Goal: Task Accomplishment & Management: Manage account settings

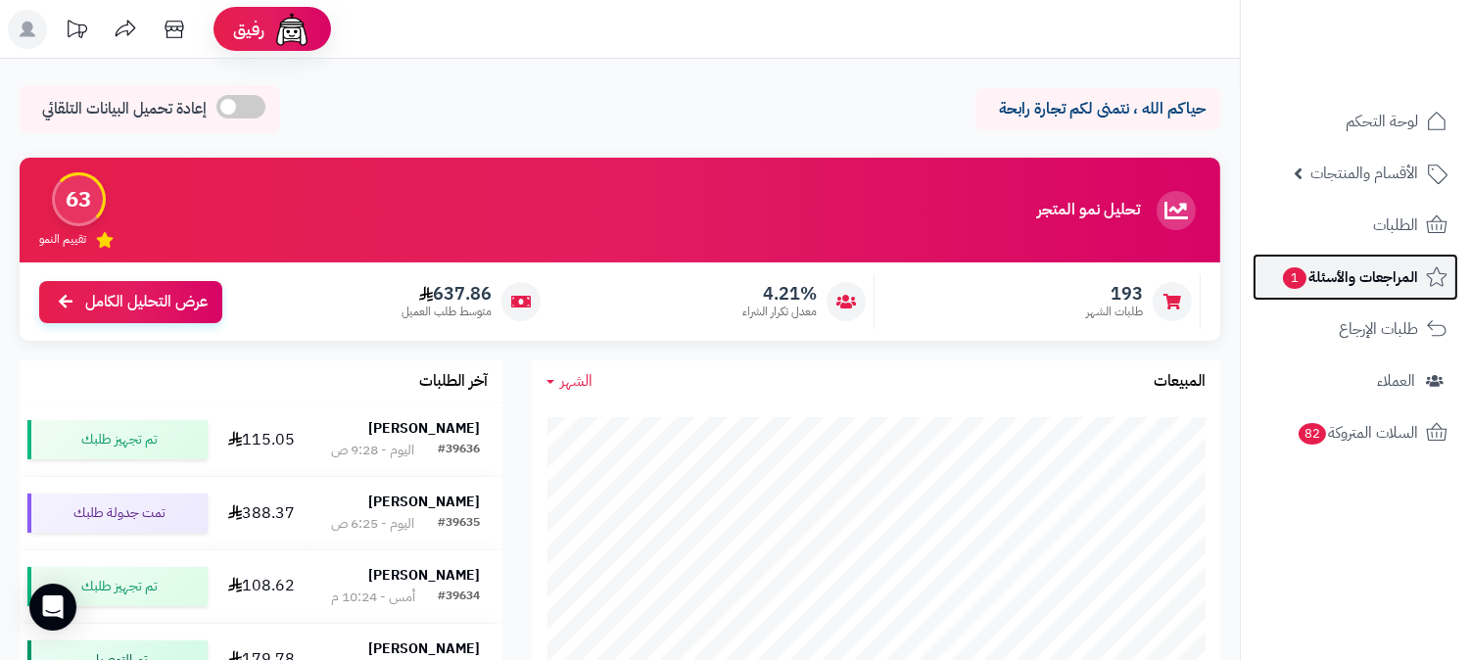
click at [1377, 268] on span "المراجعات والأسئلة 1" at bounding box center [1349, 276] width 137 height 27
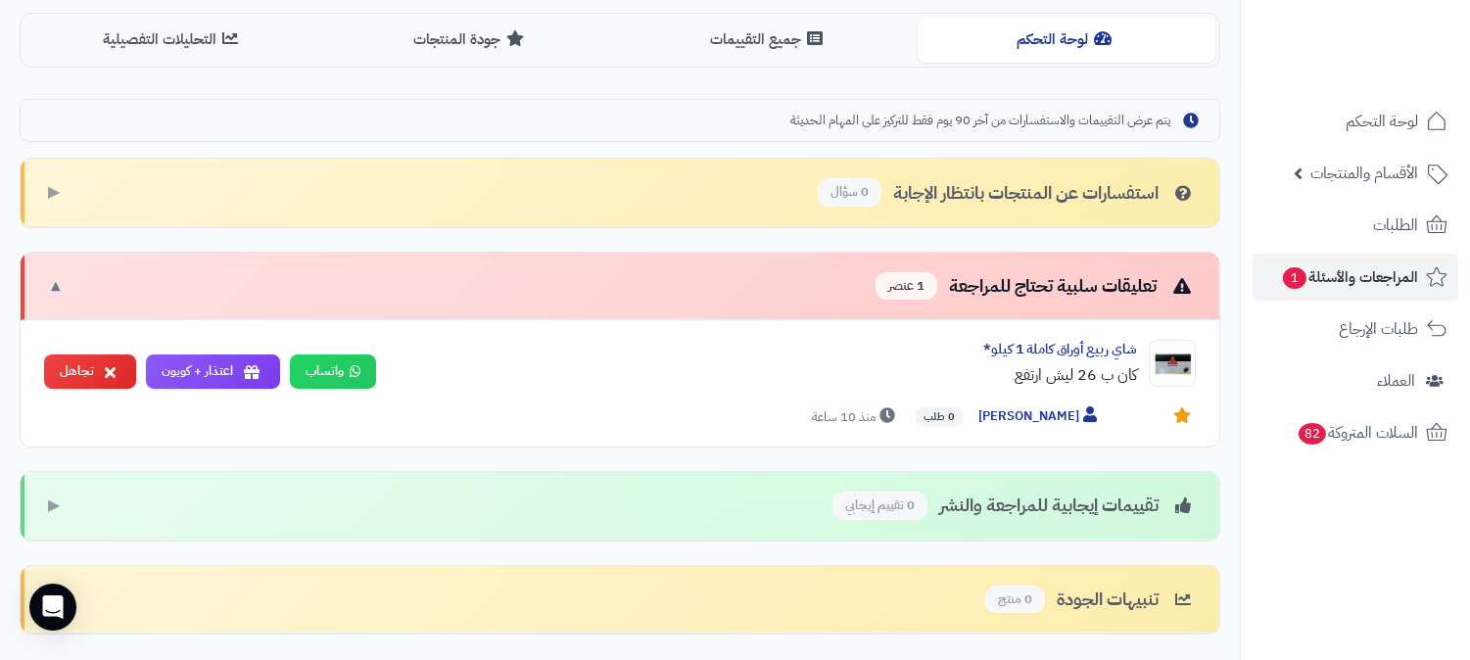
scroll to position [543, 0]
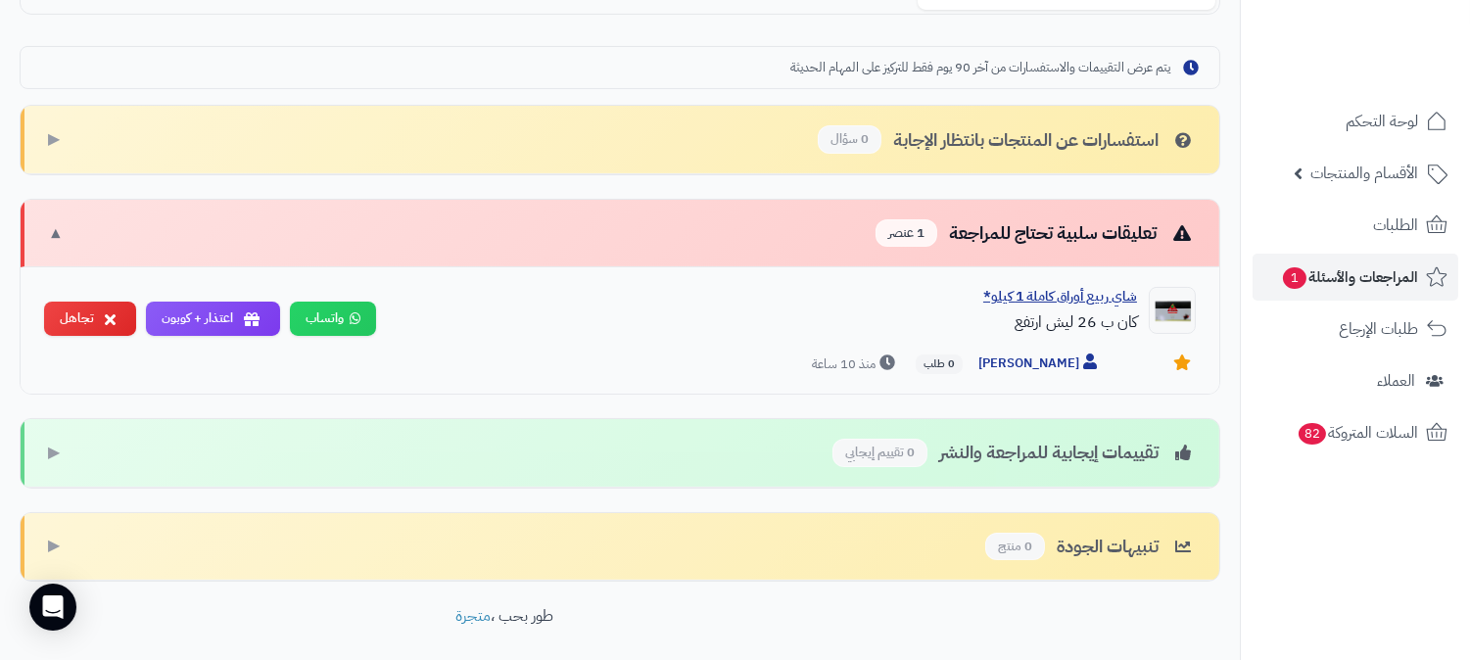
click at [1118, 306] on div "شاي ربيع أوراق كاملة 1 كيلو*" at bounding box center [764, 297] width 745 height 20
click at [1166, 333] on img at bounding box center [1172, 310] width 47 height 47
click at [1098, 306] on div "شاي ربيع أوراق كاملة 1 كيلو*" at bounding box center [764, 297] width 745 height 20
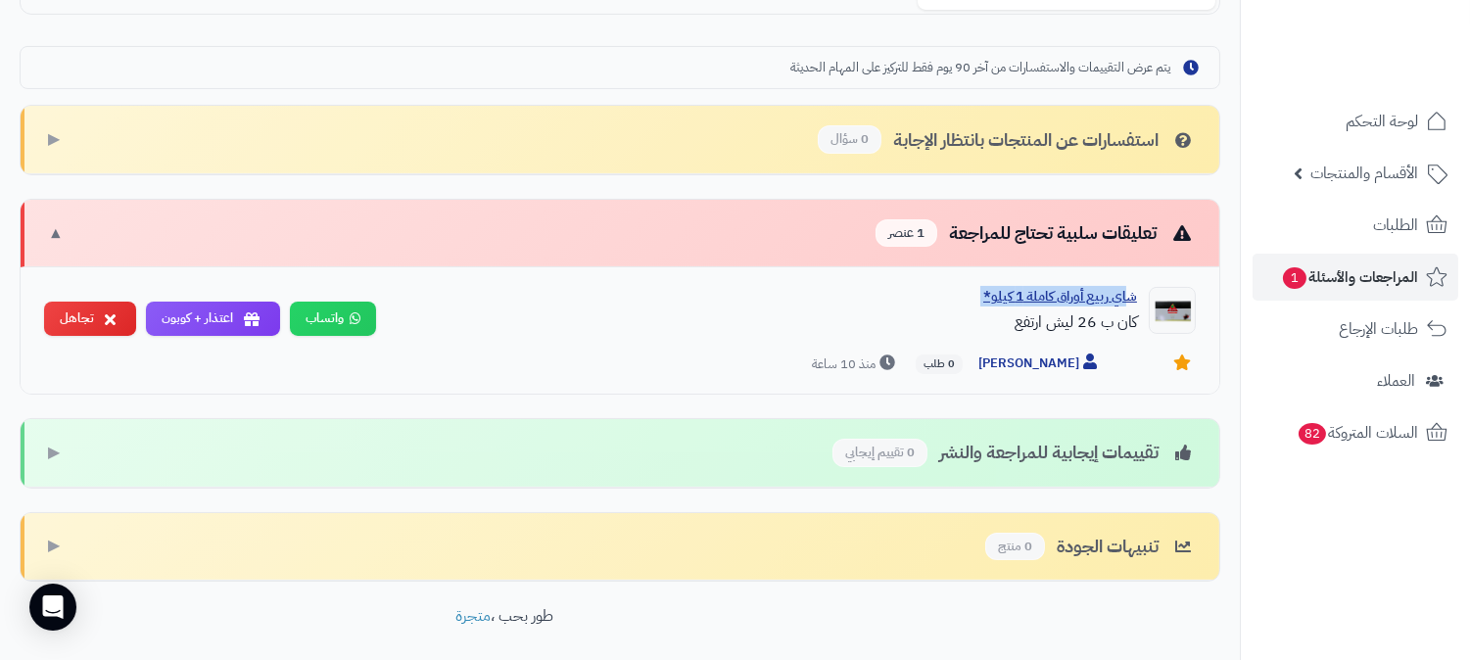
copy div "شاي ربيع أوراق كاملة 1 كيلو*"
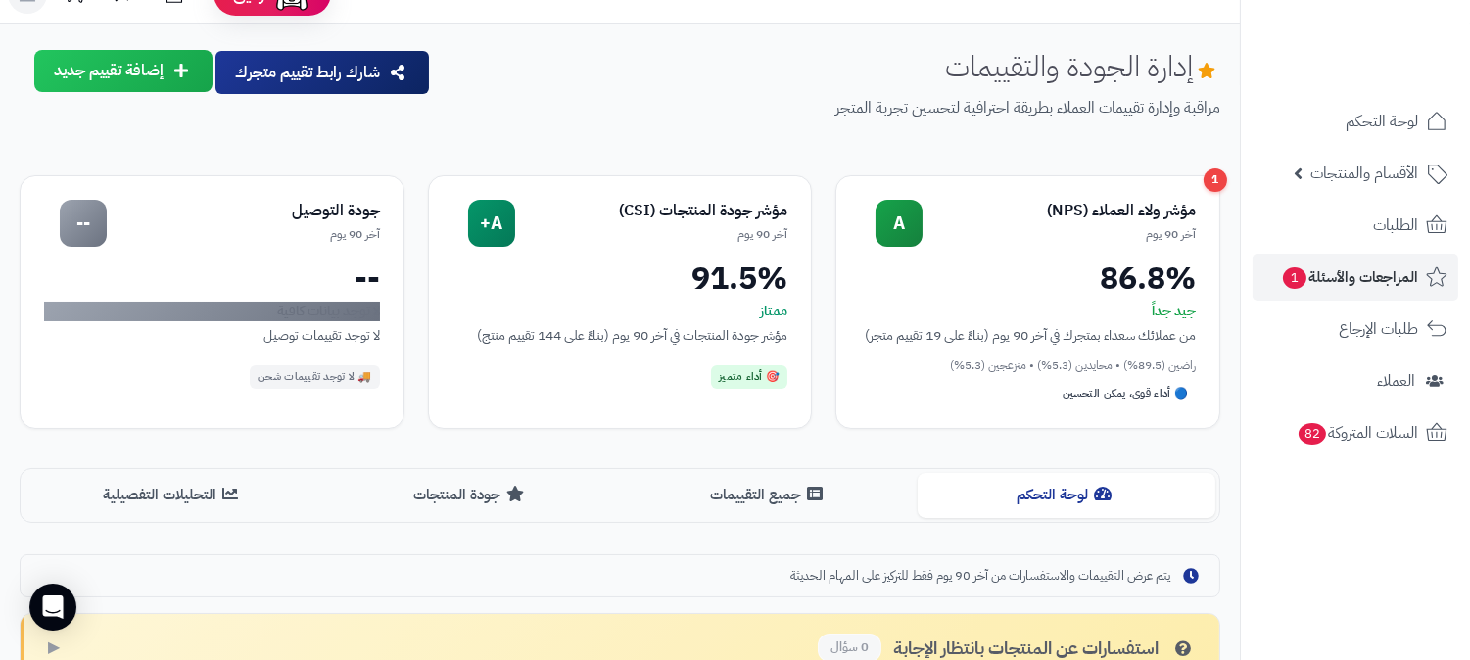
scroll to position [0, 0]
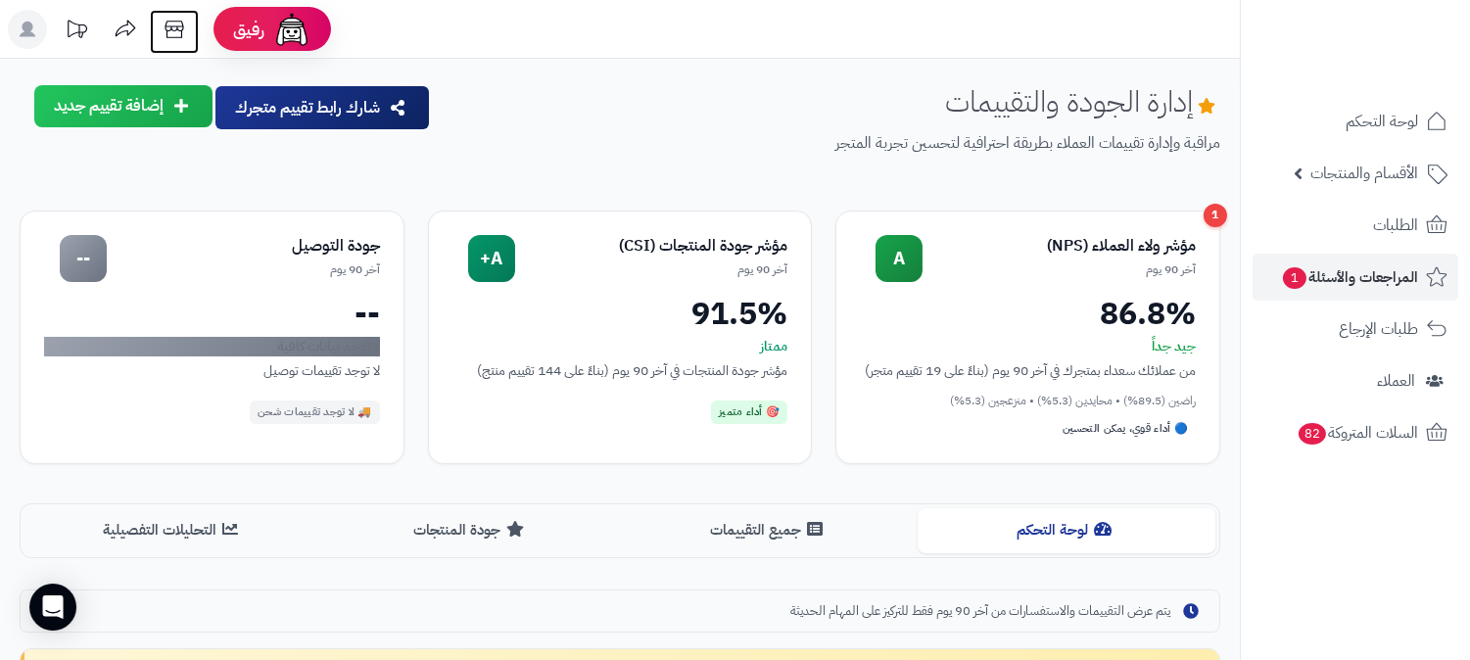
click at [169, 29] on icon at bounding box center [174, 29] width 39 height 39
click at [1382, 166] on span "الأقسام والمنتجات" at bounding box center [1364, 173] width 108 height 27
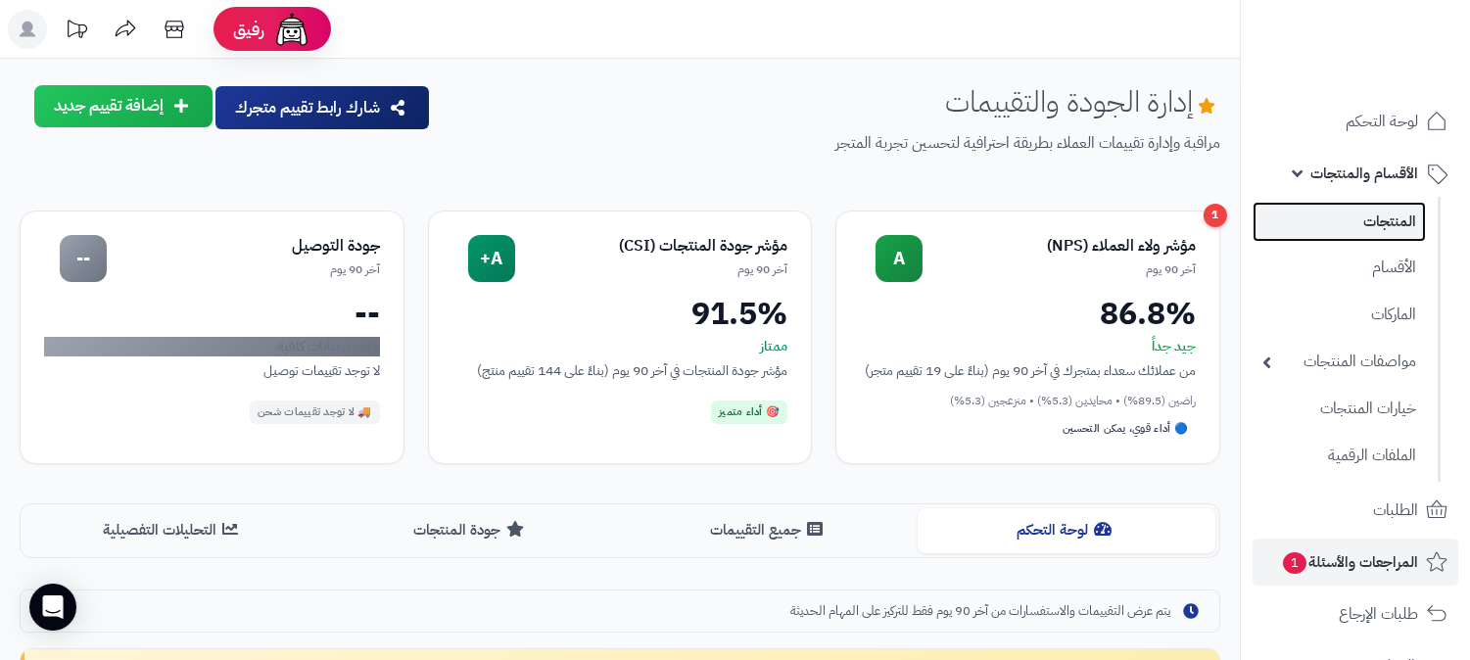
click at [1375, 215] on link "المنتجات" at bounding box center [1338, 222] width 173 height 40
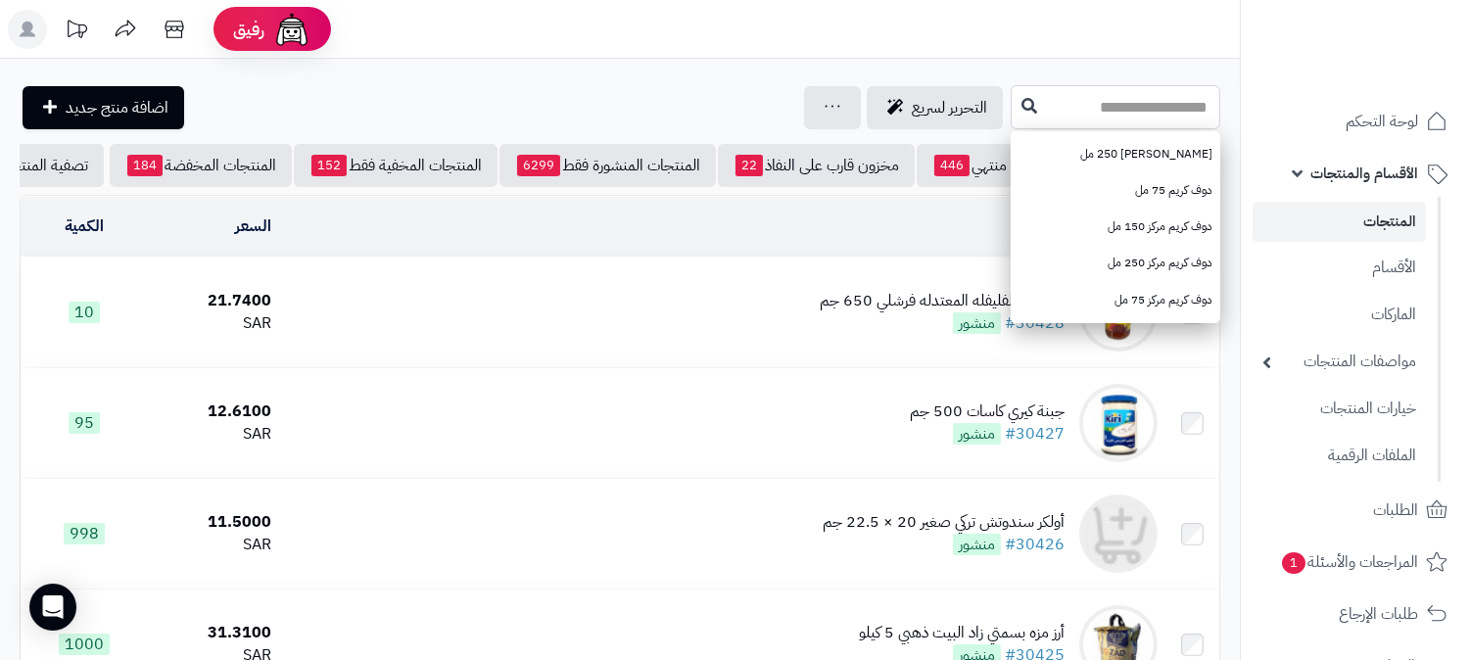
paste input "**********"
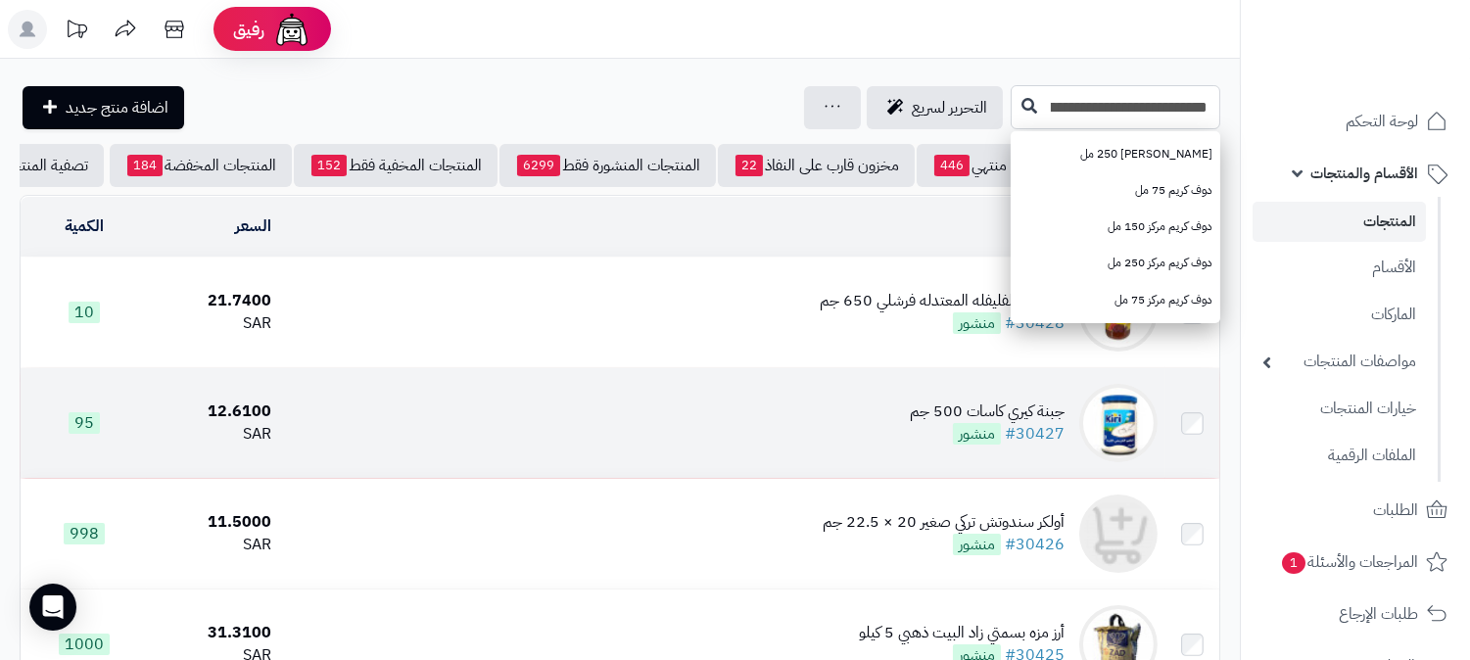
type input "**********"
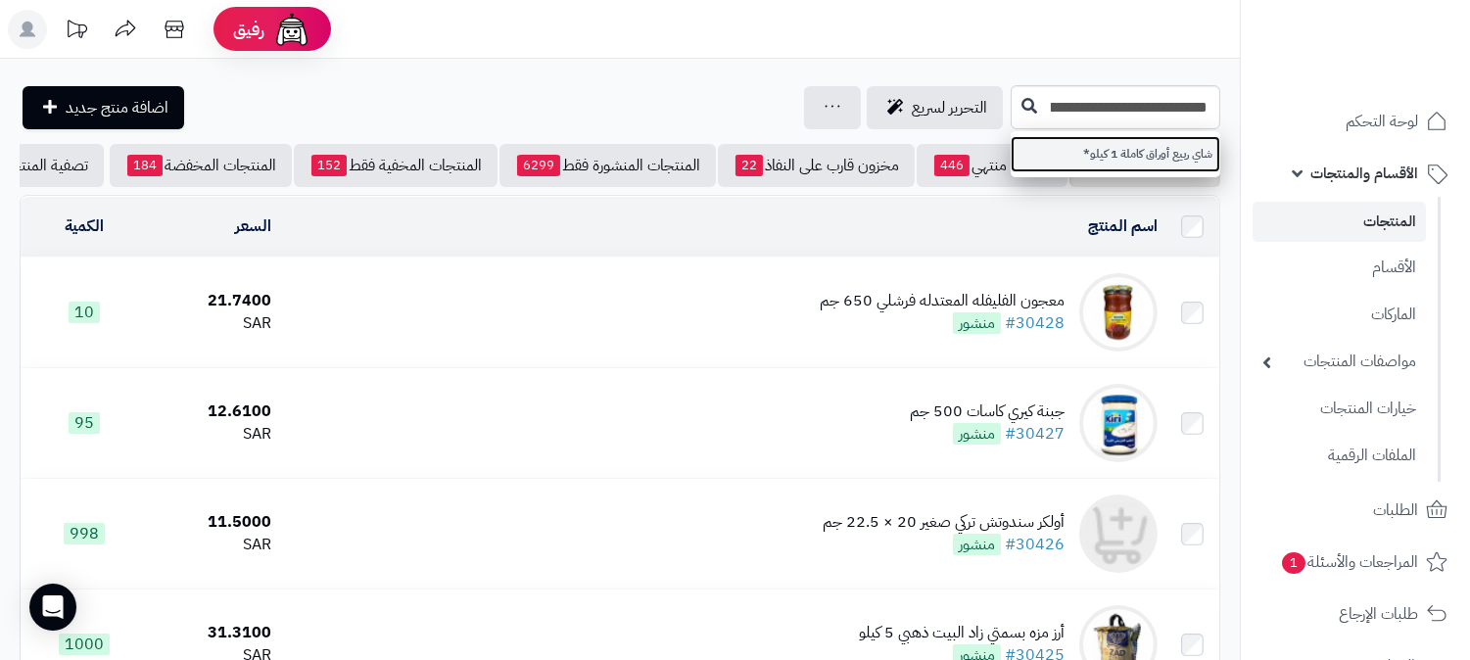
click at [1161, 154] on link "شاي ربيع أوراق كاملة 1 كيلو*" at bounding box center [1116, 154] width 210 height 36
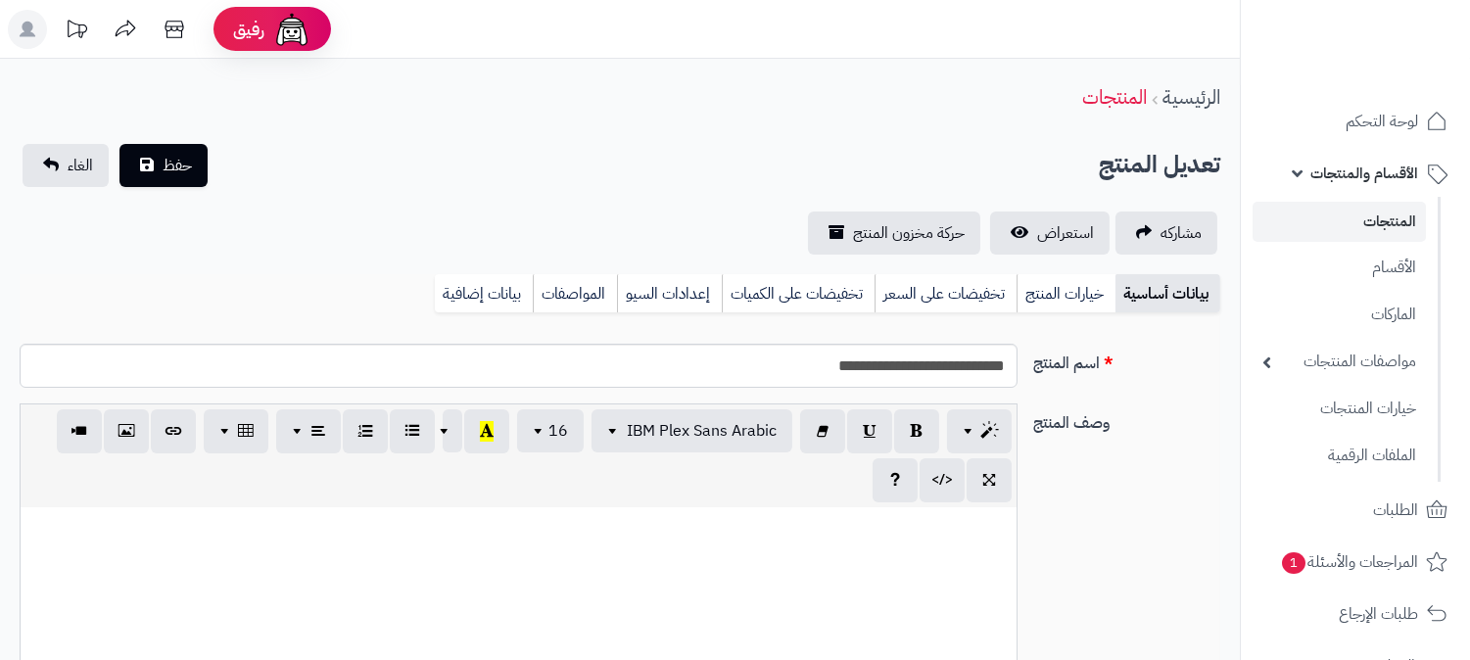
scroll to position [986, 0]
click at [468, 289] on link "بيانات إضافية" at bounding box center [484, 293] width 98 height 39
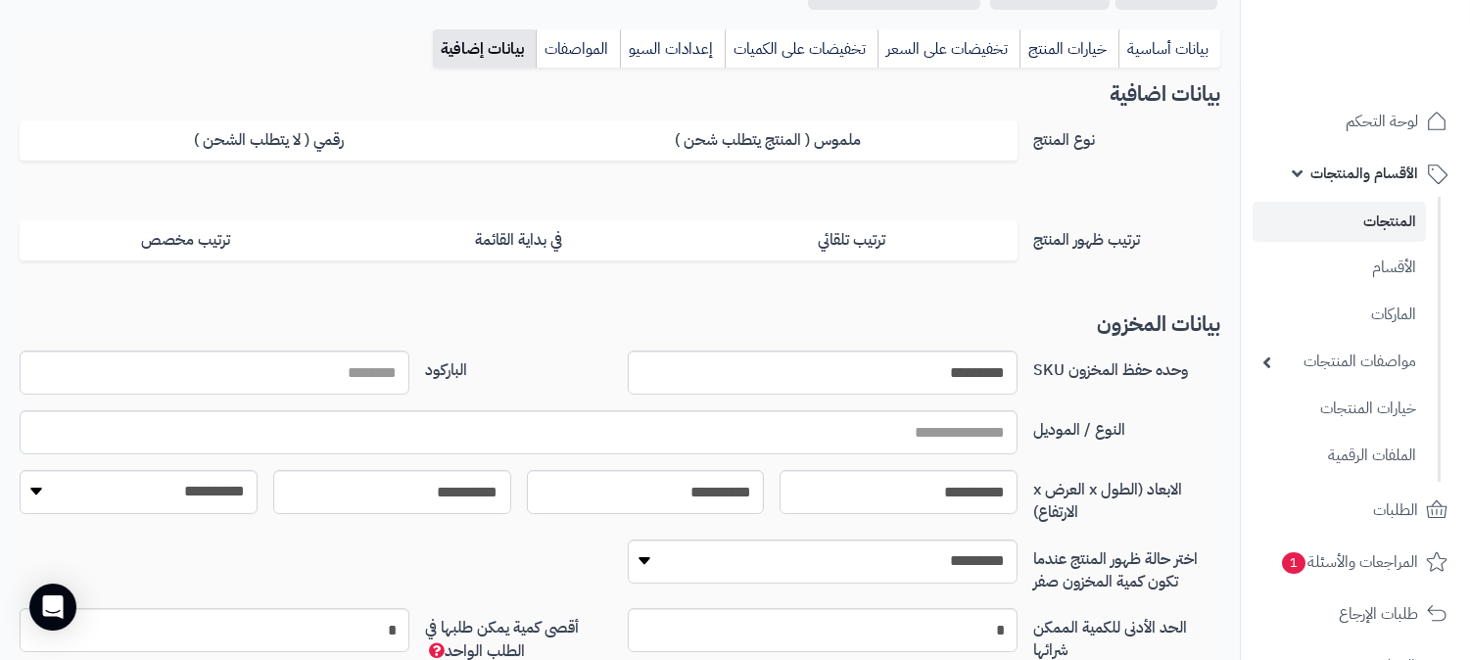
scroll to position [326, 0]
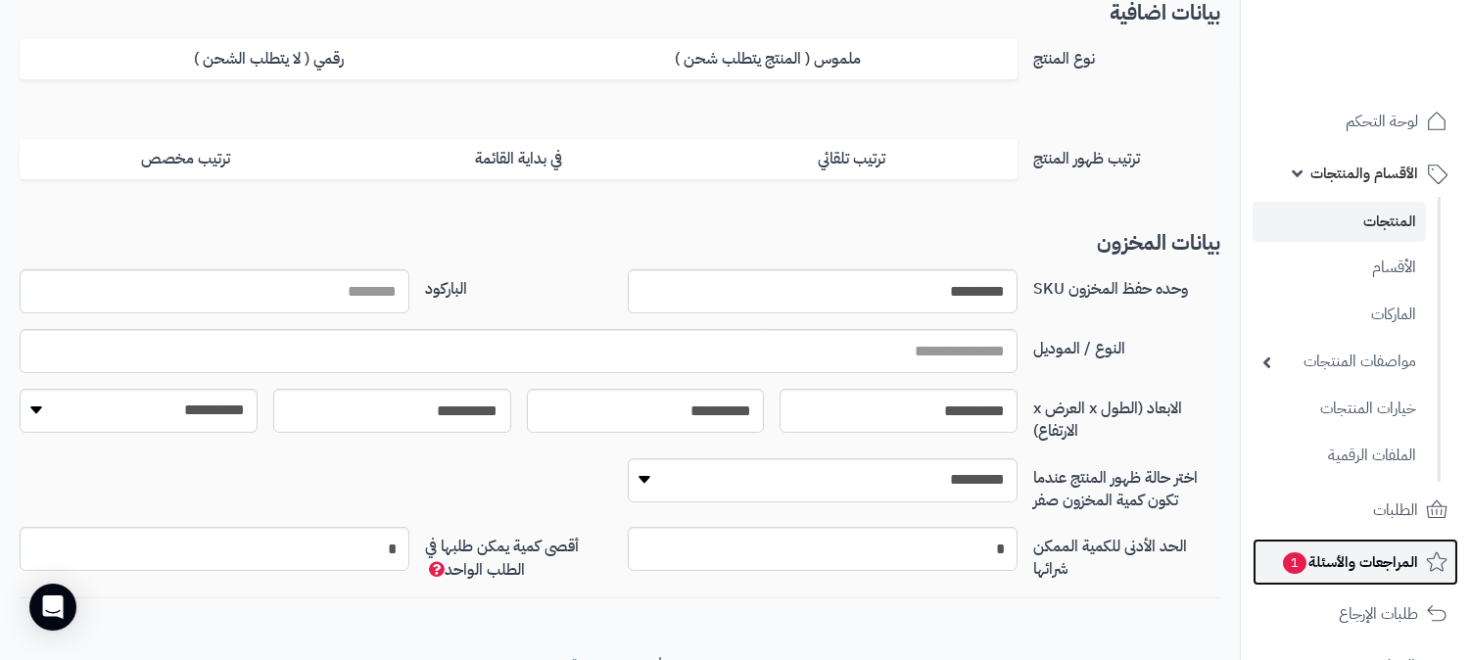
click at [1401, 568] on span "المراجعات والأسئلة 1" at bounding box center [1349, 561] width 137 height 27
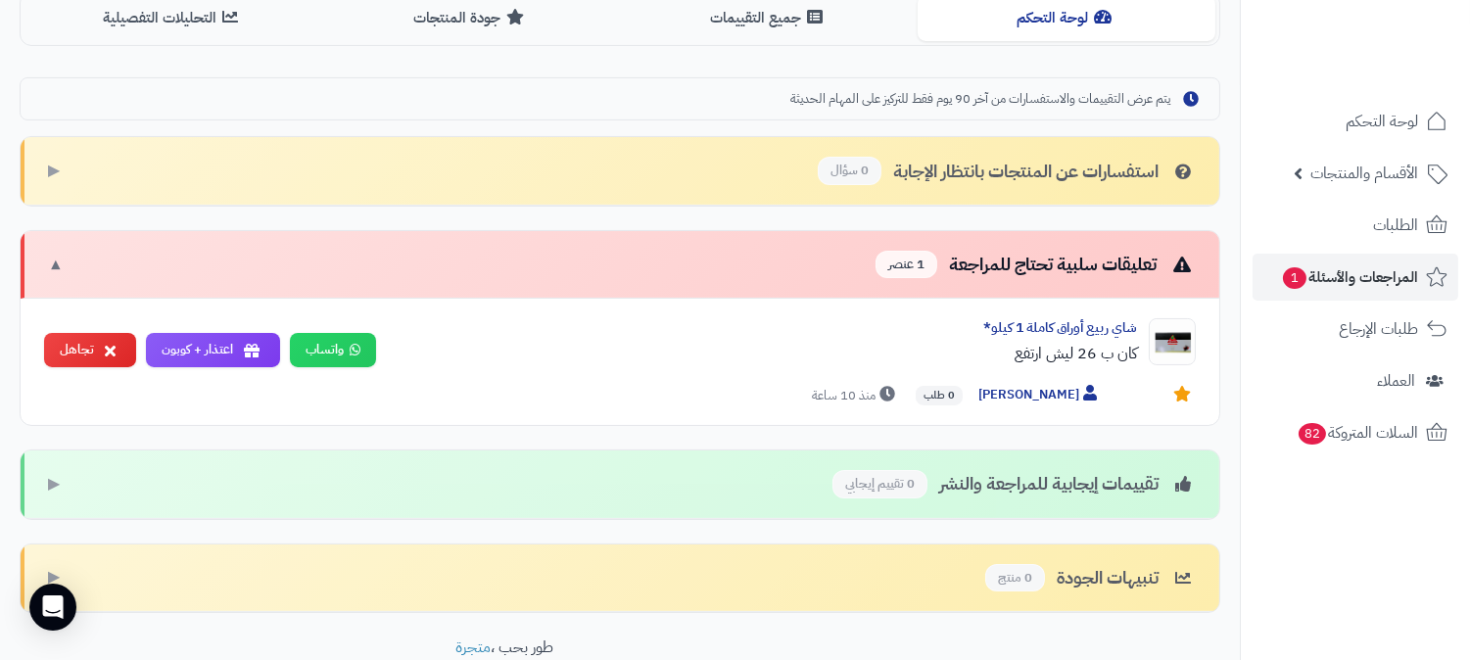
scroll to position [540, 0]
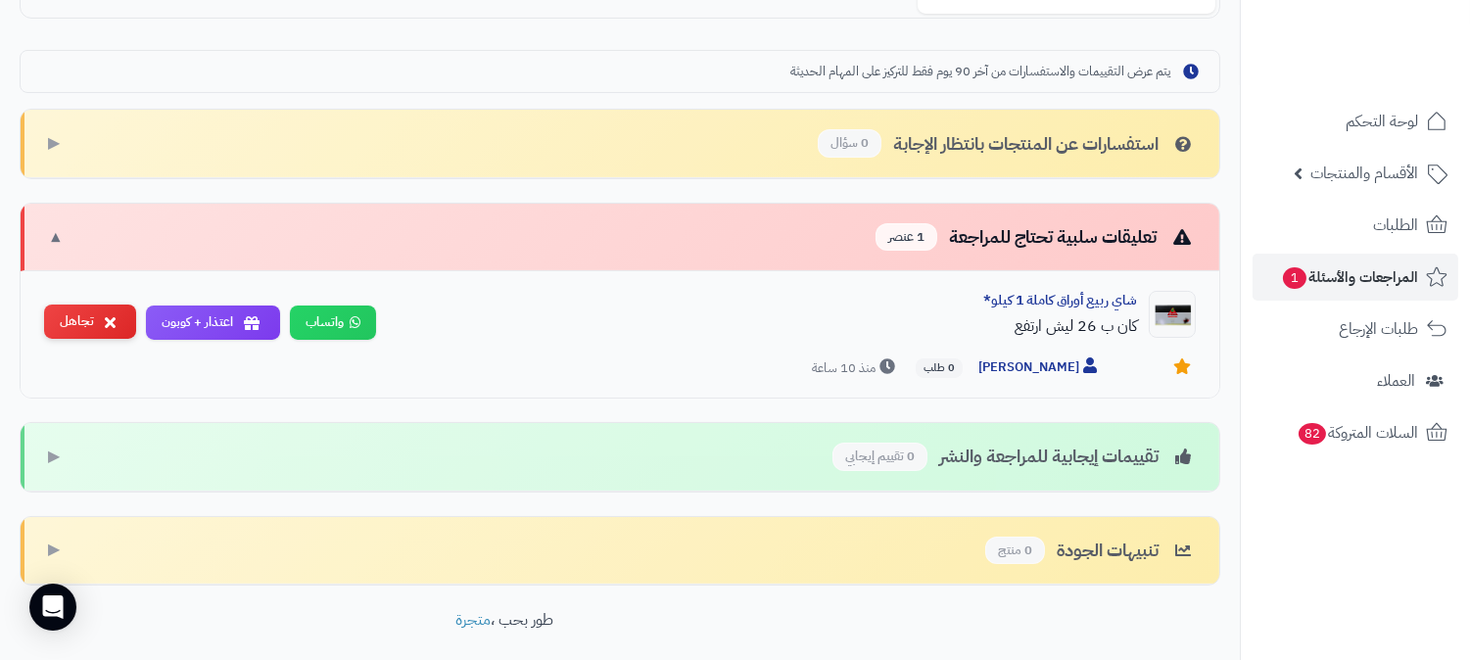
click at [101, 333] on button "تجاهل" at bounding box center [90, 322] width 92 height 34
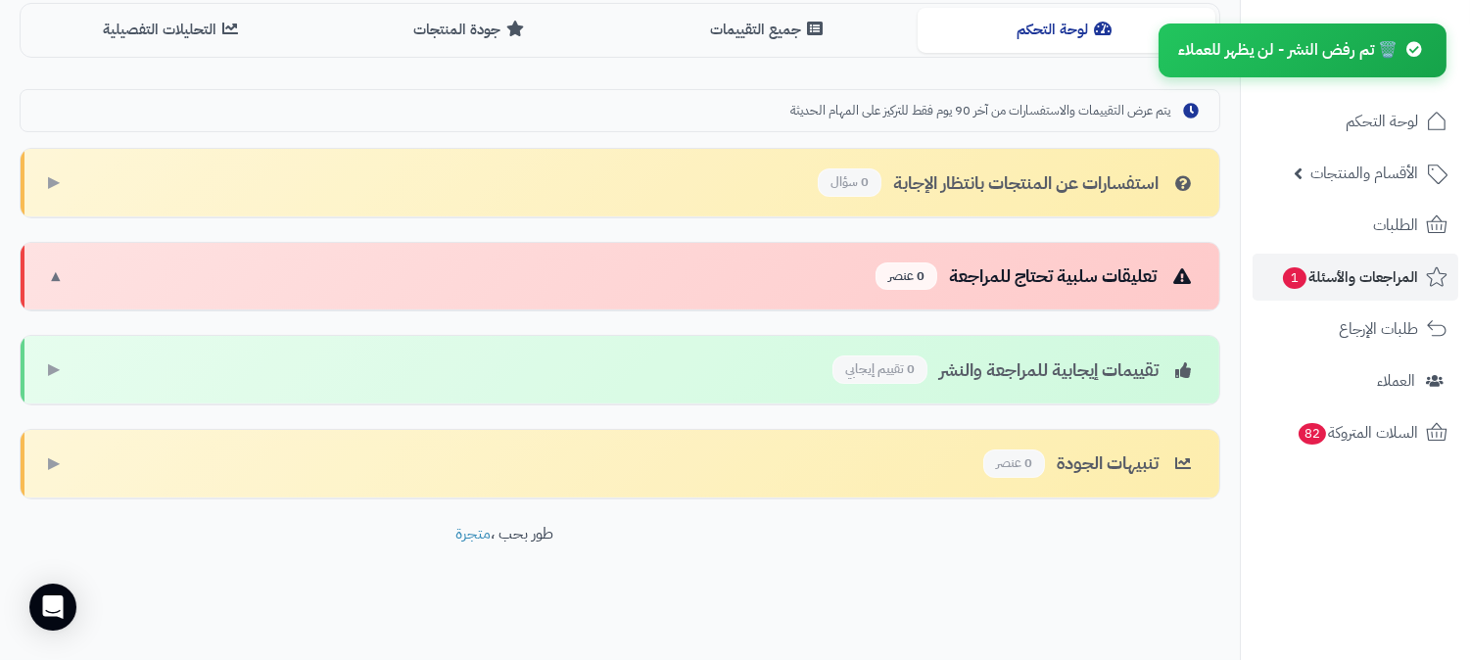
scroll to position [522, 0]
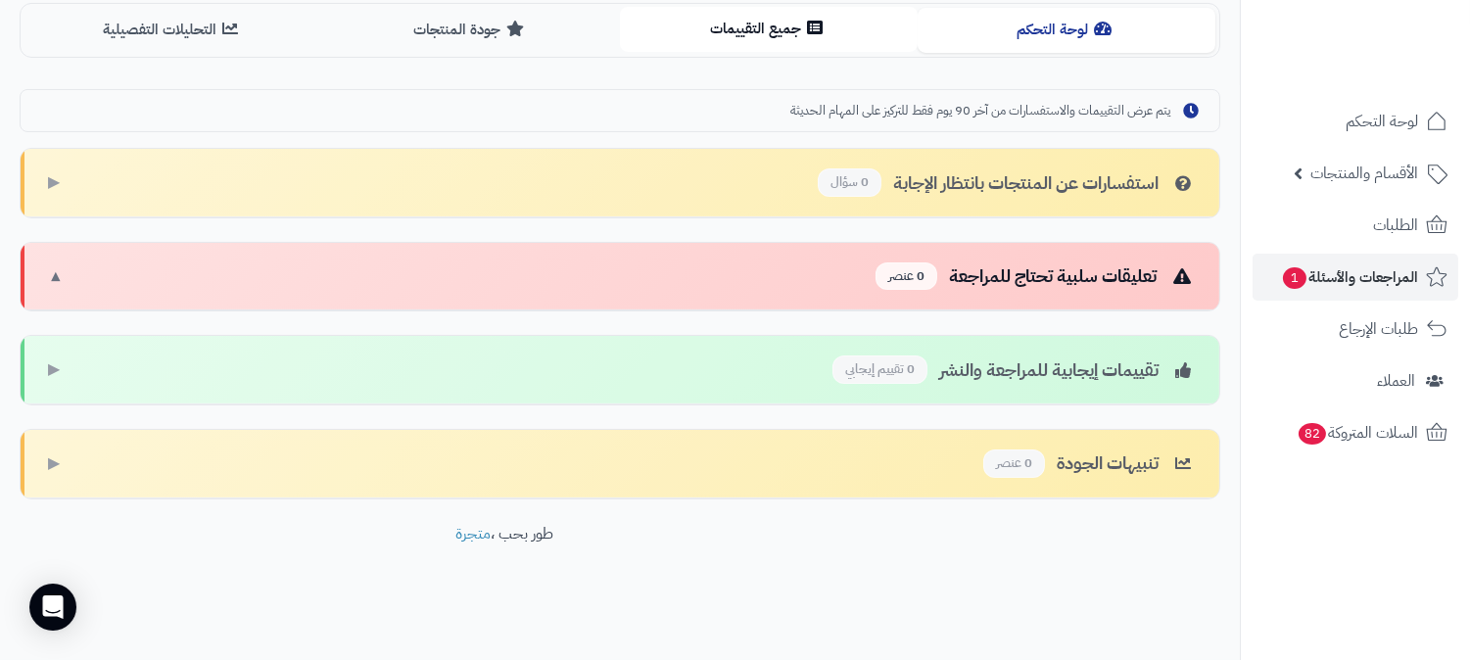
drag, startPoint x: 757, startPoint y: 22, endPoint x: 755, endPoint y: 32, distance: 10.9
click at [757, 25] on button "جميع التقييمات" at bounding box center [769, 29] width 298 height 44
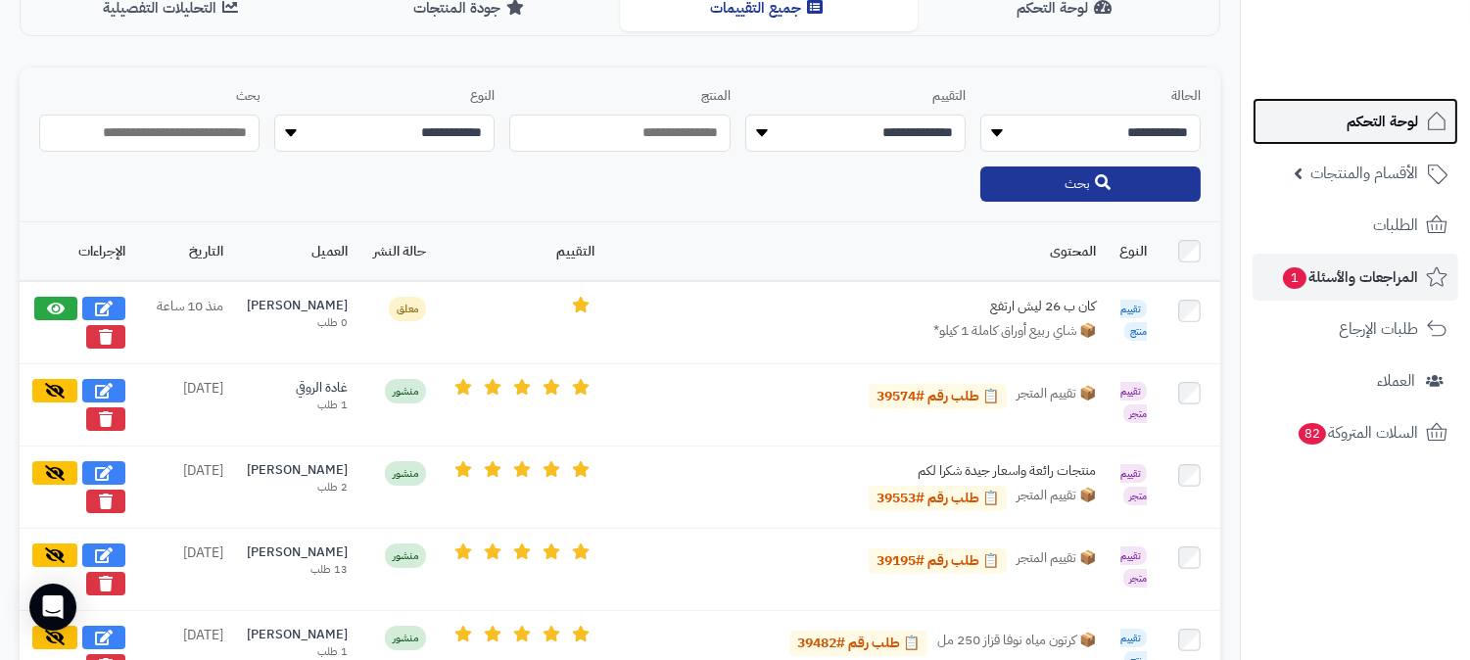
click at [1371, 115] on span "لوحة التحكم" at bounding box center [1381, 121] width 71 height 27
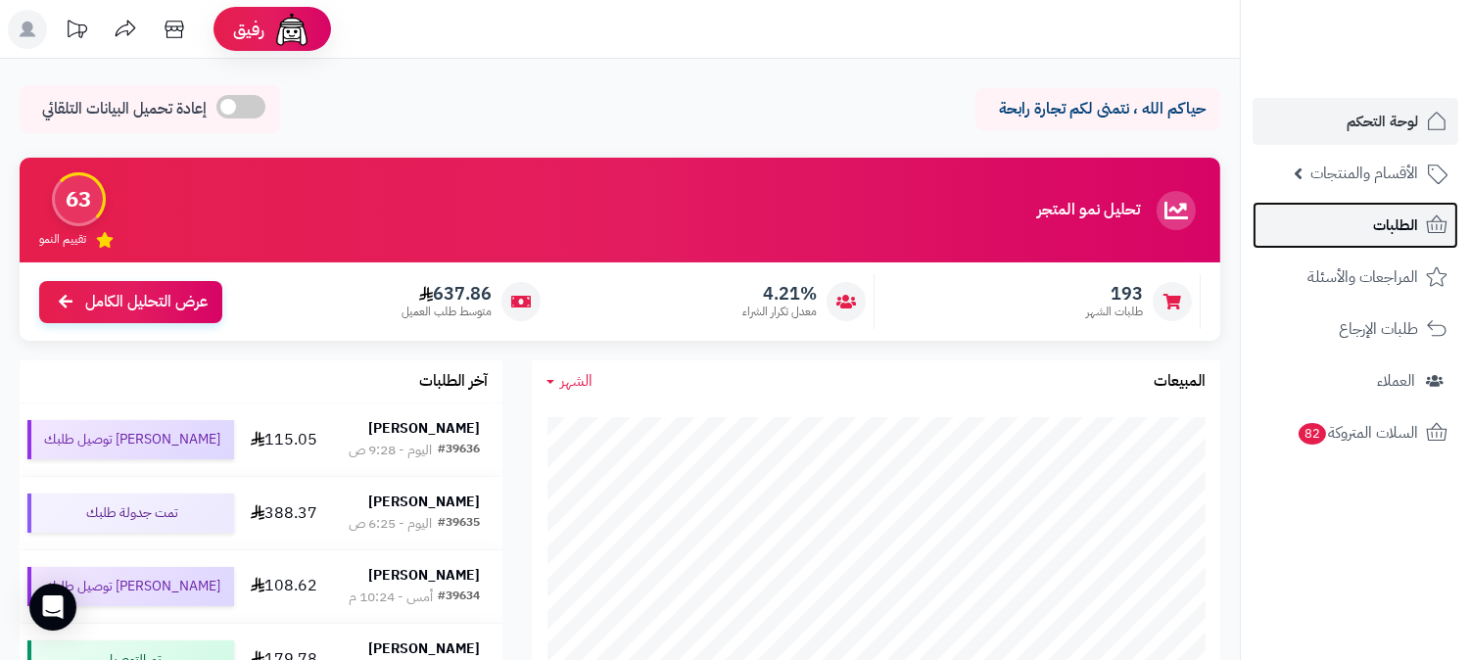
click at [1354, 220] on link "الطلبات" at bounding box center [1355, 225] width 206 height 47
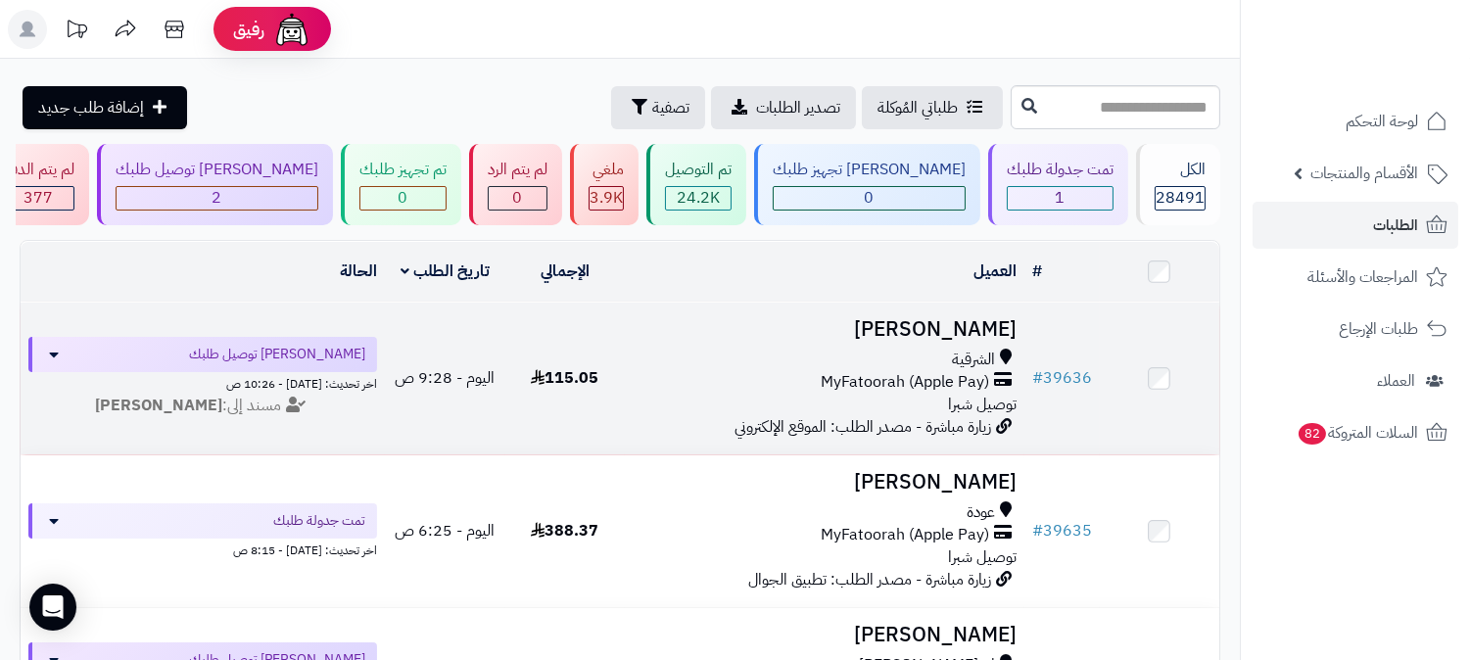
click at [991, 318] on h3 "[PERSON_NAME]" at bounding box center [825, 329] width 384 height 23
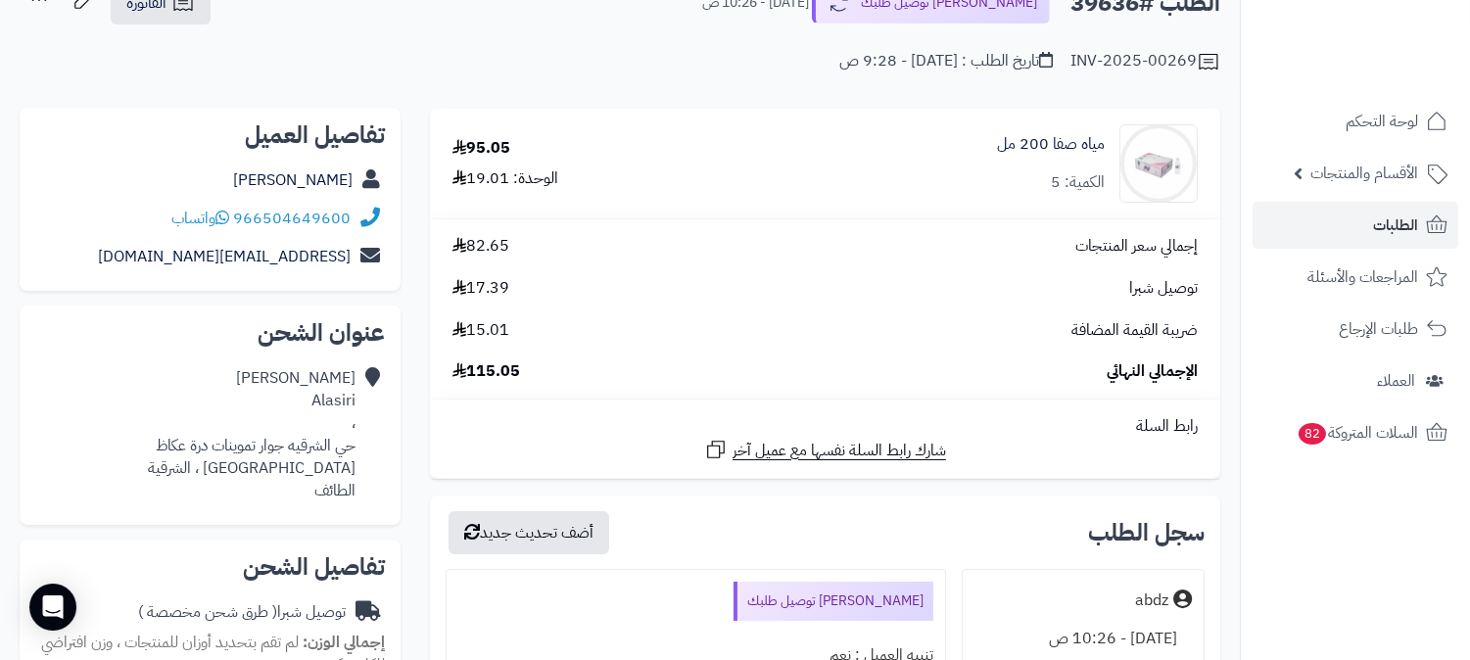
scroll to position [109, 0]
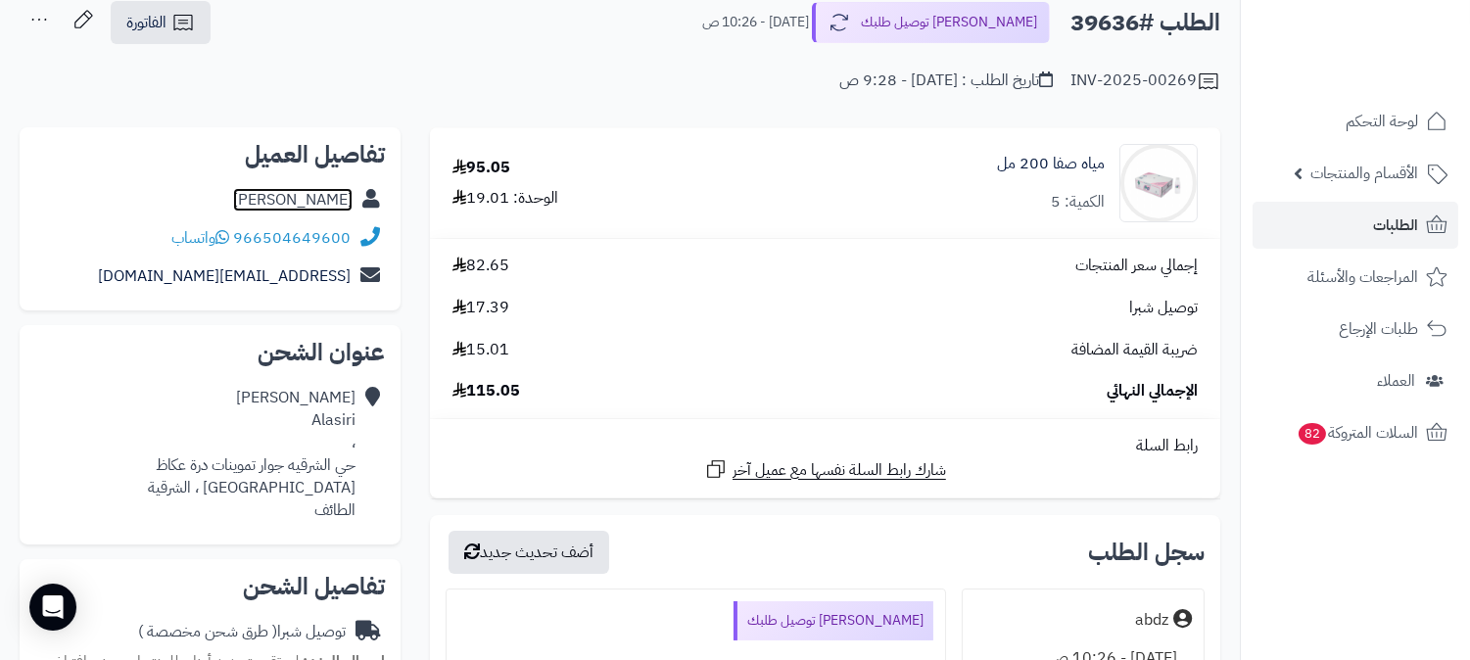
click at [316, 197] on link "Ali Alasiri" at bounding box center [292, 200] width 119 height 24
click at [1375, 230] on span "الطلبات" at bounding box center [1395, 225] width 45 height 27
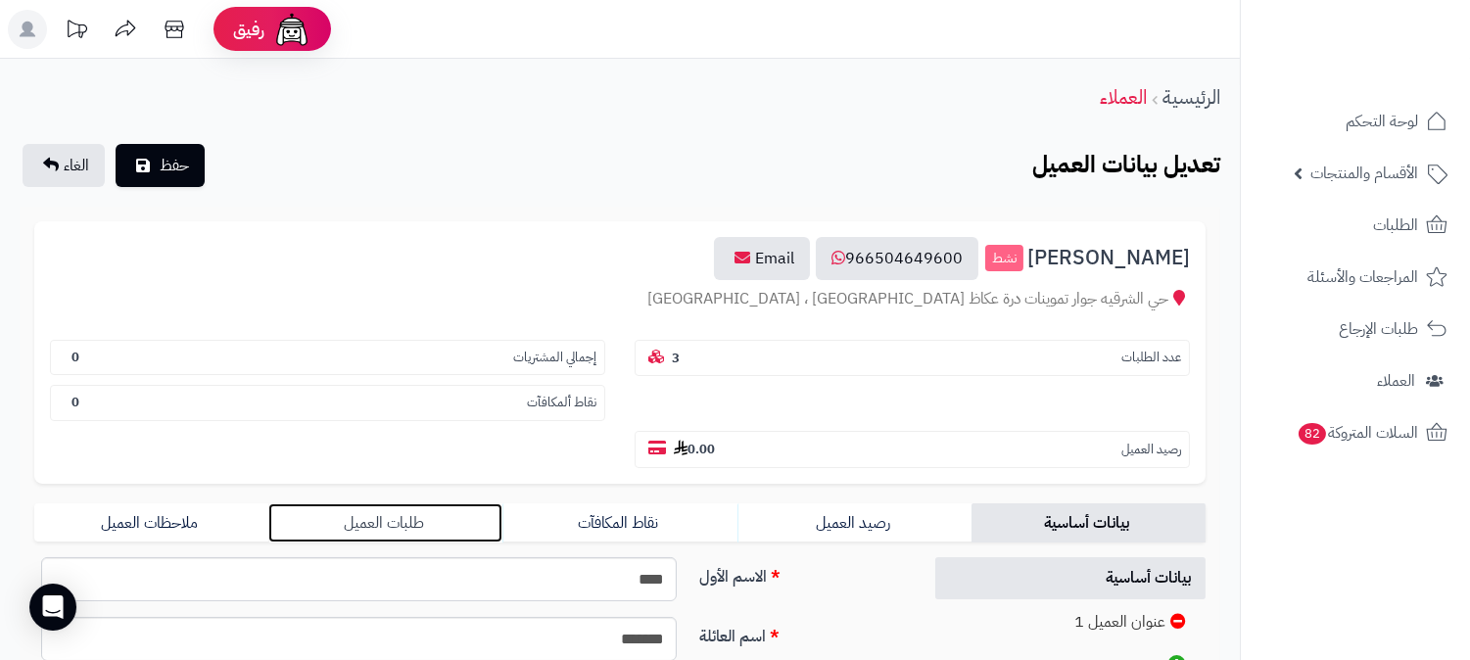
click at [421, 503] on link "طلبات العميل" at bounding box center [385, 522] width 234 height 39
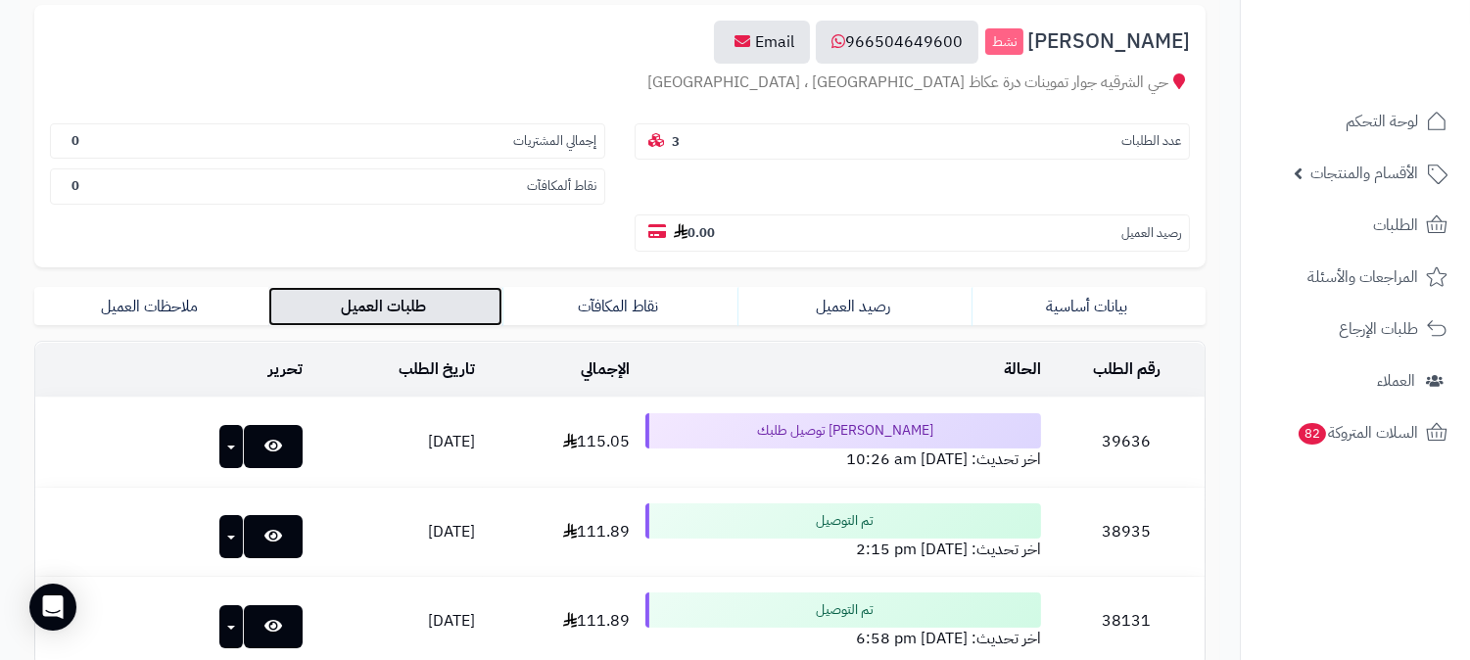
scroll to position [217, 0]
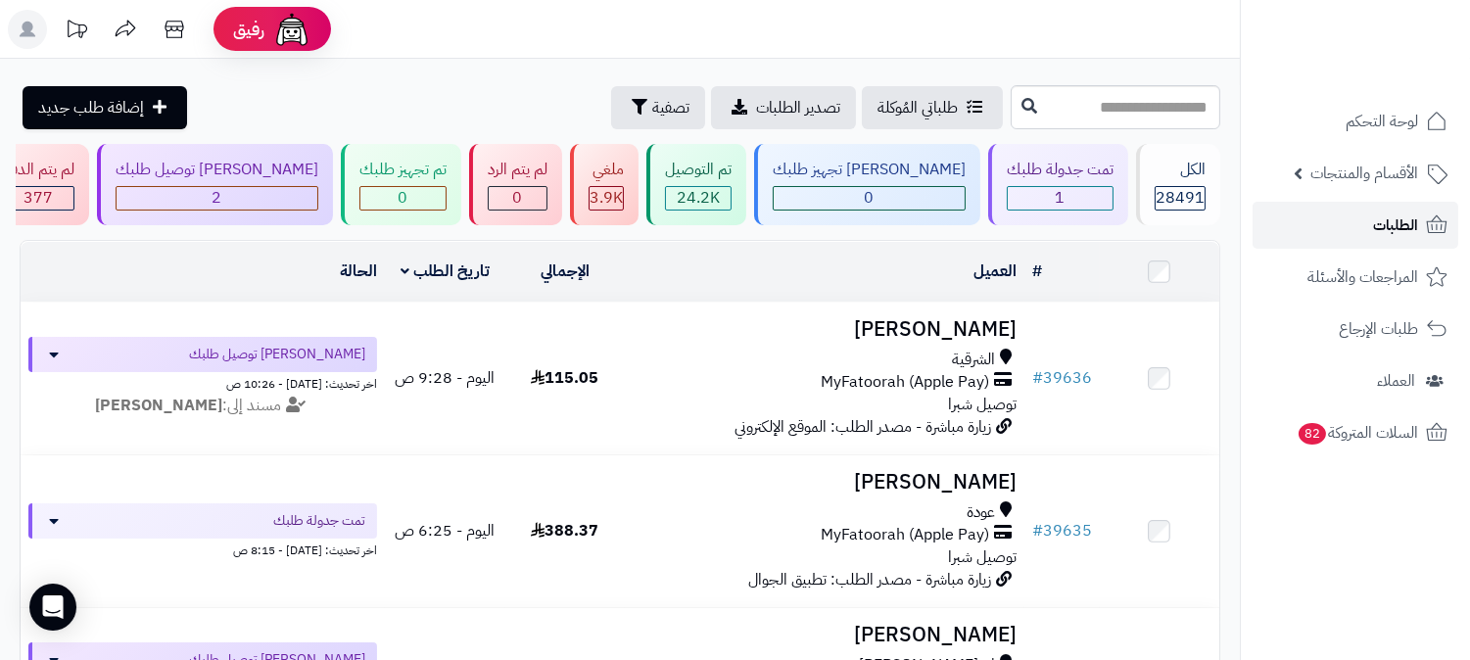
click at [1422, 220] on link "الطلبات" at bounding box center [1355, 225] width 206 height 47
click at [1363, 233] on link "الطلبات" at bounding box center [1355, 225] width 206 height 47
click at [1362, 235] on link "الطلبات" at bounding box center [1355, 225] width 206 height 47
click at [1344, 221] on link "الطلبات" at bounding box center [1355, 225] width 206 height 47
click at [1371, 230] on link "الطلبات" at bounding box center [1355, 225] width 206 height 47
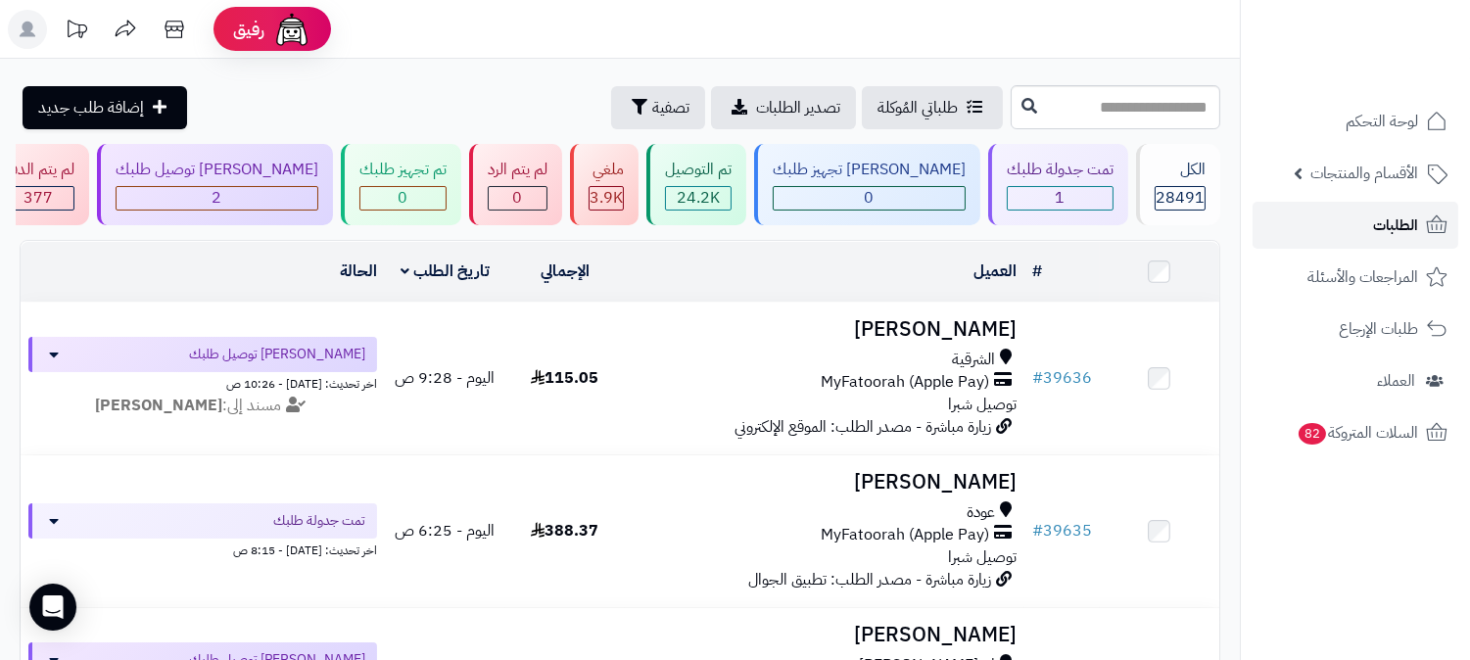
click at [1368, 228] on link "الطلبات" at bounding box center [1355, 225] width 206 height 47
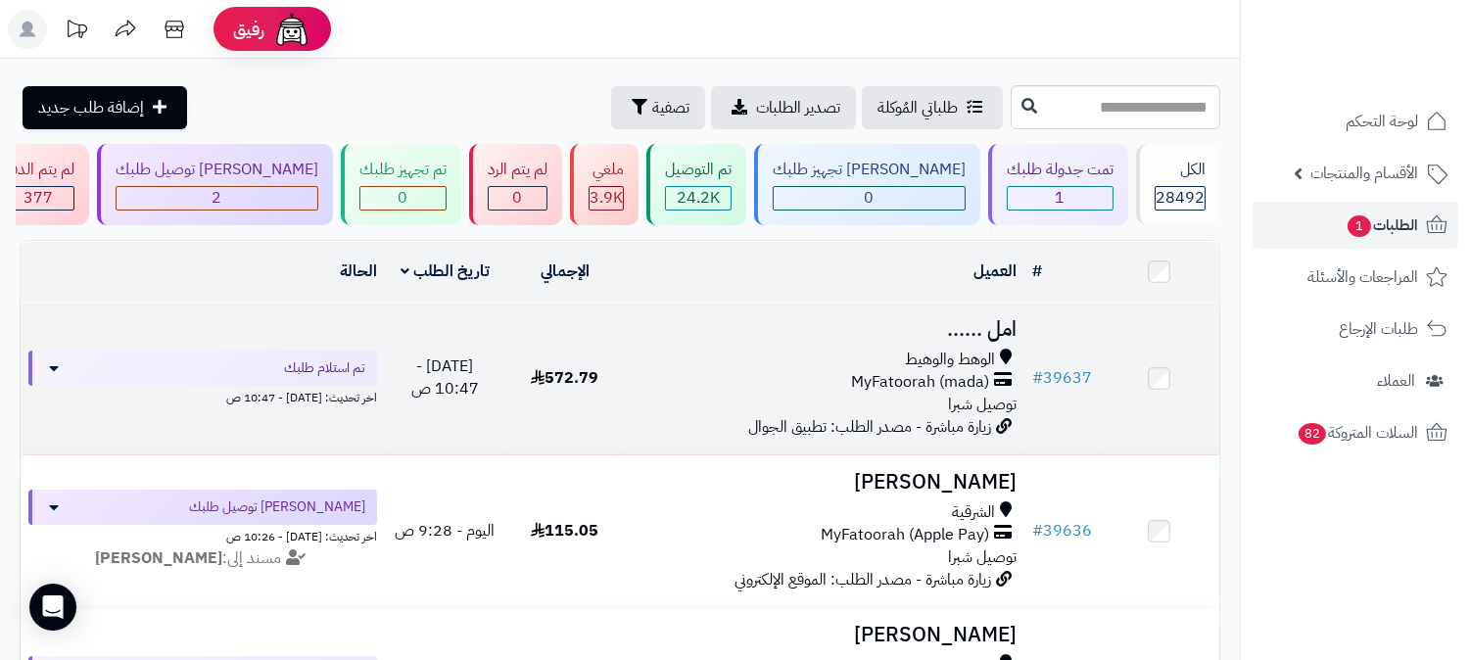
click at [984, 328] on h3 "امل ......" at bounding box center [825, 329] width 384 height 23
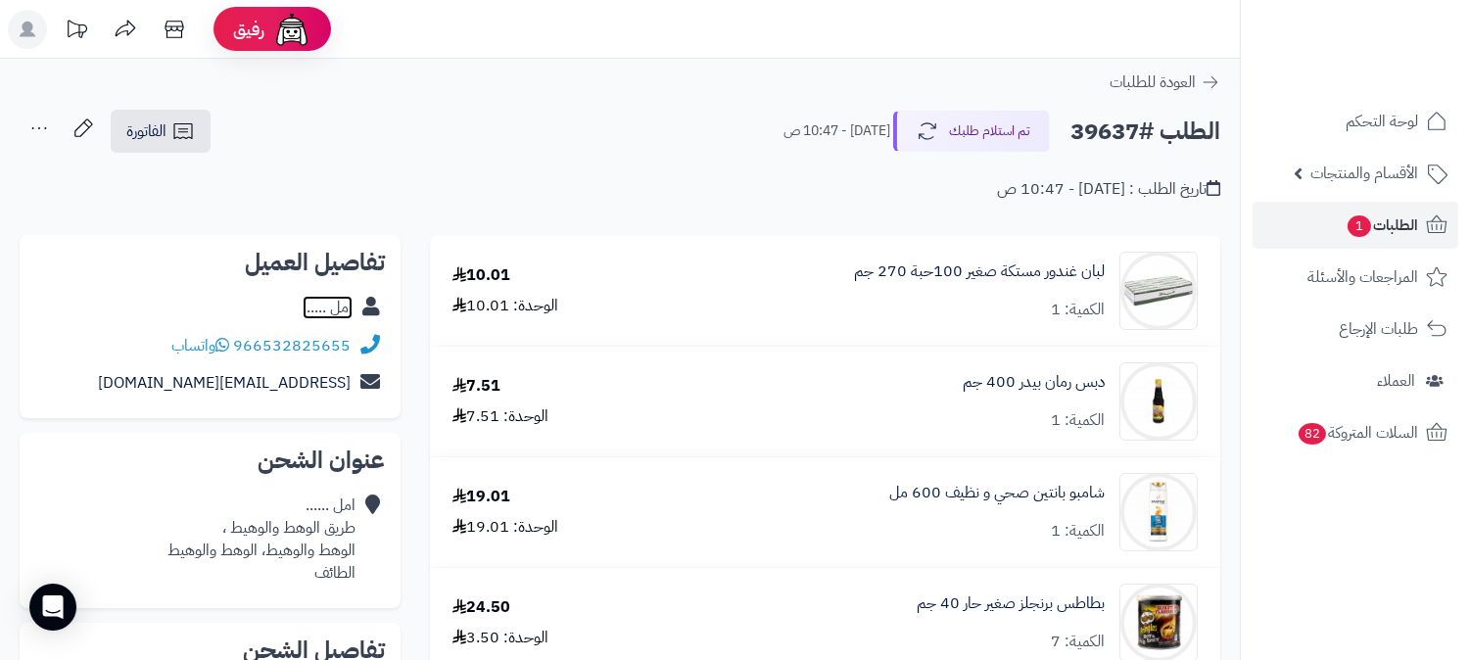
click at [337, 298] on link "امل ......" at bounding box center [328, 308] width 50 height 24
click at [1113, 132] on h2 "الطلب #39637" at bounding box center [1145, 132] width 150 height 40
copy h2 "39637"
click at [1368, 222] on span "الطلبات 1" at bounding box center [1381, 225] width 72 height 27
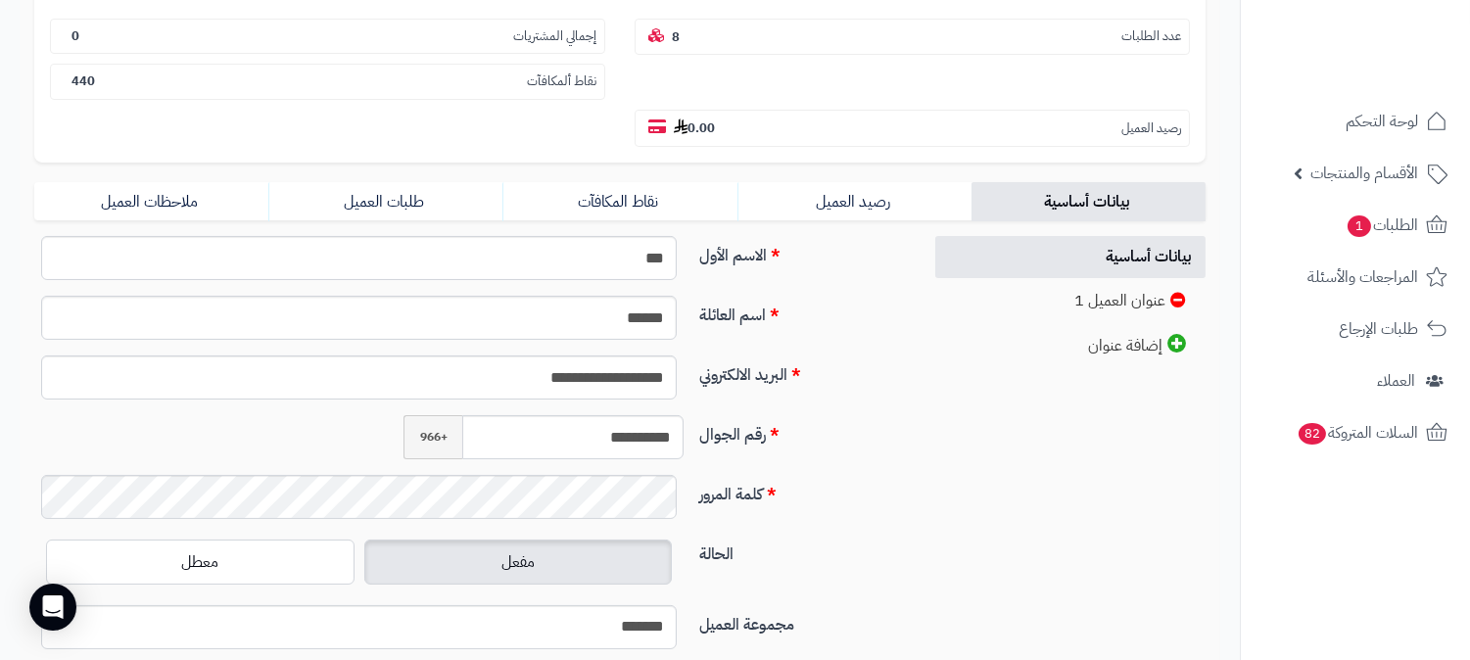
scroll to position [326, 0]
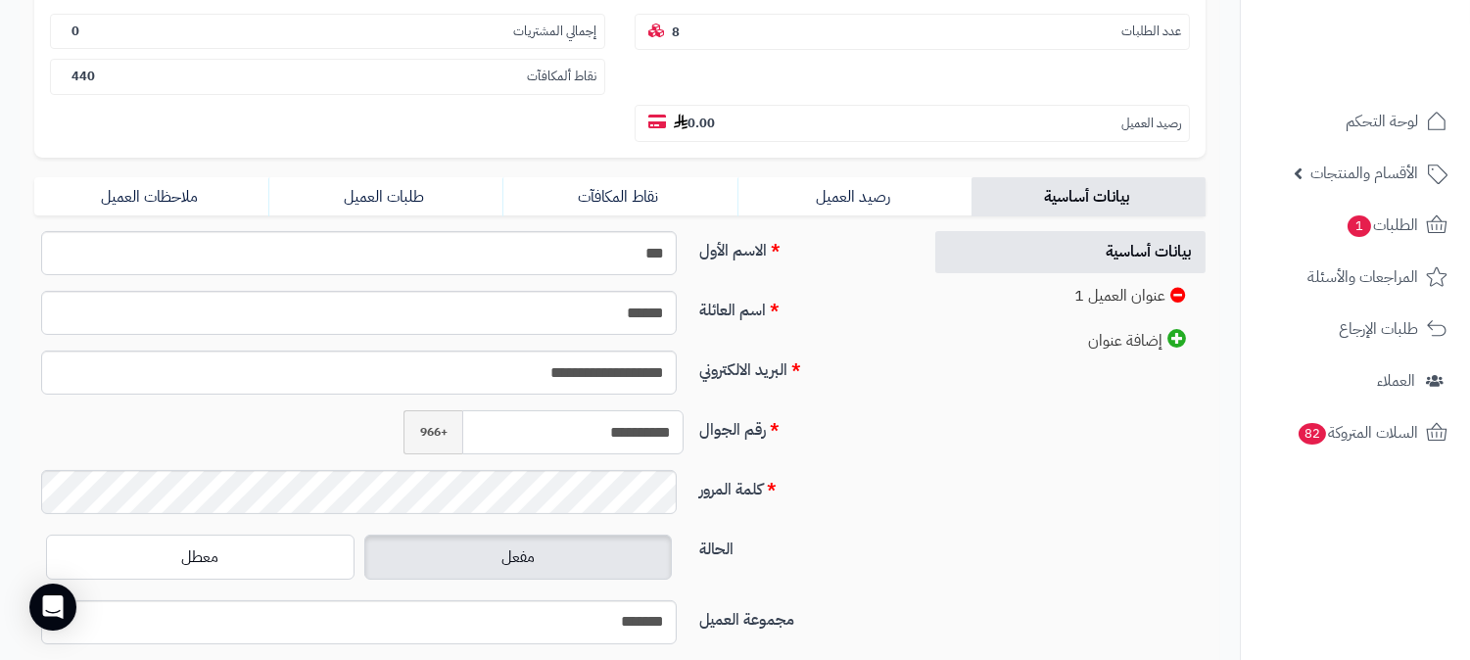
drag, startPoint x: 584, startPoint y: 392, endPoint x: 673, endPoint y: 380, distance: 89.9
click at [673, 410] on input "**********" at bounding box center [572, 432] width 221 height 44
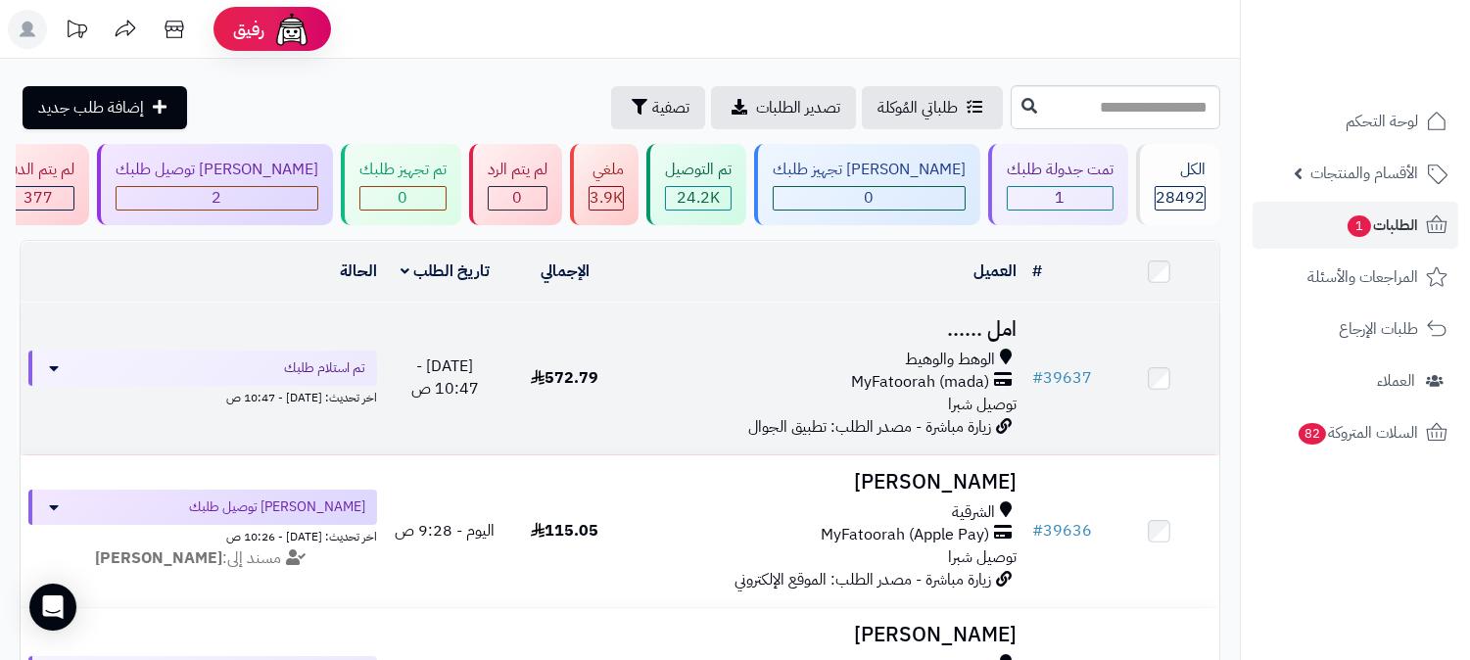
click at [975, 333] on h3 "امل ......" at bounding box center [825, 329] width 384 height 23
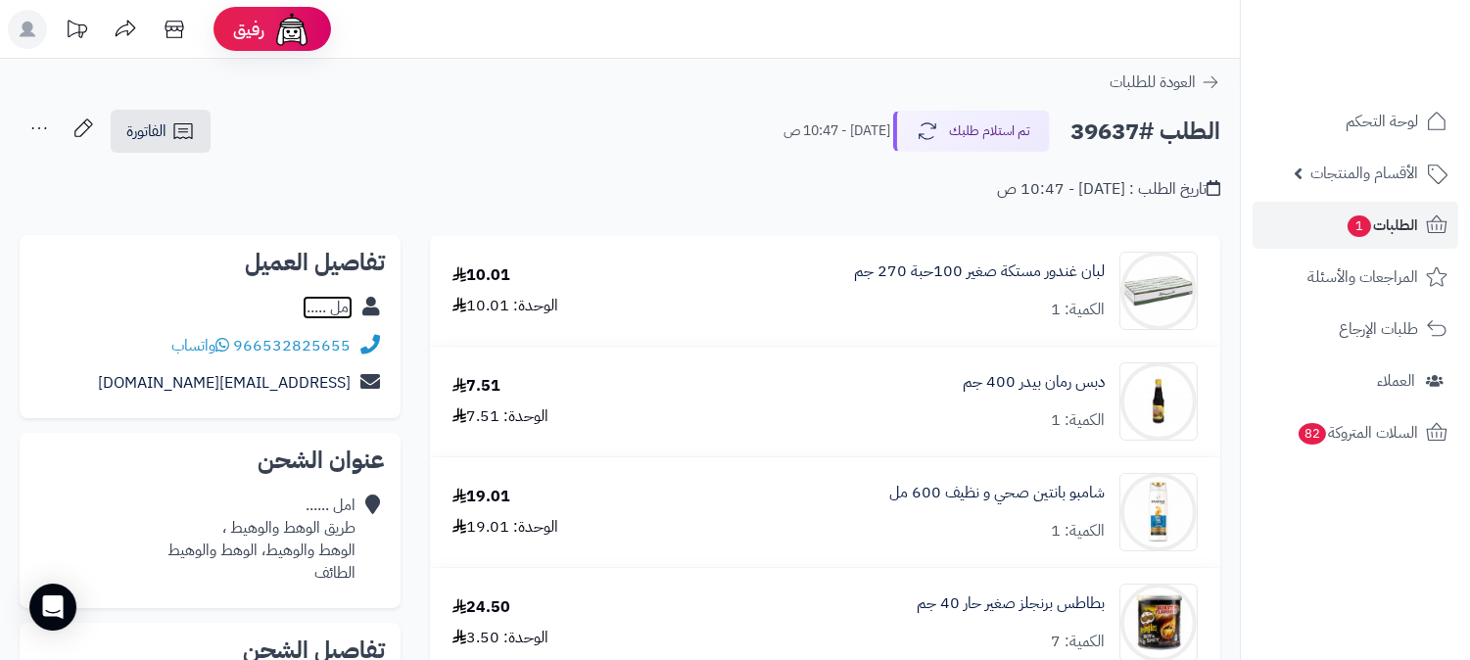
click at [330, 306] on link "امل ......" at bounding box center [328, 308] width 50 height 24
click at [1020, 111] on button "تم استلام طلبك" at bounding box center [971, 130] width 157 height 41
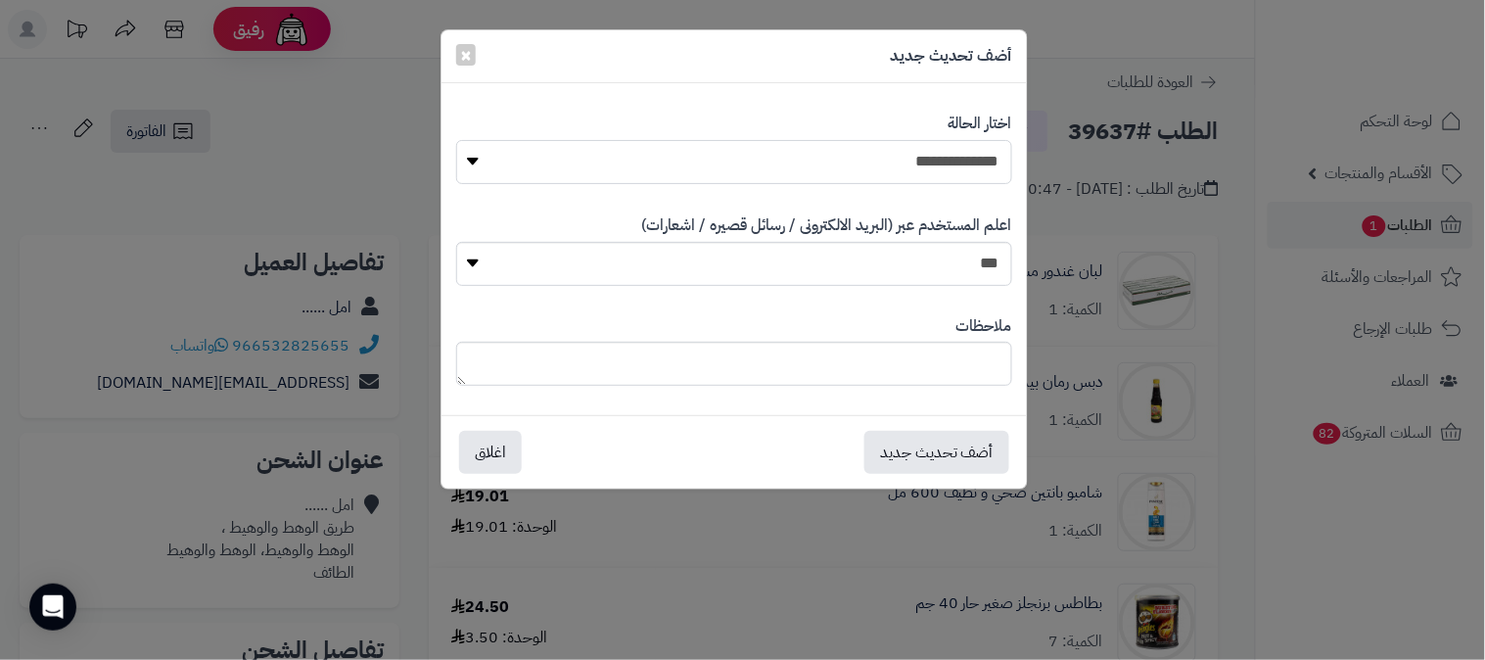
drag, startPoint x: 829, startPoint y: 151, endPoint x: 830, endPoint y: 163, distance: 11.8
click at [829, 151] on select "**********" at bounding box center [734, 162] width 556 height 44
select select "*"
click at [456, 140] on select "**********" at bounding box center [734, 162] width 556 height 44
click at [947, 446] on button "أضف تحديث جديد" at bounding box center [937, 451] width 145 height 43
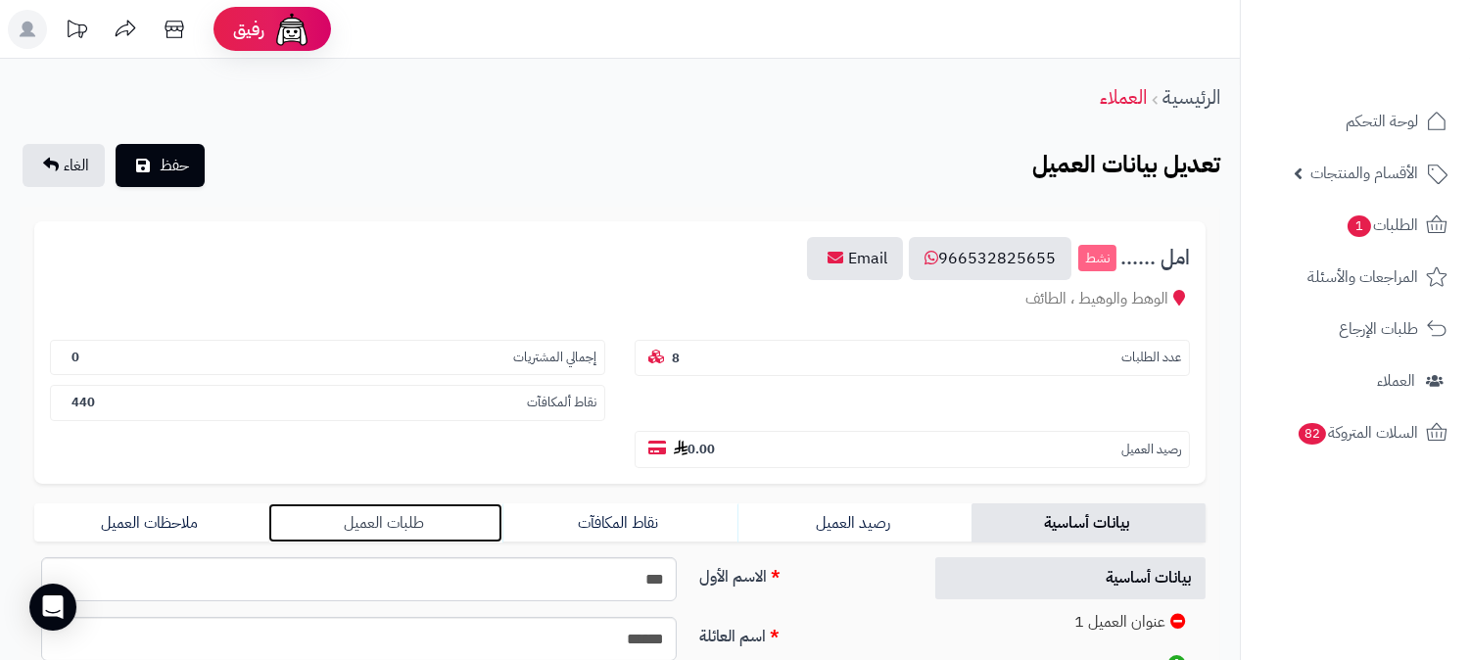
click at [407, 503] on link "طلبات العميل" at bounding box center [385, 522] width 234 height 39
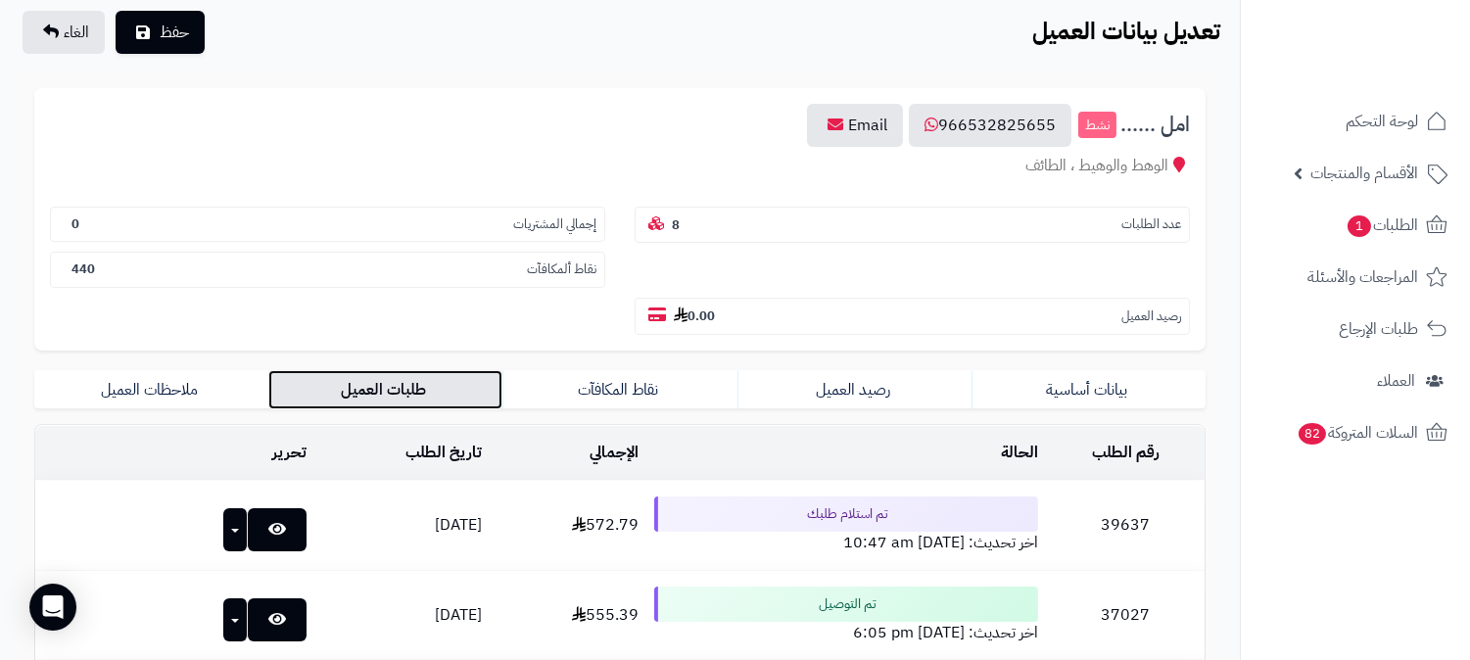
scroll to position [109, 0]
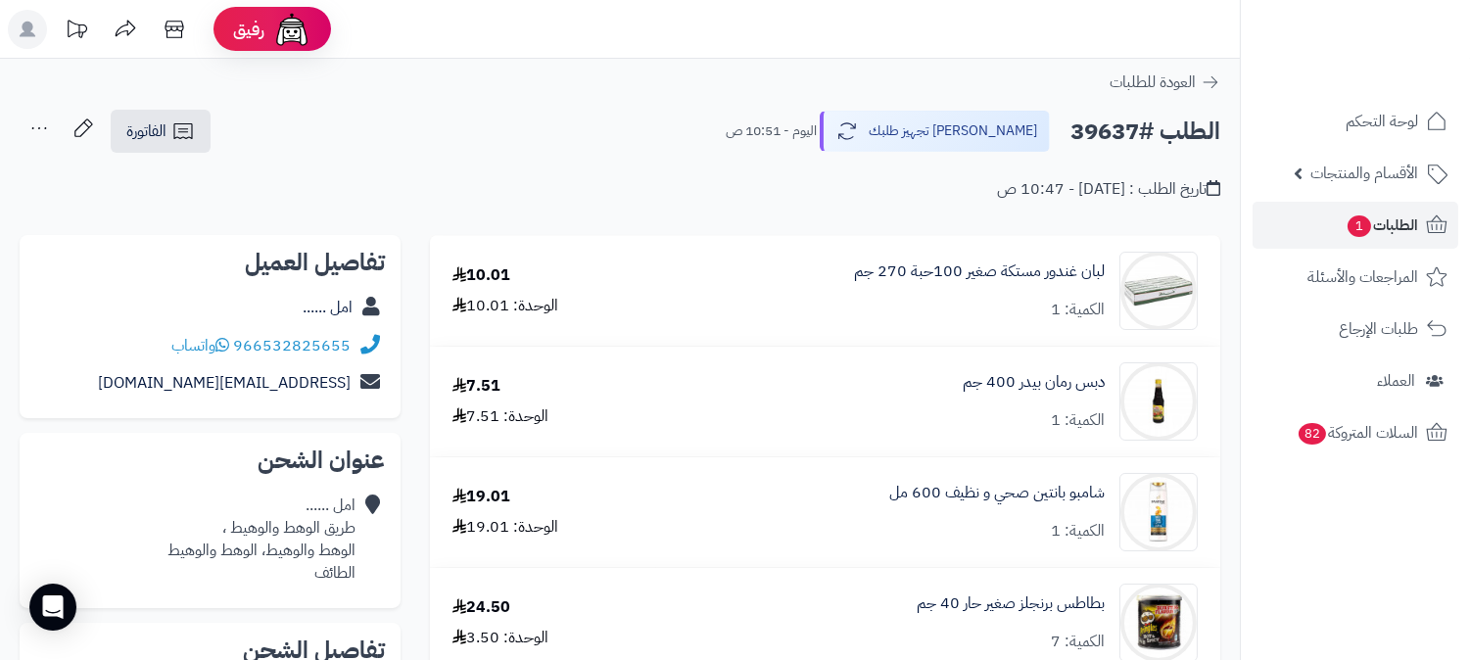
click at [30, 127] on icon at bounding box center [39, 128] width 39 height 39
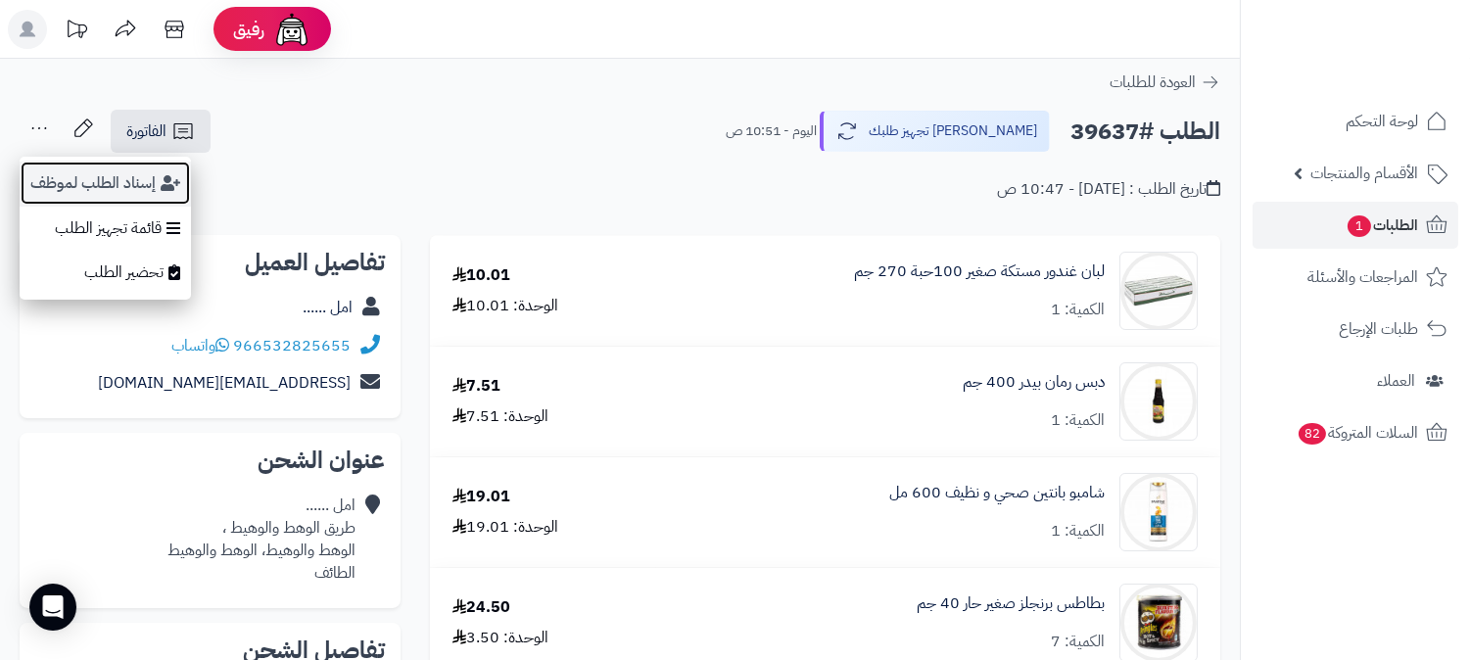
click at [61, 169] on button "إسناد الطلب لموظف" at bounding box center [105, 183] width 171 height 45
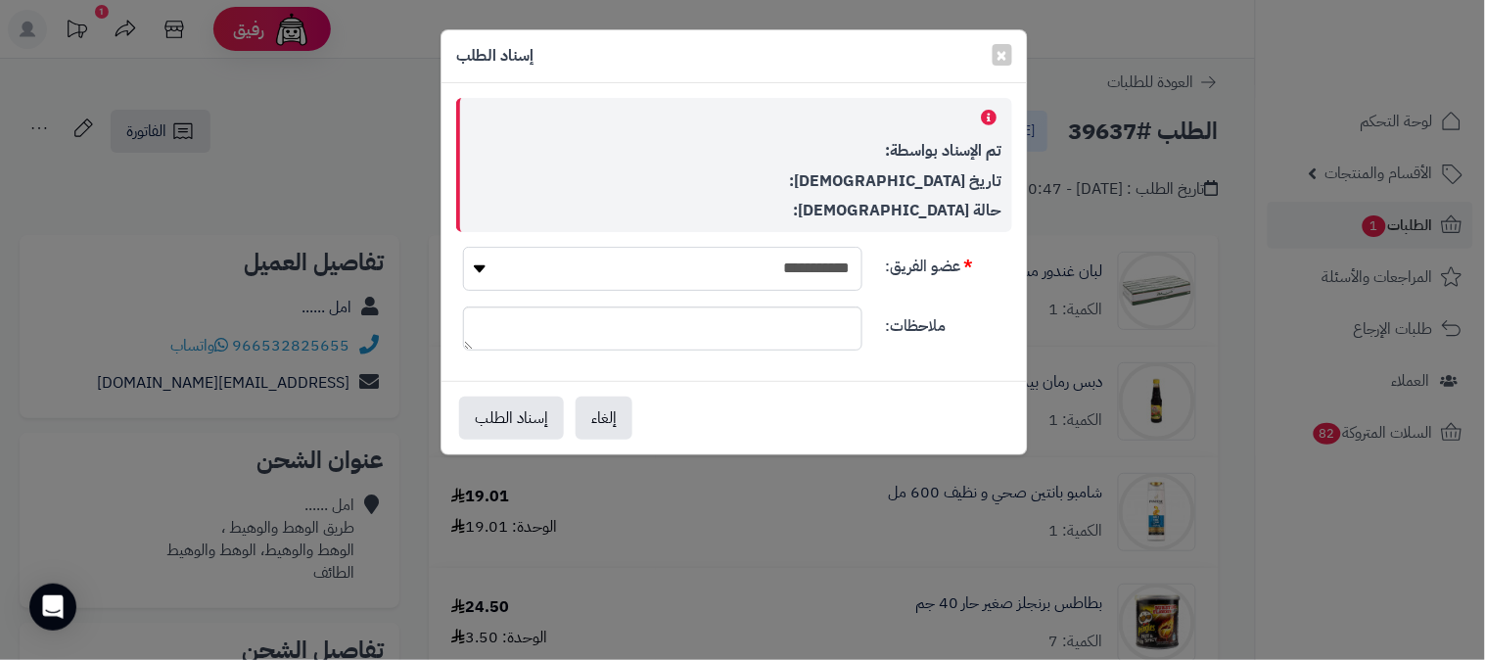
click at [635, 255] on select "**********" at bounding box center [663, 269] width 400 height 44
select select "**"
click at [463, 247] on select "**********" at bounding box center [663, 269] width 400 height 44
click at [541, 396] on div "إلغاء إسناد الطلب" at bounding box center [735, 417] width 586 height 73
click at [517, 409] on button "إسناد الطلب" at bounding box center [511, 417] width 105 height 43
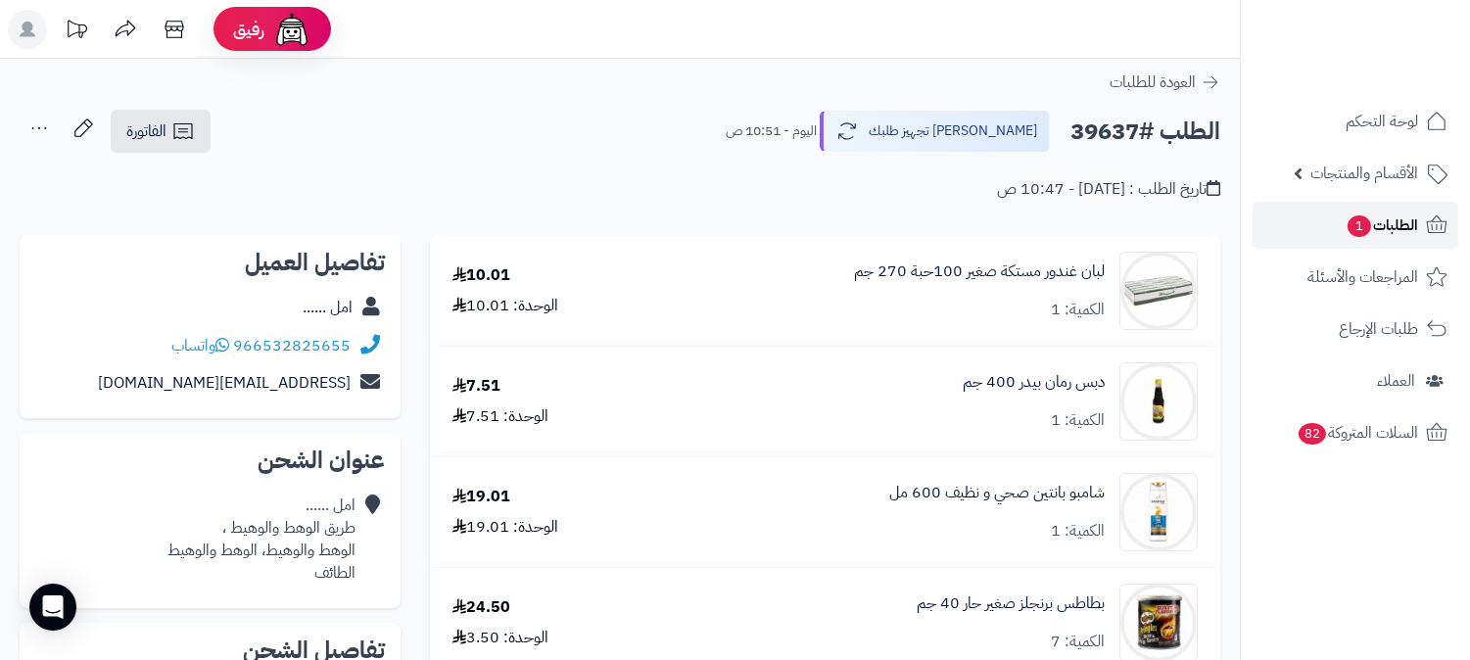
click at [1387, 231] on span "الطلبات 1" at bounding box center [1381, 225] width 72 height 27
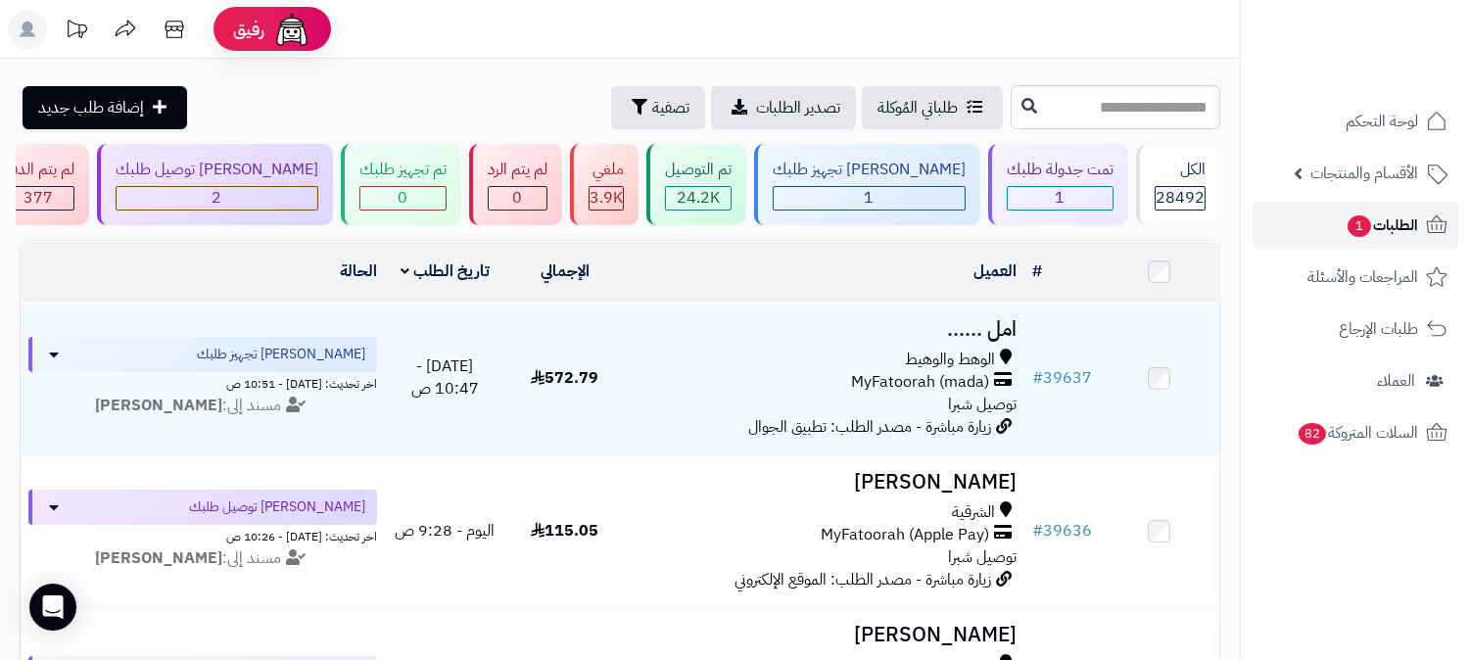
click at [1336, 227] on link "الطلبات 1" at bounding box center [1355, 225] width 206 height 47
click at [1381, 228] on span "الطلبات 1" at bounding box center [1381, 225] width 72 height 27
click at [1376, 223] on span "الطلبات 1" at bounding box center [1381, 225] width 72 height 27
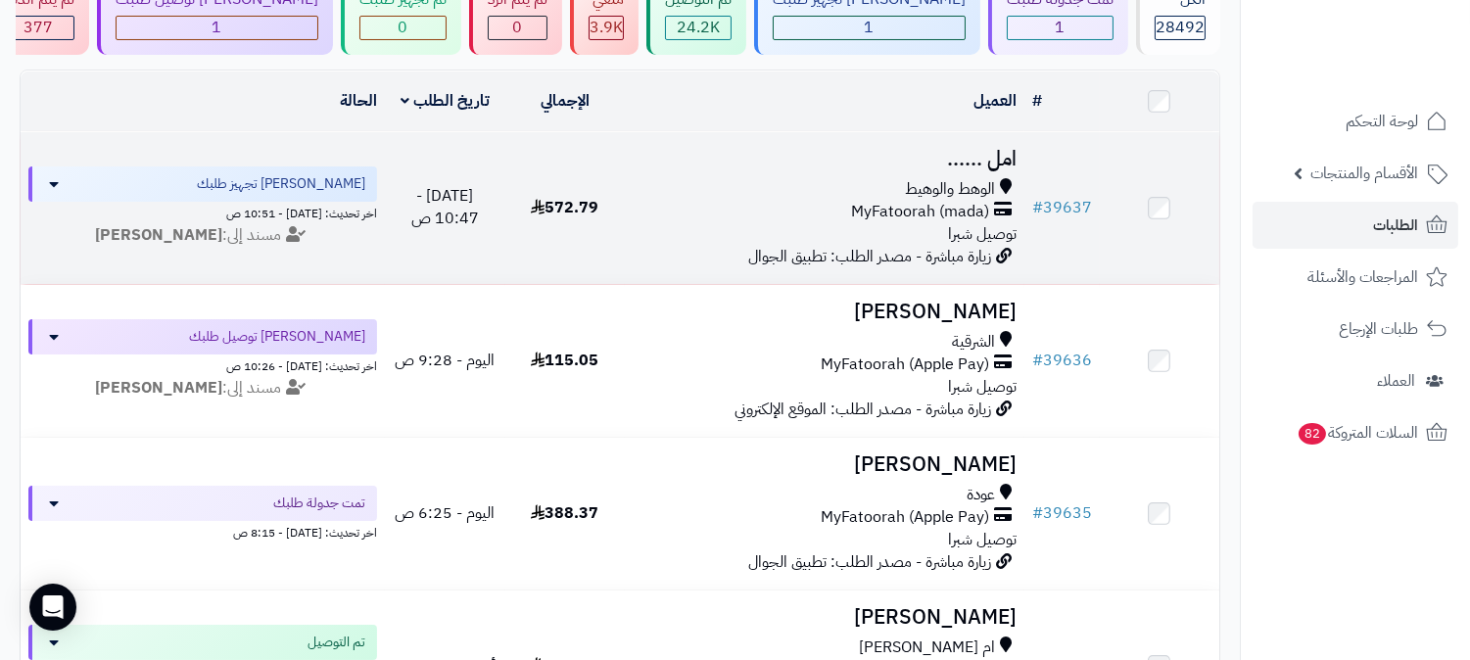
scroll to position [435, 0]
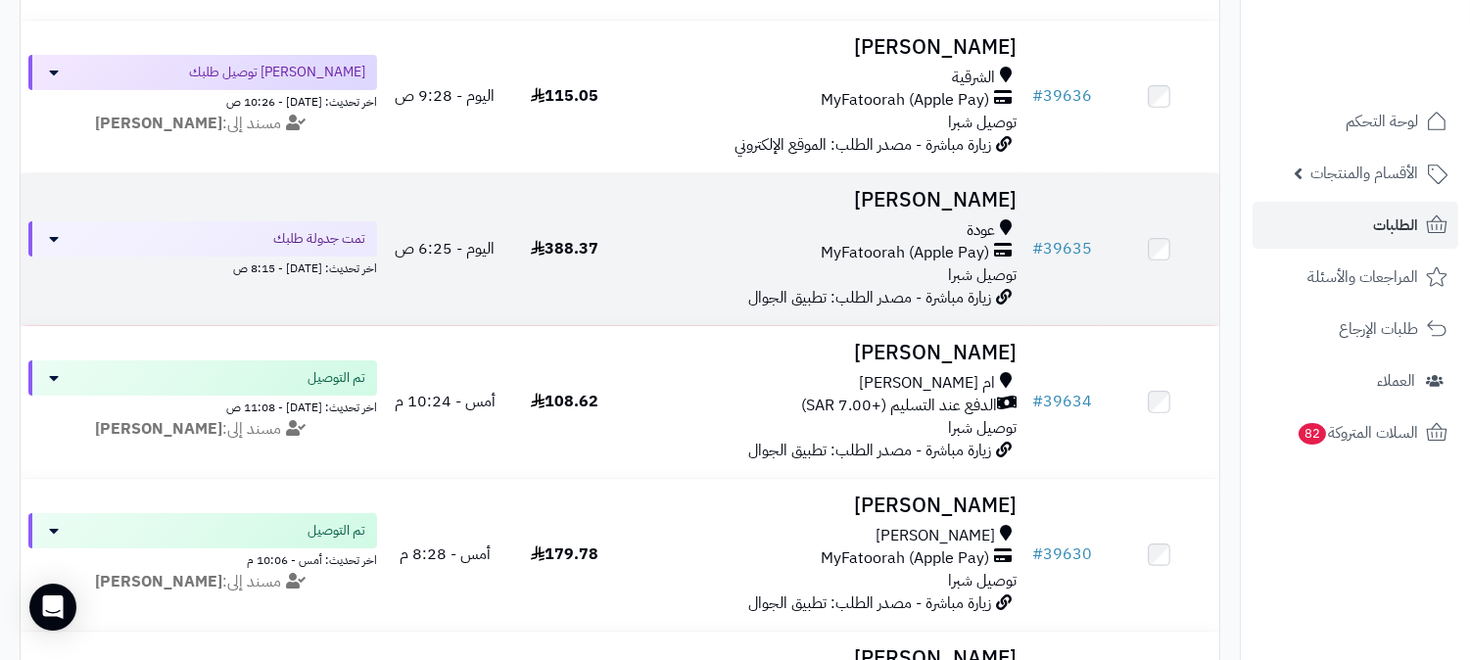
click at [631, 245] on td "خولة القرشي عودة MyFatoorah (Apple Pay) توصيل شبرا زيارة مباشرة - مصدر الطلب: ت…" at bounding box center [825, 249] width 400 height 152
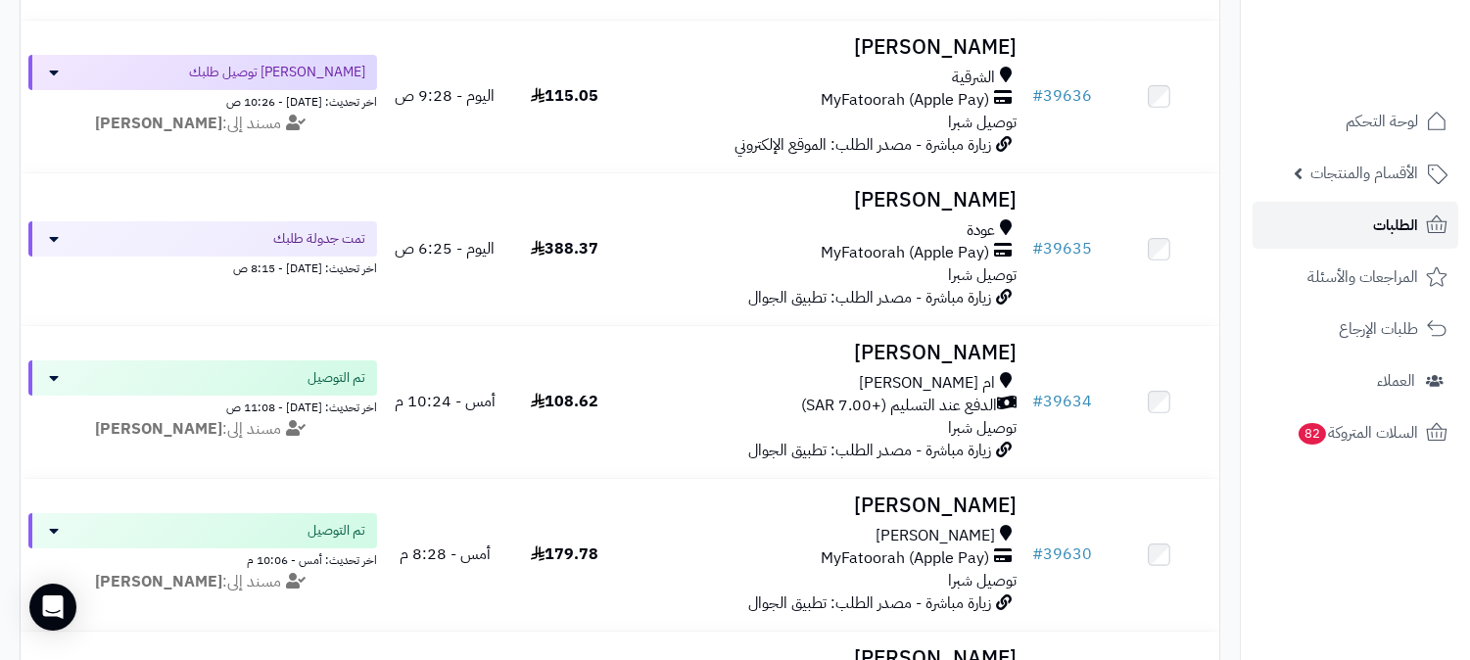
click at [1336, 217] on link "الطلبات" at bounding box center [1355, 225] width 206 height 47
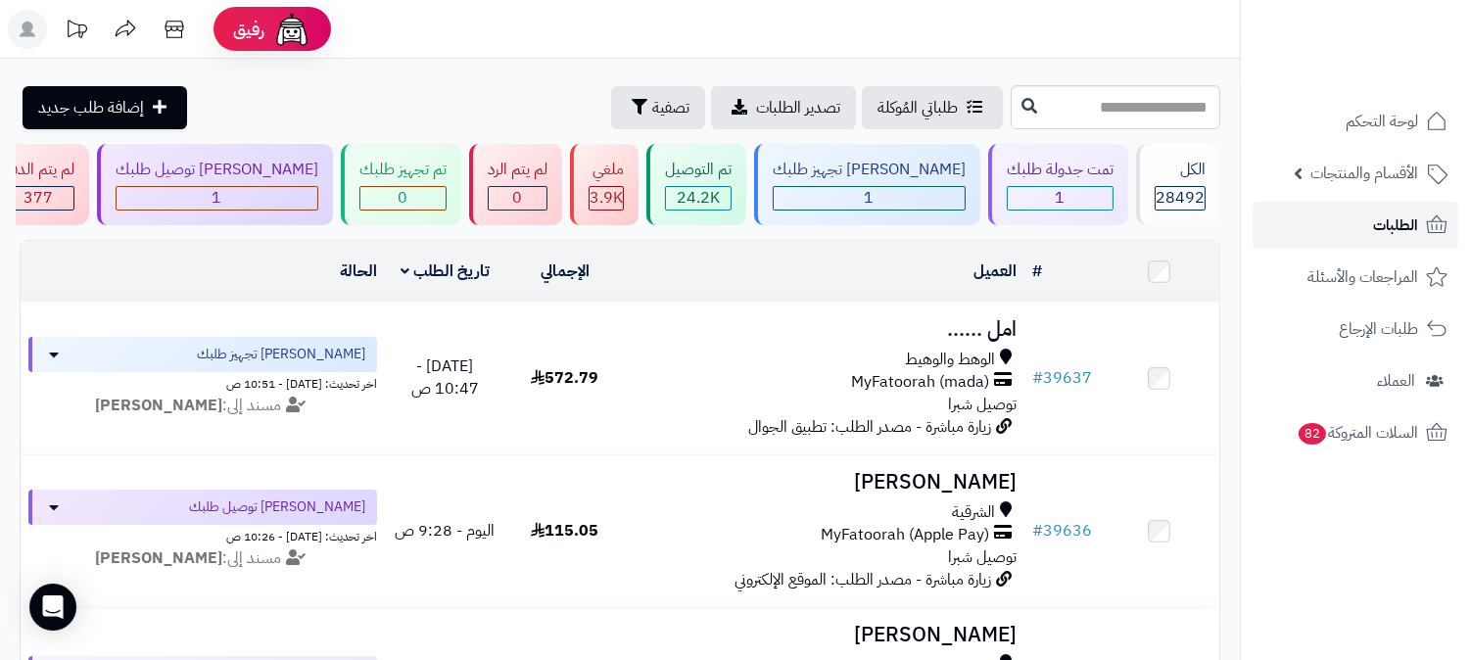
click at [1336, 217] on link "الطلبات" at bounding box center [1355, 225] width 206 height 47
click at [1343, 212] on link "الطلبات" at bounding box center [1355, 225] width 206 height 47
click at [1368, 115] on span "لوحة التحكم" at bounding box center [1381, 121] width 71 height 27
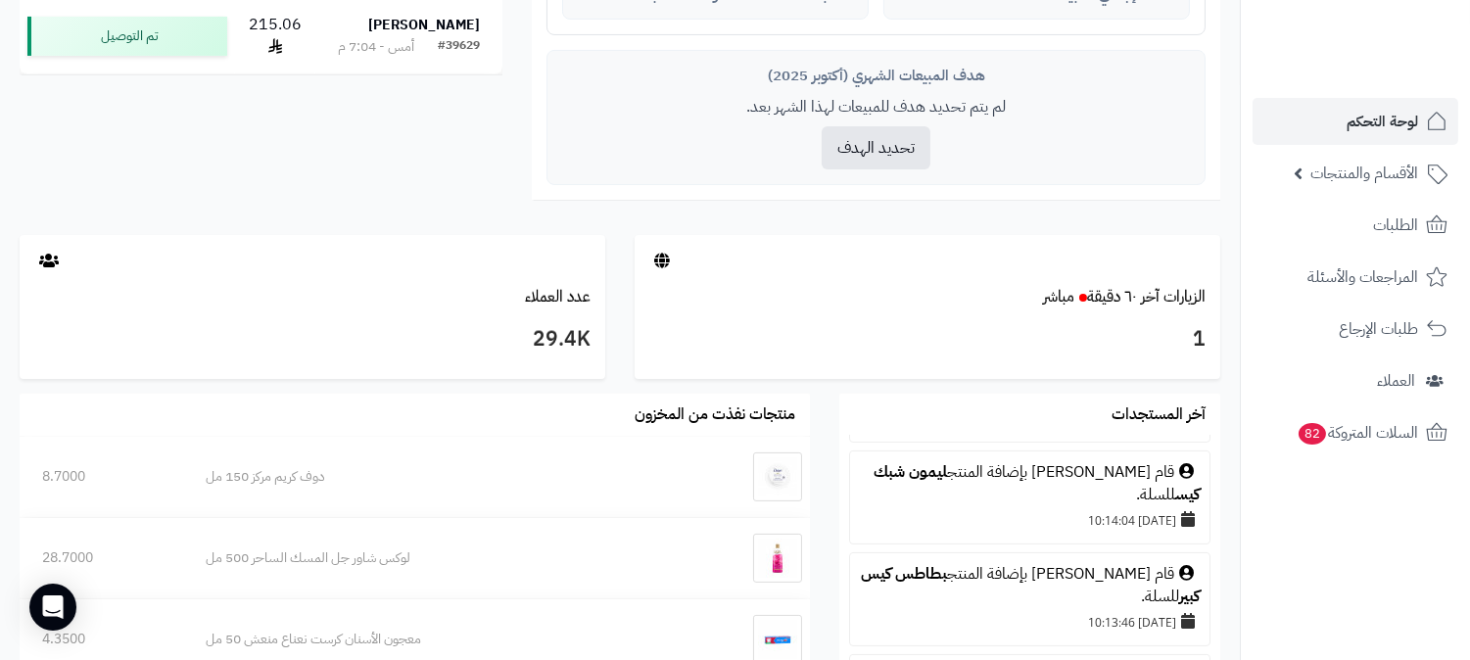
scroll to position [652, 0]
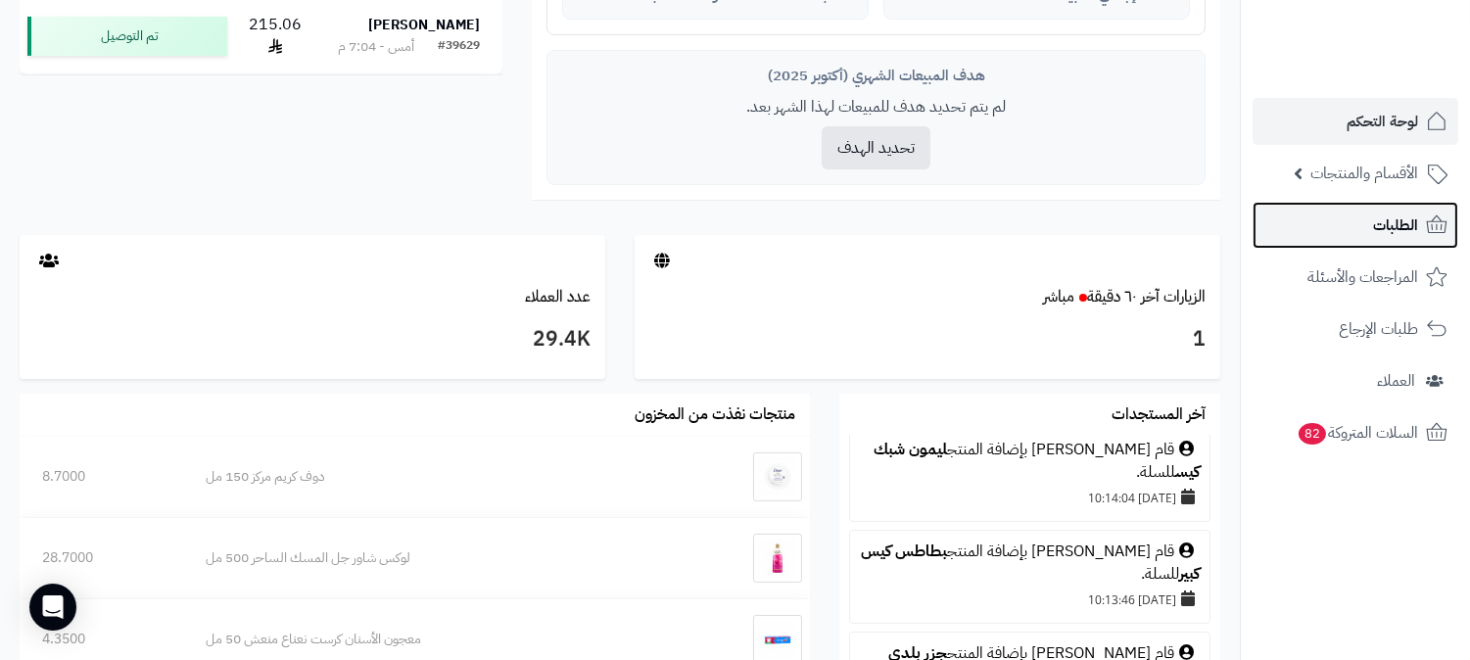
click at [1408, 218] on span "الطلبات" at bounding box center [1395, 225] width 45 height 27
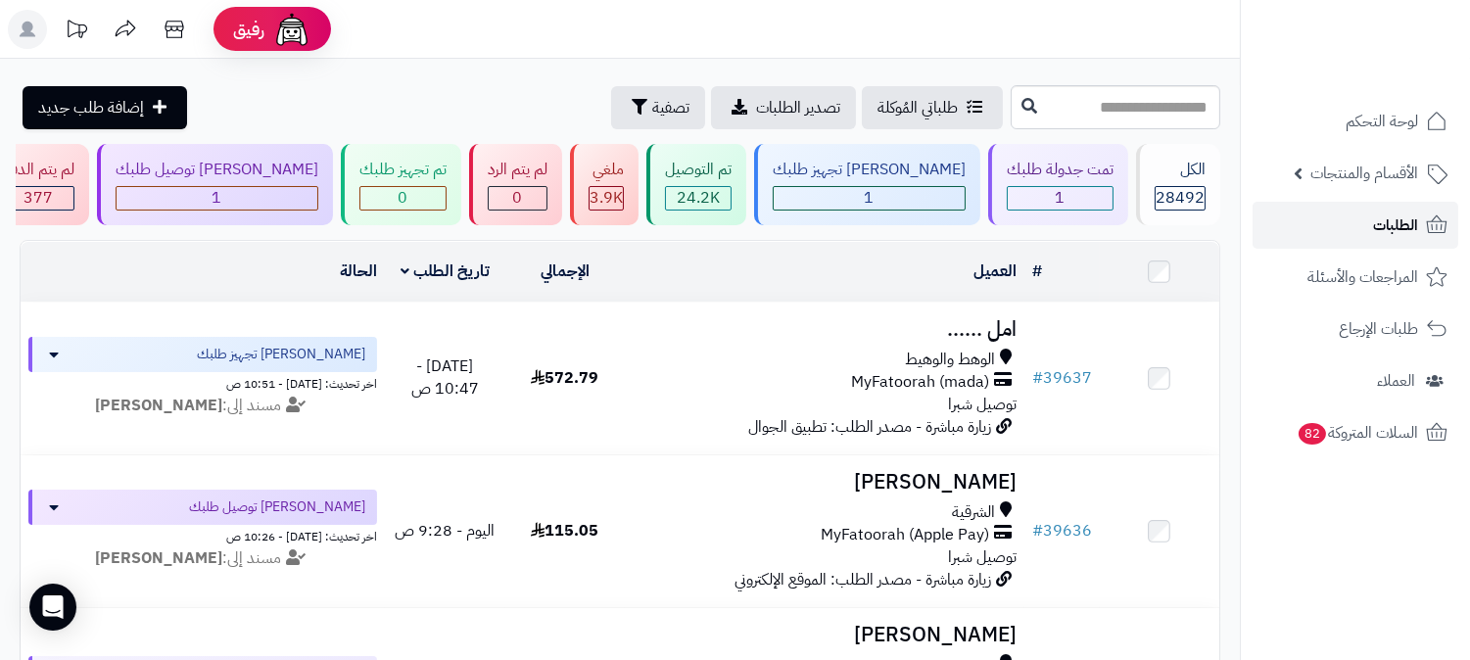
click at [1376, 212] on span "الطلبات" at bounding box center [1395, 225] width 45 height 27
click at [1372, 367] on link "العملاء" at bounding box center [1355, 380] width 206 height 47
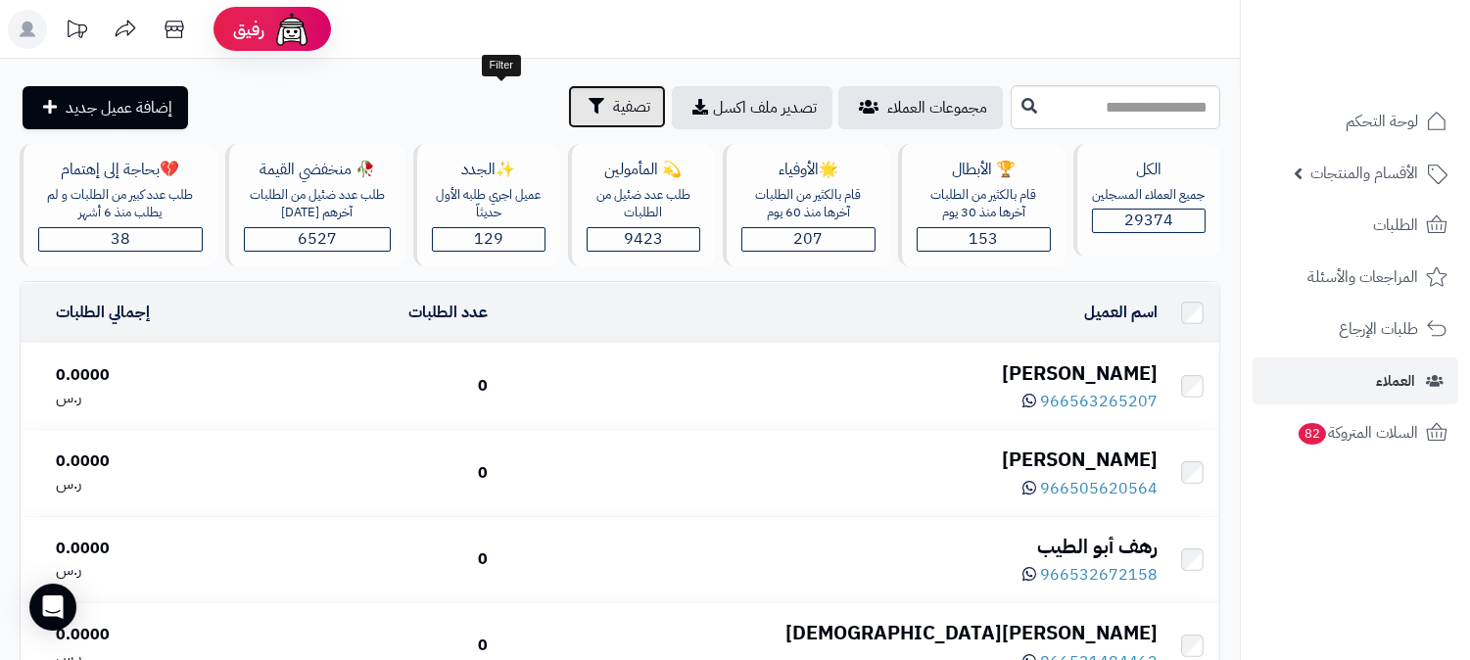
click at [613, 116] on span "تصفية" at bounding box center [631, 107] width 37 height 24
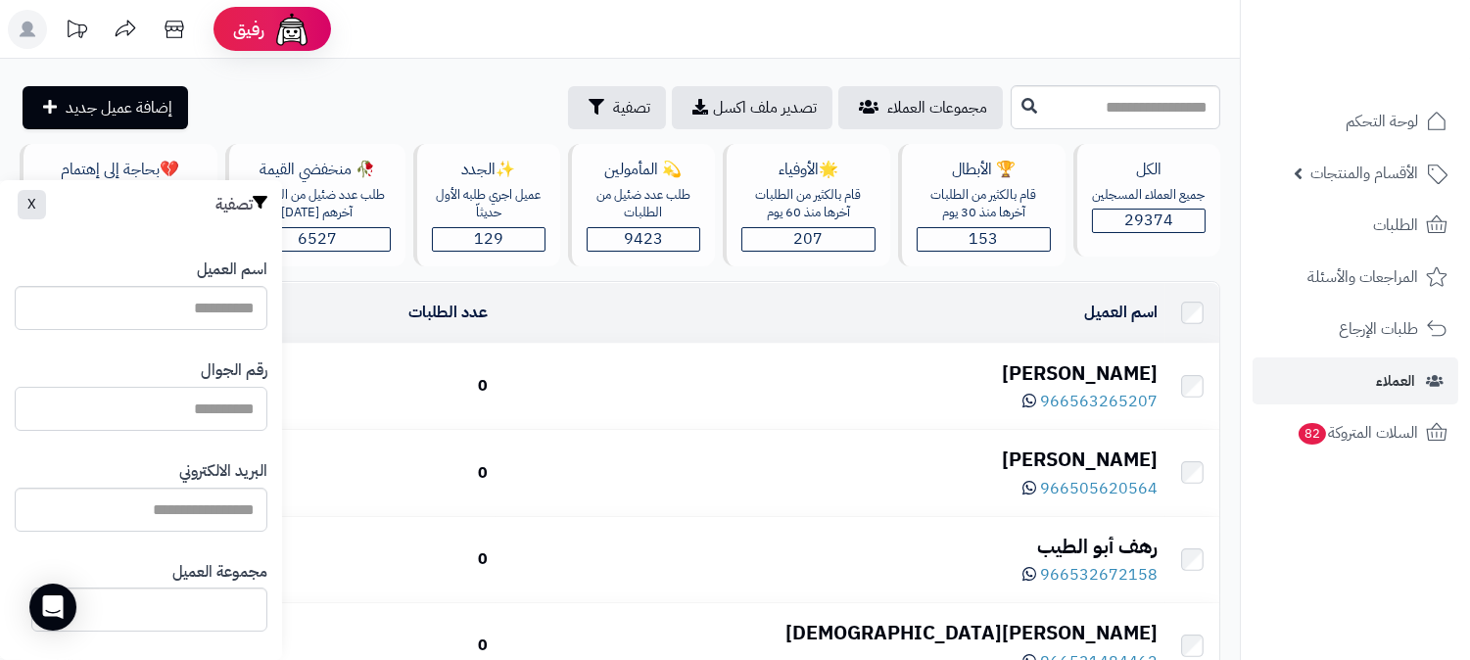
paste input "**********"
drag, startPoint x: 247, startPoint y: 405, endPoint x: 267, endPoint y: 408, distance: 20.8
click at [267, 408] on div "**********" at bounding box center [141, 577] width 282 height 696
drag, startPoint x: 167, startPoint y: 402, endPoint x: 135, endPoint y: 409, distance: 33.0
click at [135, 409] on input "**********" at bounding box center [141, 409] width 253 height 44
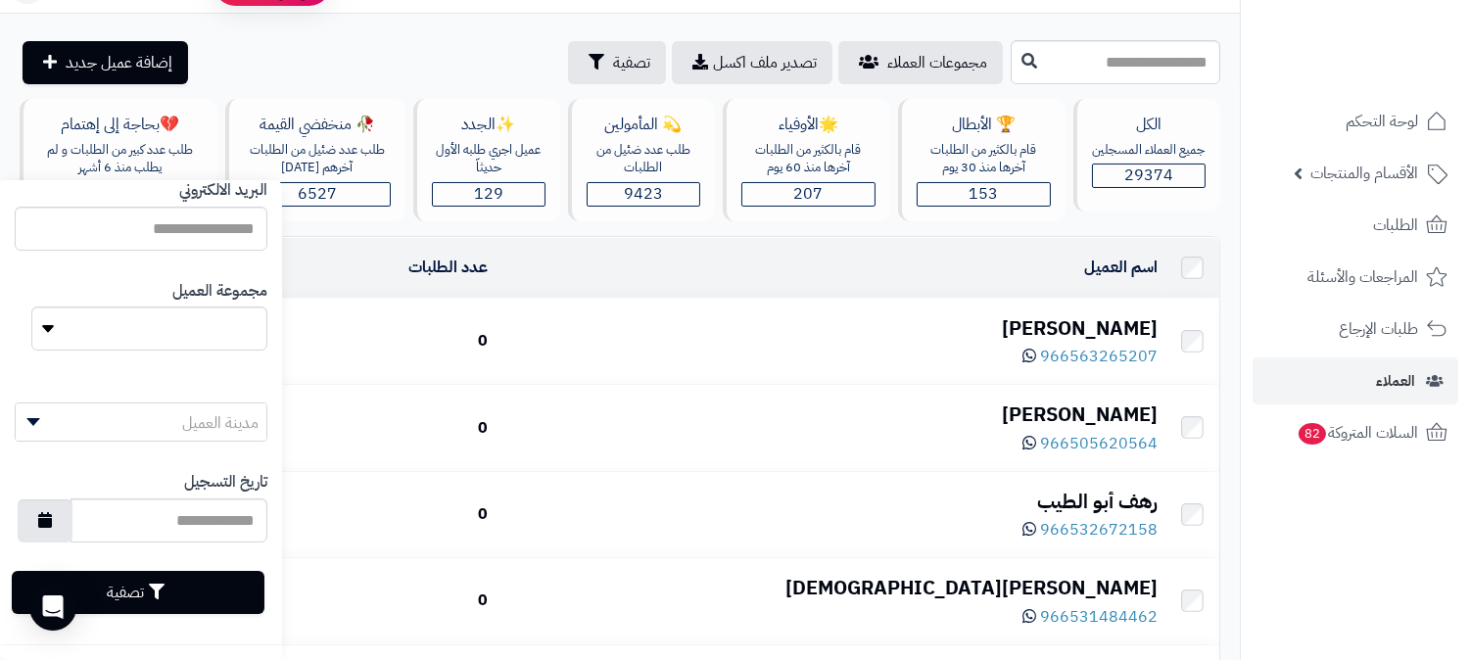
scroll to position [109, 0]
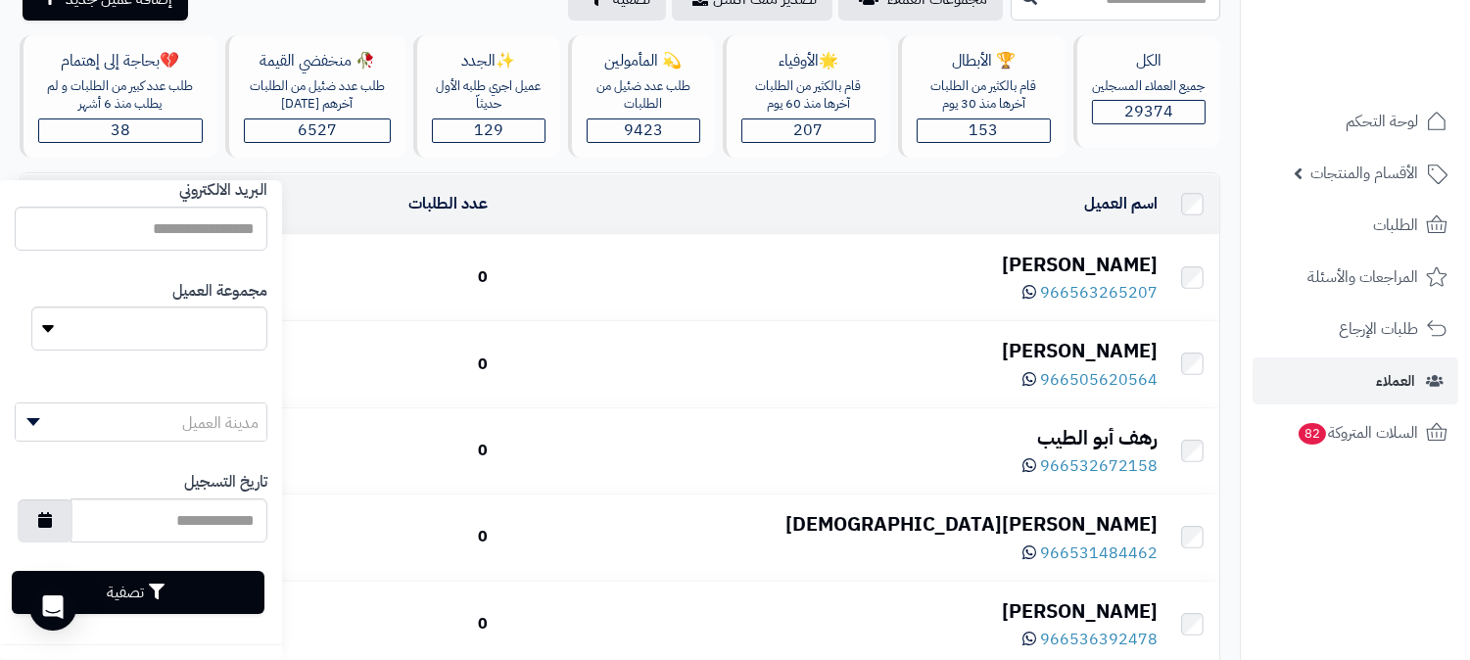
type input "**********"
click at [197, 583] on button "تصفية" at bounding box center [138, 592] width 253 height 43
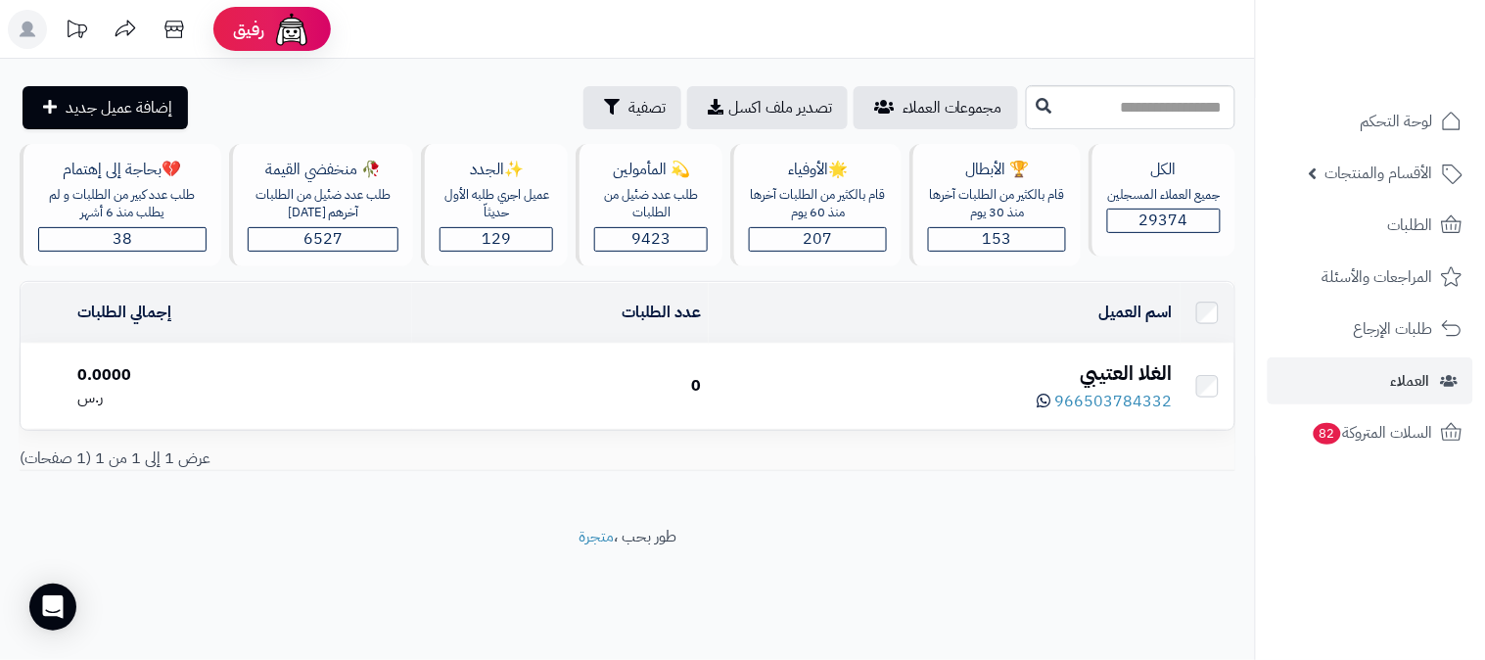
click at [1114, 365] on div "الغلا العتيبي" at bounding box center [944, 373] width 455 height 28
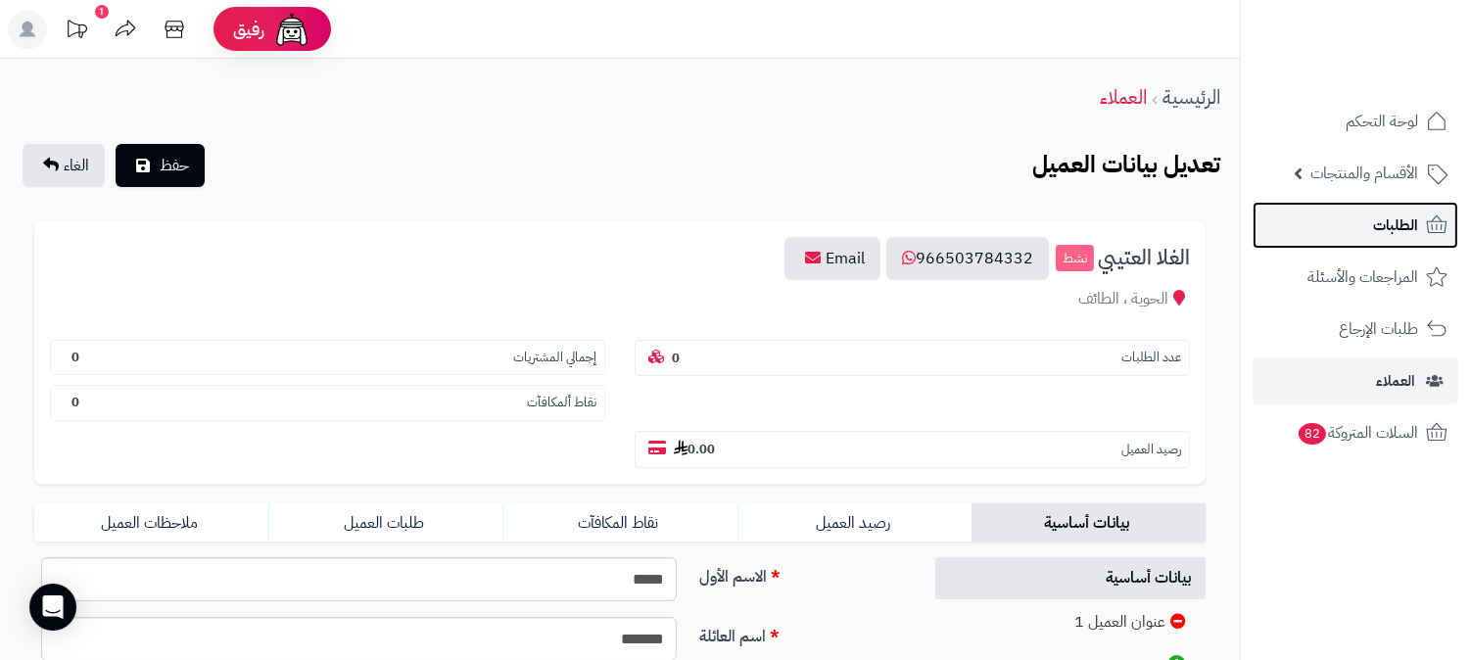
click at [1348, 238] on link "الطلبات" at bounding box center [1355, 225] width 206 height 47
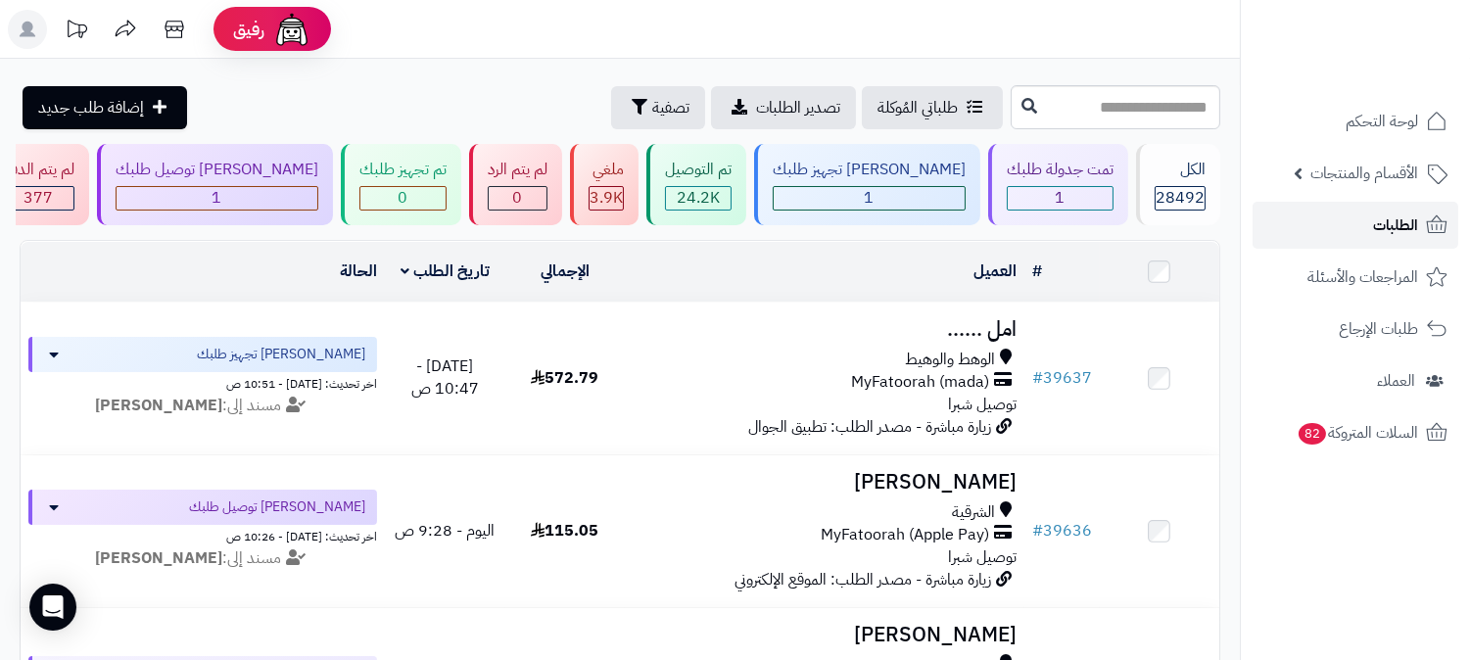
click at [1348, 238] on link "الطلبات" at bounding box center [1355, 225] width 206 height 47
click at [1397, 218] on span "الطلبات" at bounding box center [1395, 225] width 45 height 27
click at [1410, 212] on span "الطلبات" at bounding box center [1395, 225] width 45 height 27
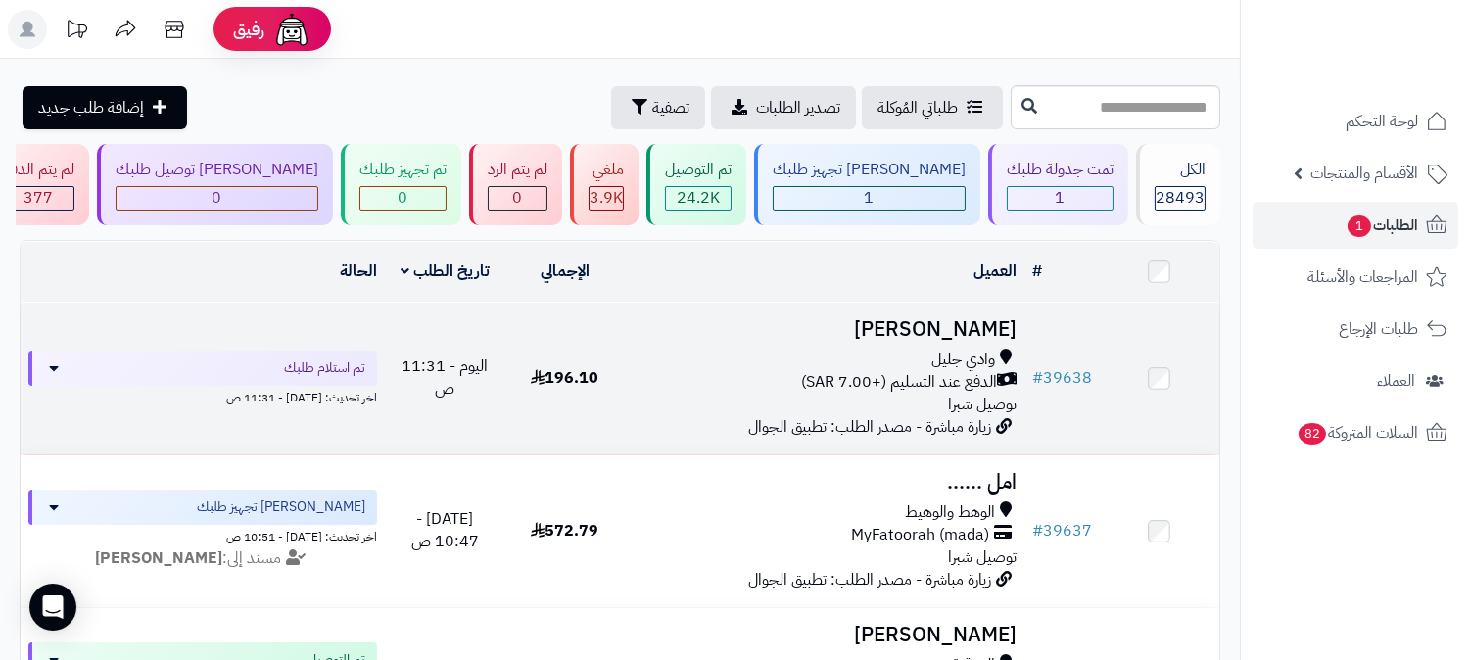
click at [971, 321] on h3 "[PERSON_NAME]" at bounding box center [825, 329] width 384 height 23
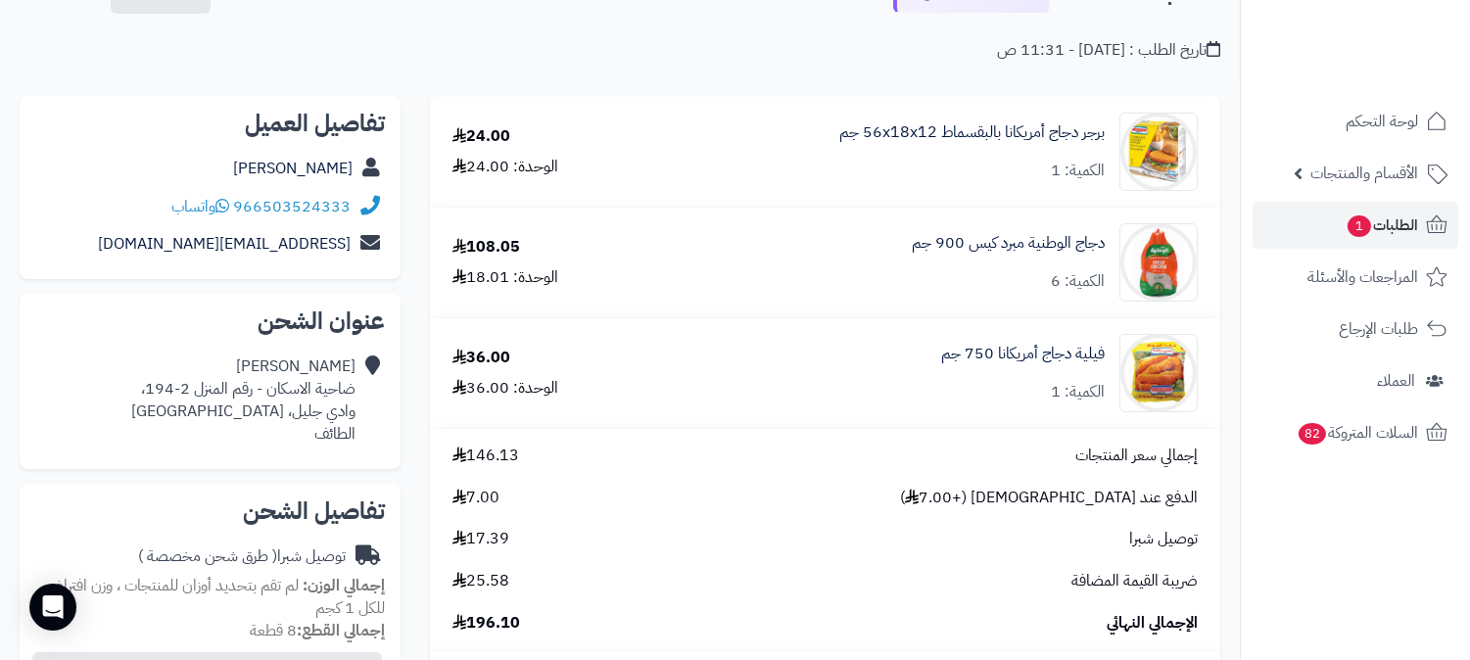
scroll to position [109, 0]
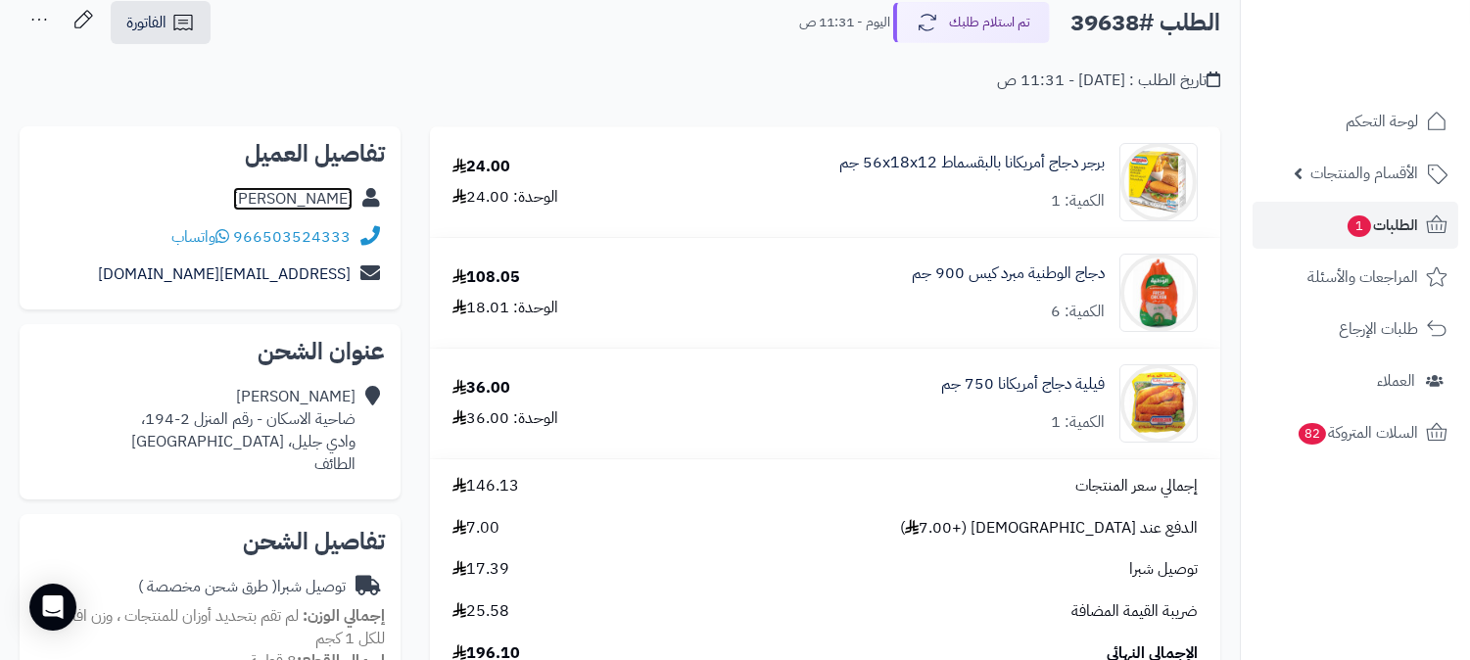
click at [337, 198] on link "[PERSON_NAME]" at bounding box center [292, 199] width 119 height 24
click at [1406, 220] on span "الطلبات 1" at bounding box center [1381, 225] width 72 height 27
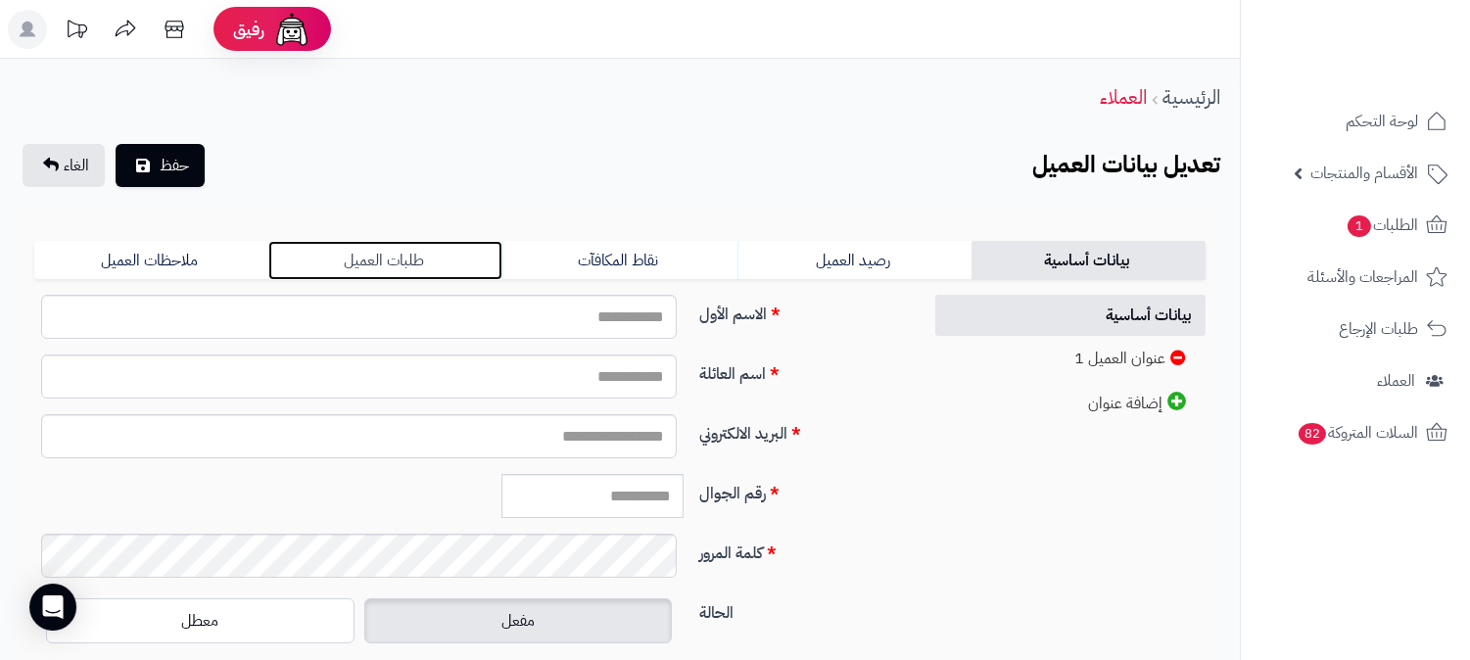
click at [382, 259] on link "طلبات العميل" at bounding box center [385, 260] width 234 height 39
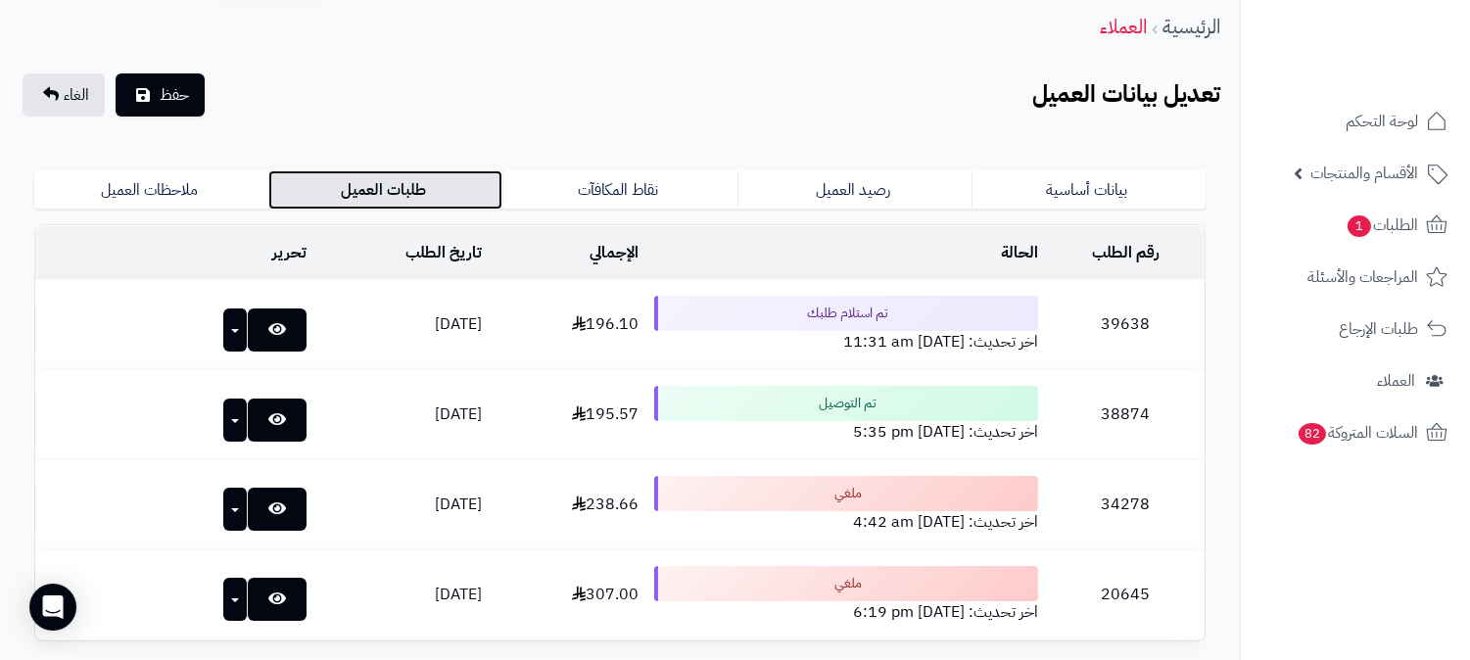
scroll to position [217, 0]
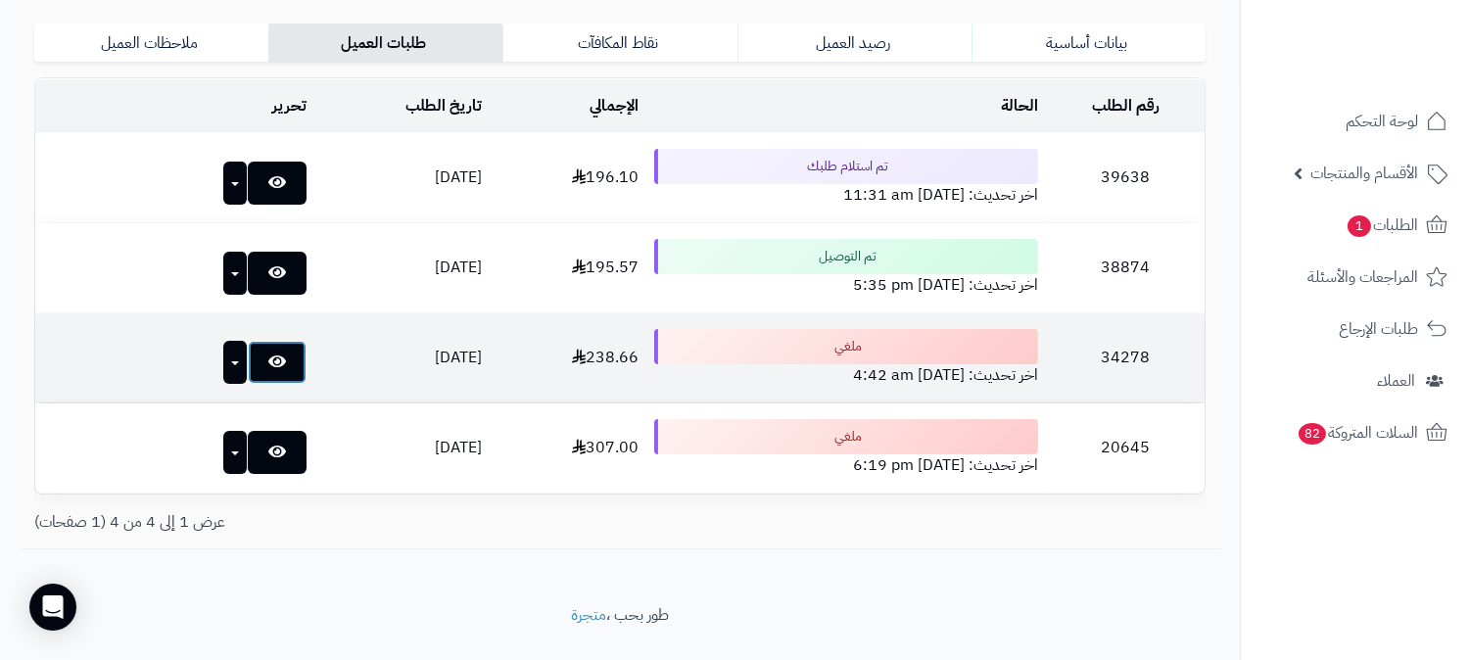
click at [268, 355] on icon at bounding box center [277, 361] width 18 height 16
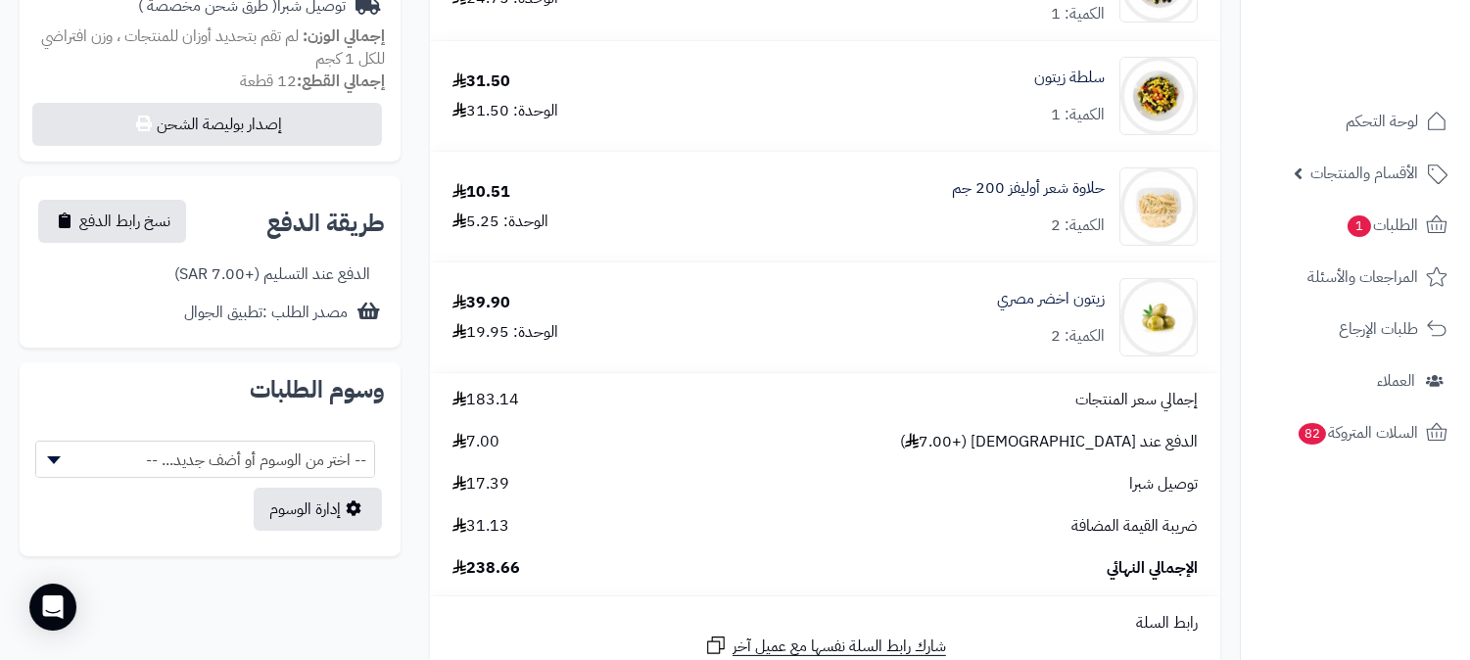
scroll to position [761, 0]
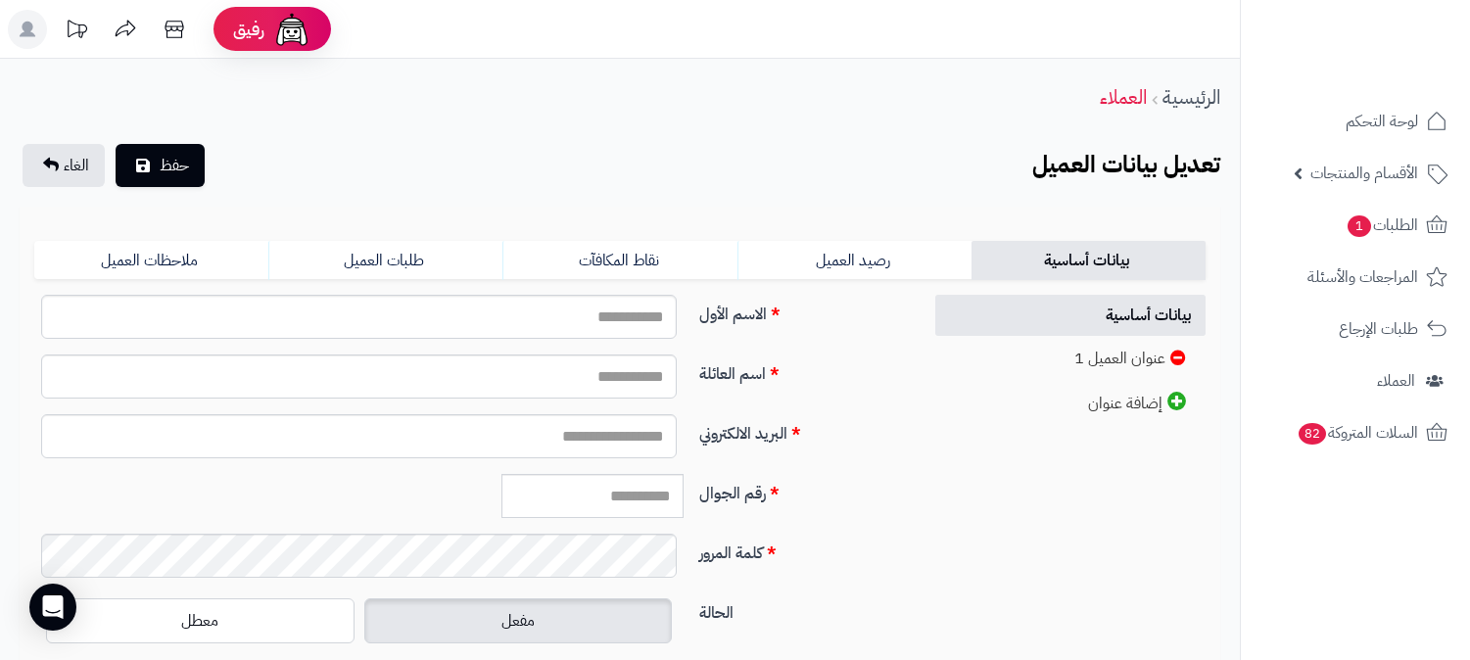
scroll to position [217, 0]
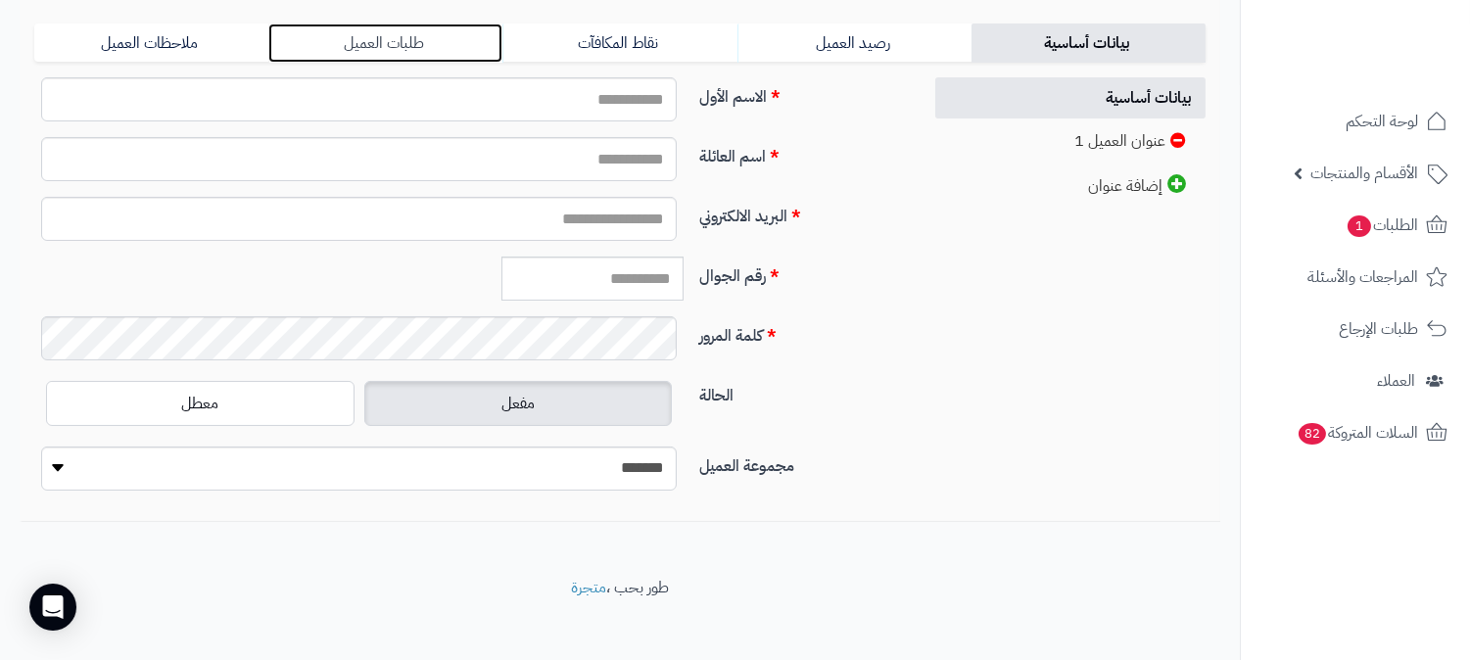
click at [363, 40] on link "طلبات العميل" at bounding box center [385, 43] width 234 height 39
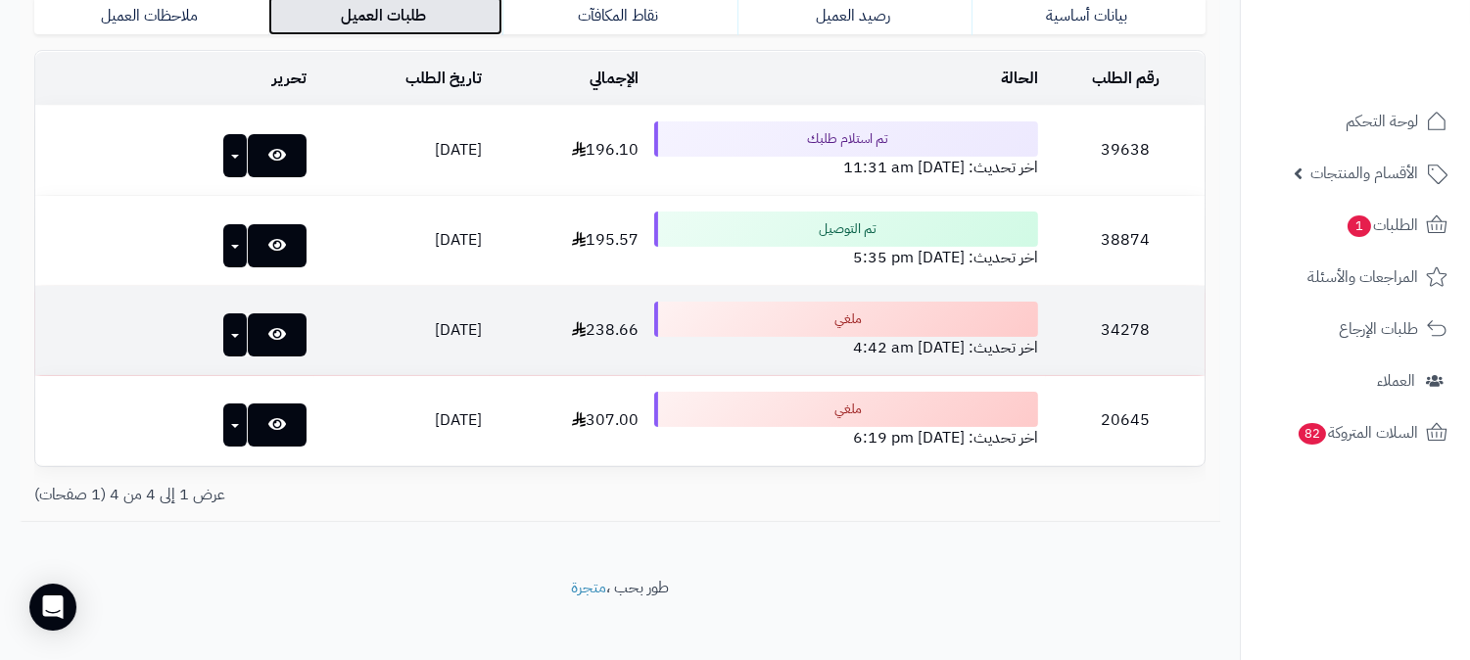
scroll to position [259, 0]
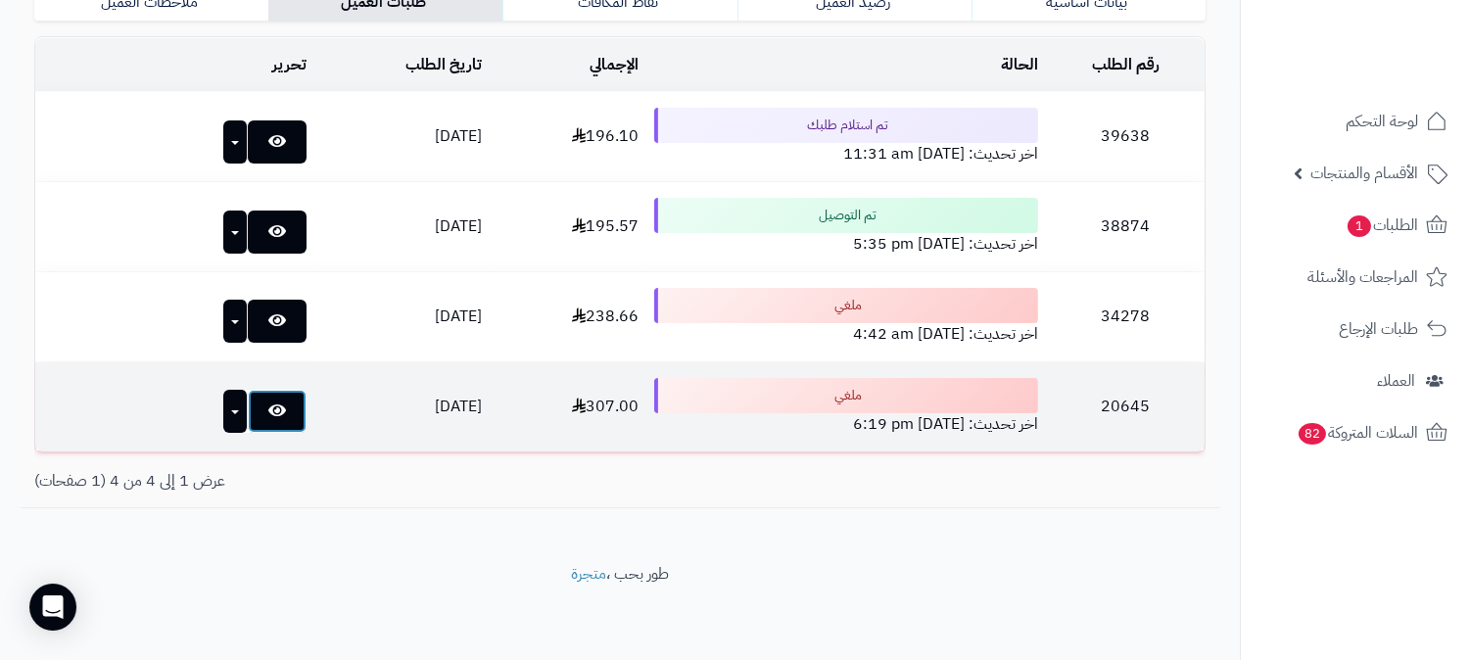
click at [250, 411] on link at bounding box center [277, 411] width 59 height 43
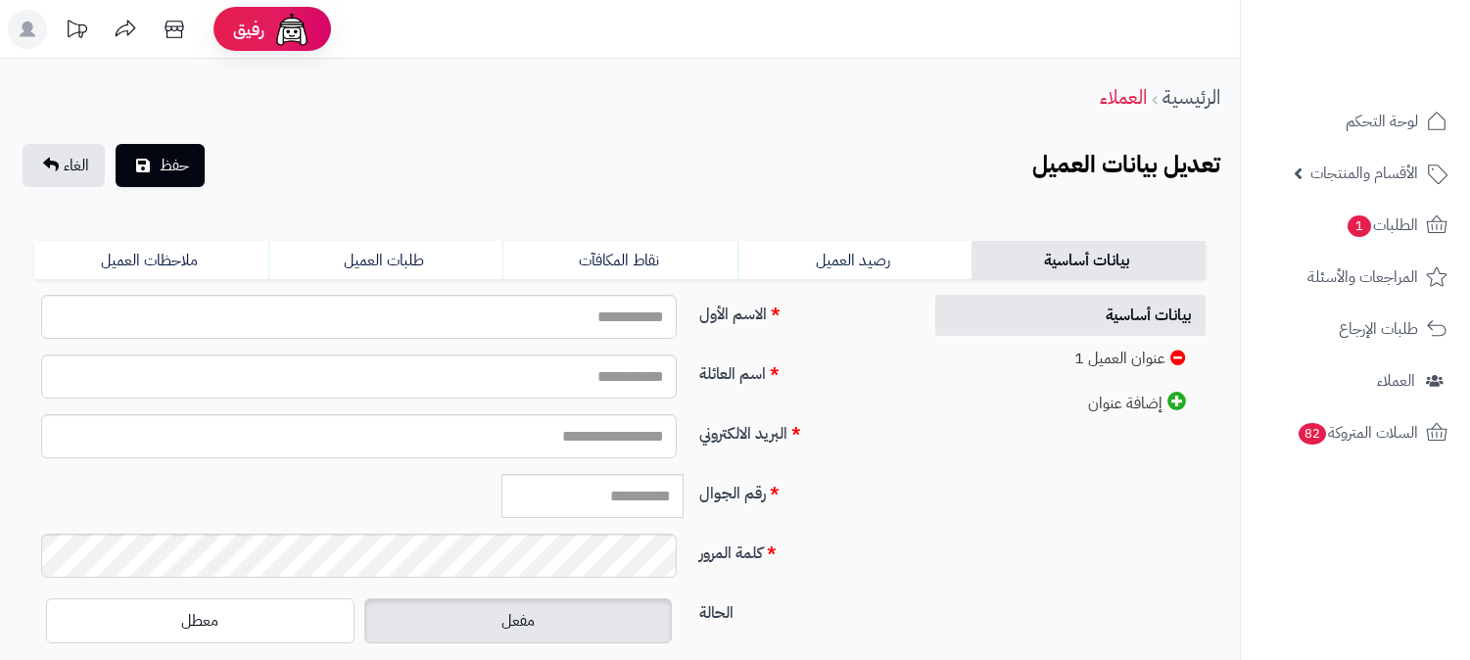
scroll to position [231, 0]
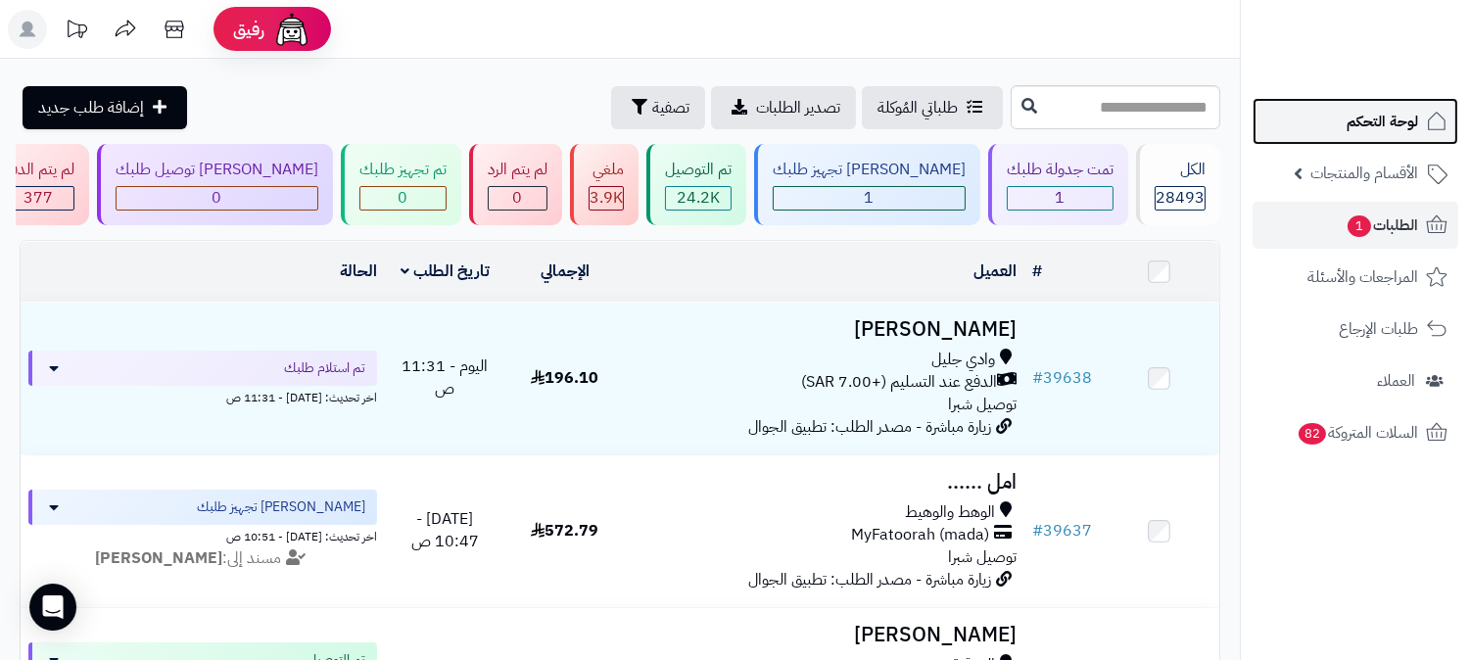
click at [1383, 122] on span "لوحة التحكم" at bounding box center [1381, 121] width 71 height 27
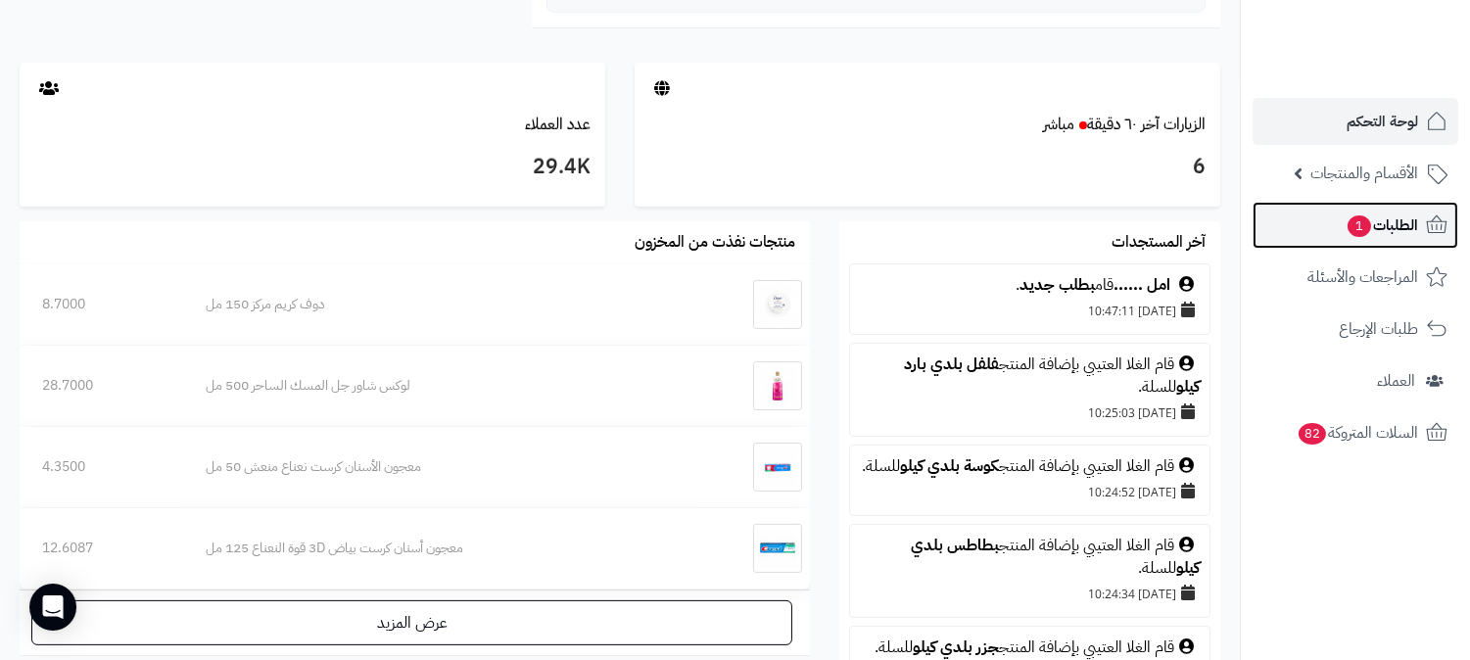
click at [1368, 225] on span "1" at bounding box center [1359, 226] width 24 height 23
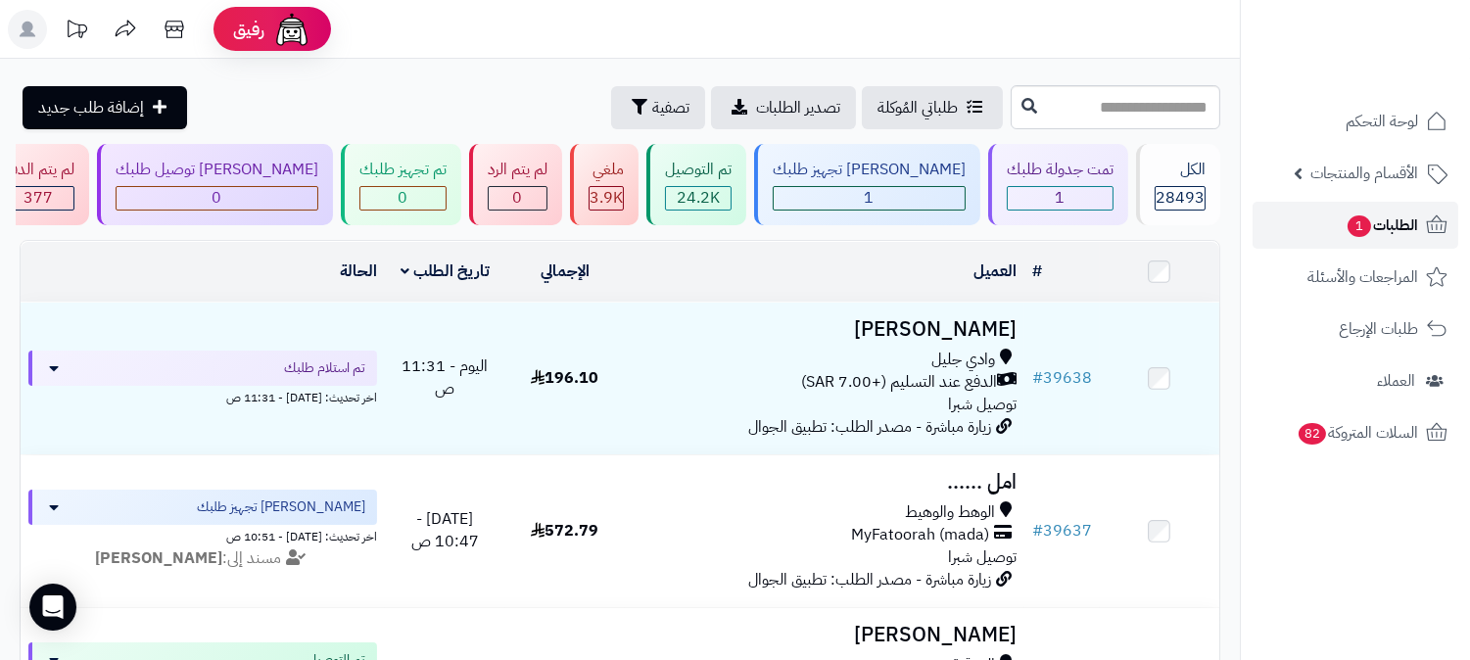
click at [1390, 212] on span "الطلبات 1" at bounding box center [1381, 225] width 72 height 27
click at [1366, 231] on span "1" at bounding box center [1358, 226] width 25 height 24
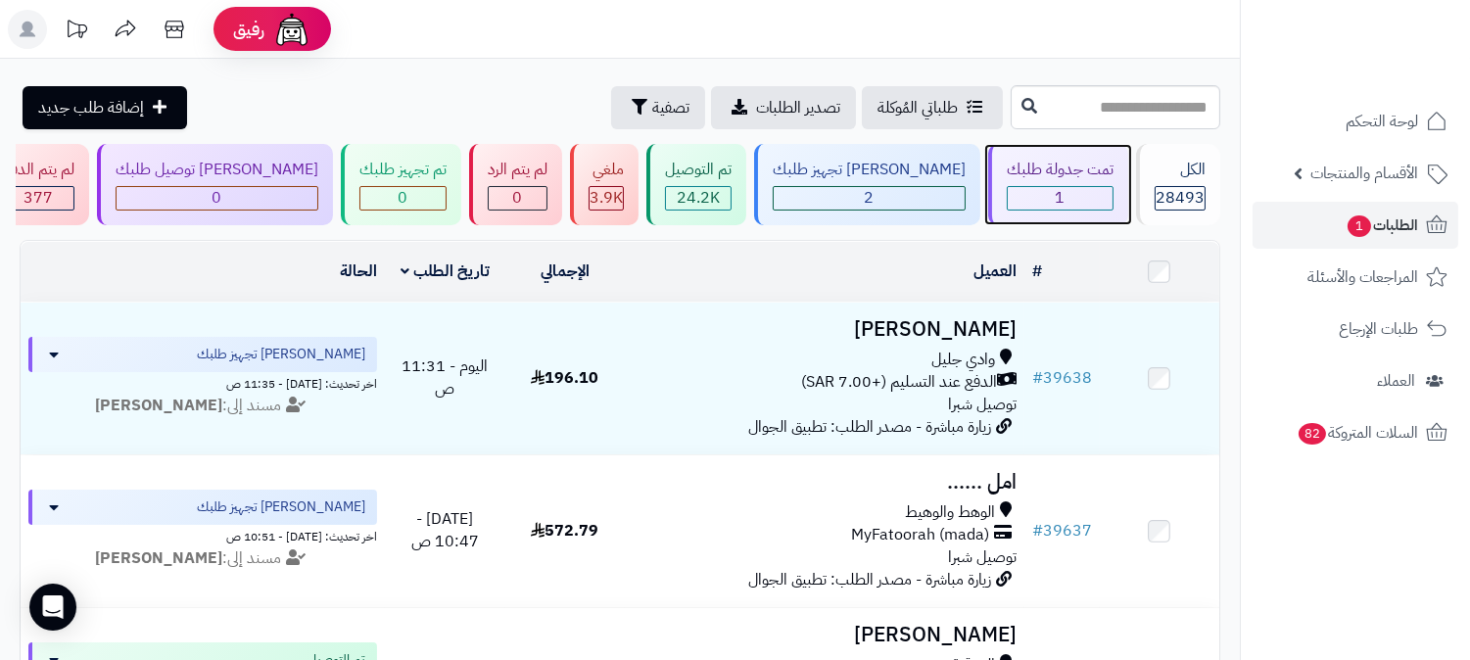
click at [1060, 178] on div "تمت جدولة طلبك" at bounding box center [1060, 170] width 107 height 23
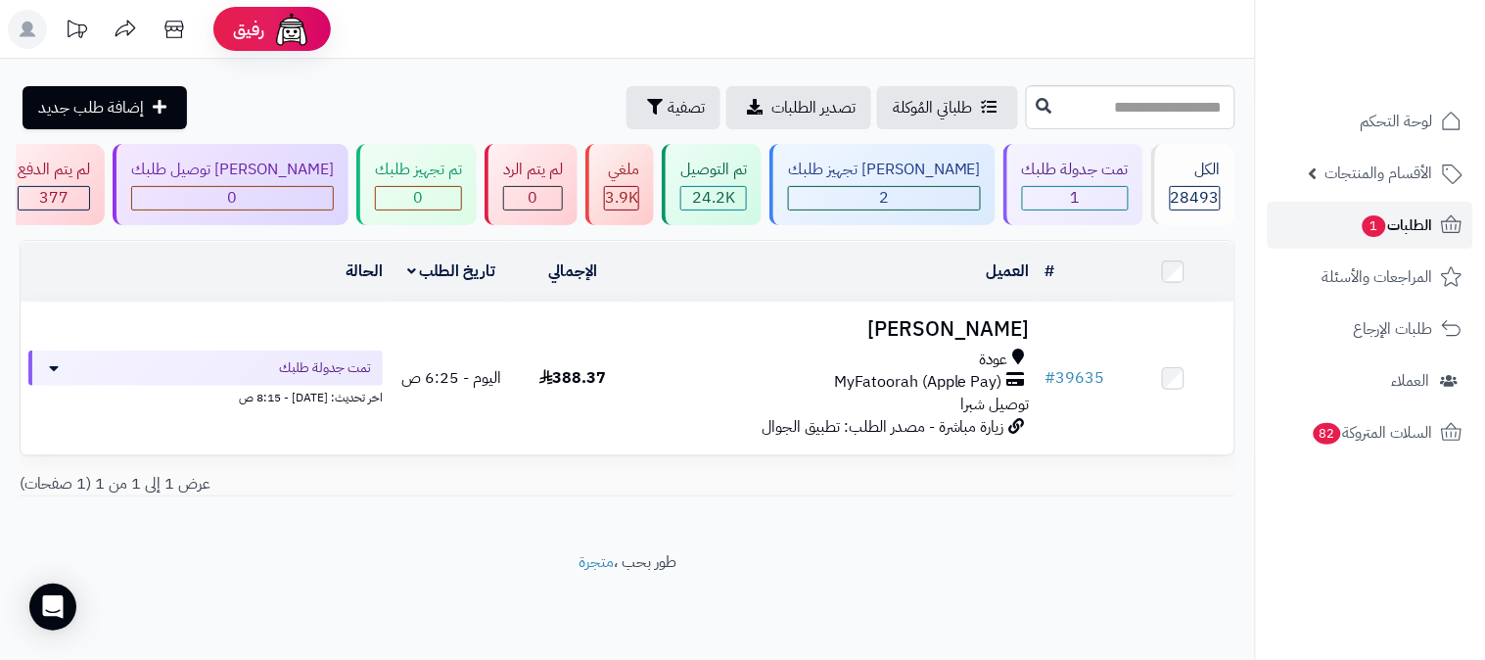
click at [1352, 216] on link "الطلبات 1" at bounding box center [1371, 225] width 206 height 47
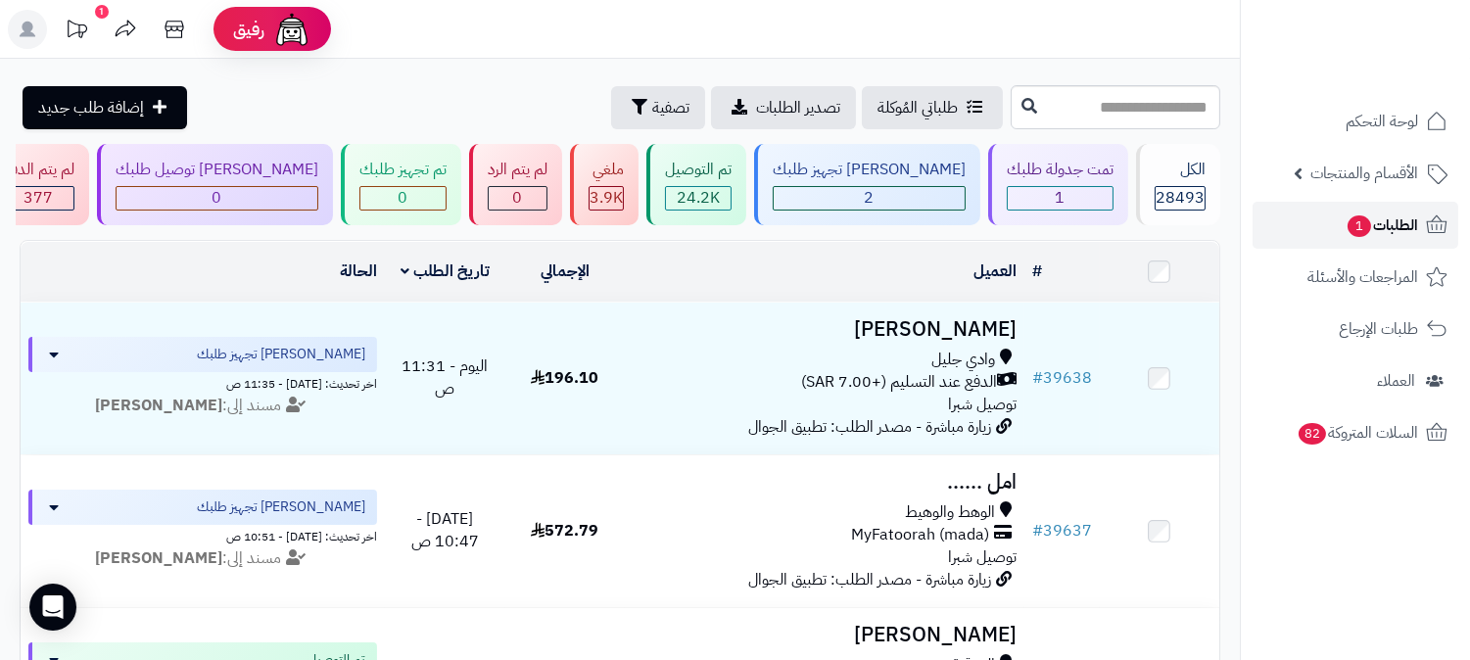
click at [1351, 217] on span "1" at bounding box center [1359, 226] width 24 height 22
click at [1377, 222] on span "الطلبات 1" at bounding box center [1381, 225] width 72 height 27
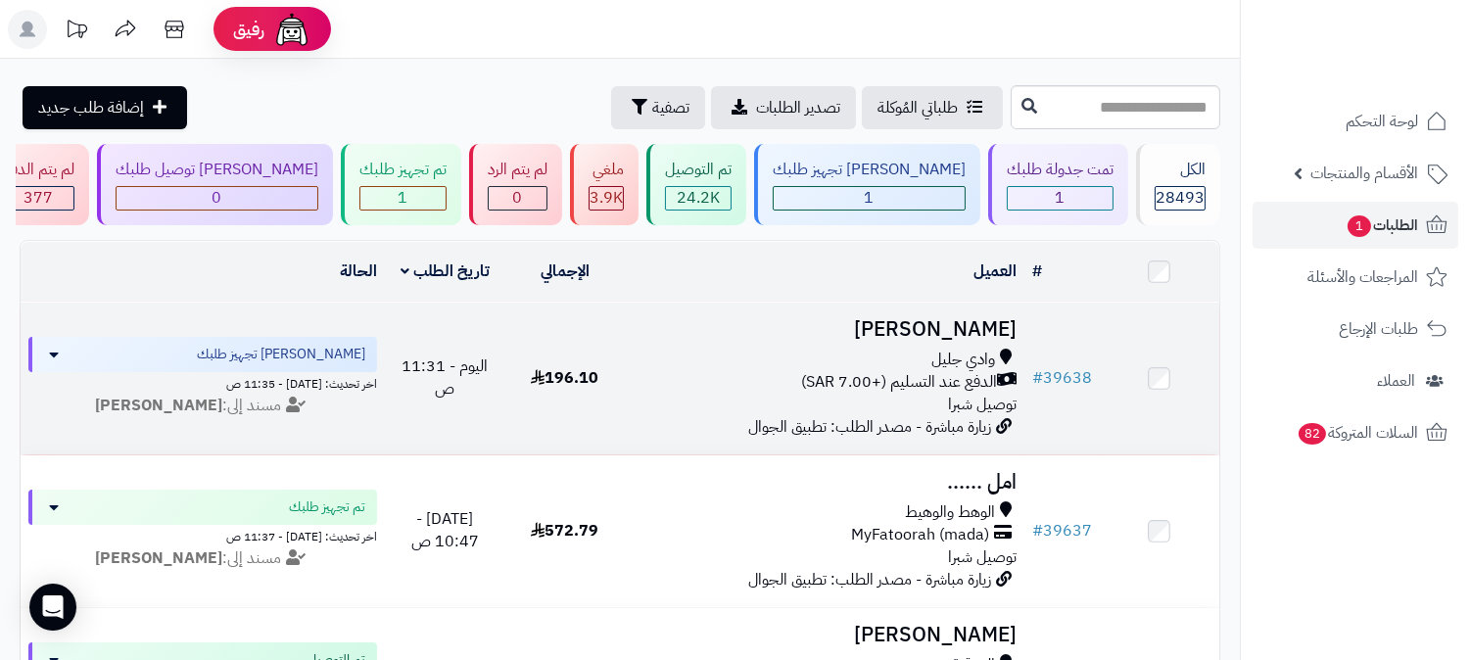
click at [982, 330] on h3 "[PERSON_NAME]" at bounding box center [825, 329] width 384 height 23
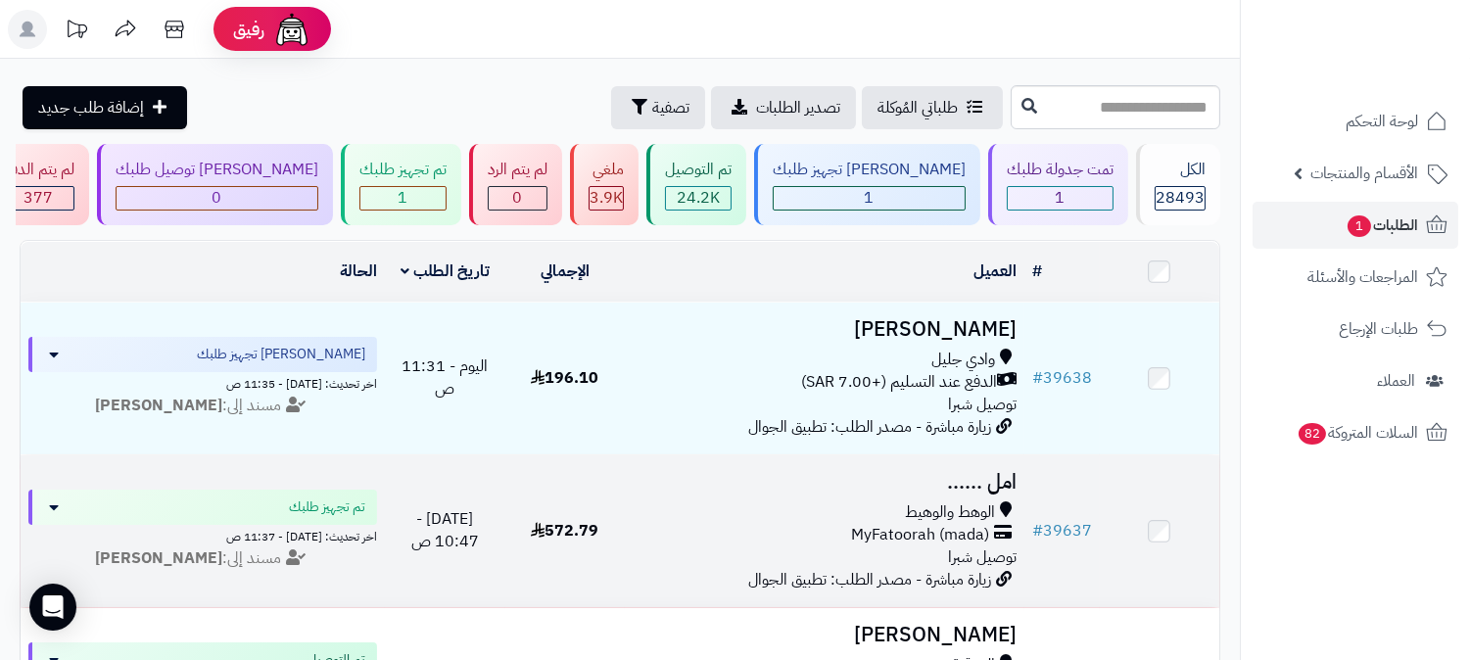
click at [973, 476] on h3 "امل ......" at bounding box center [825, 482] width 384 height 23
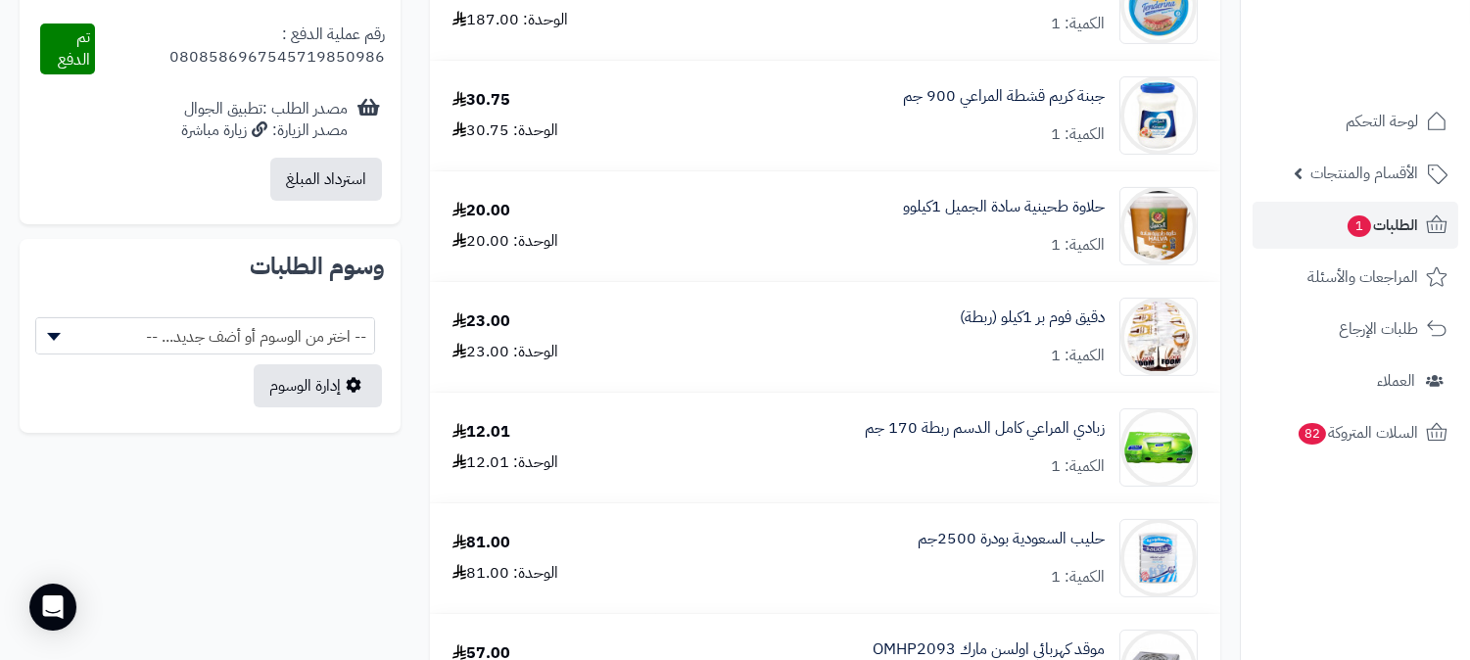
scroll to position [979, 0]
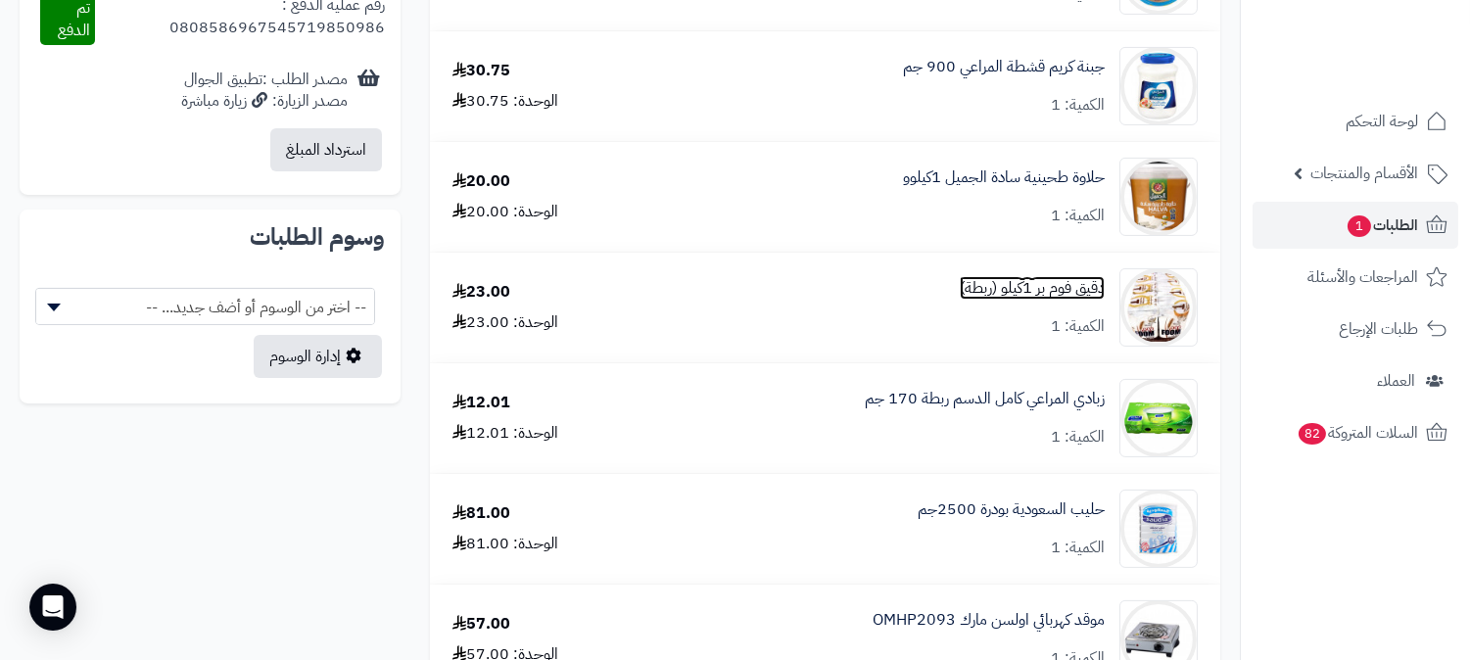
click at [1051, 291] on link "دقيق فوم بر 1كيلو (ربطة)" at bounding box center [1032, 288] width 145 height 23
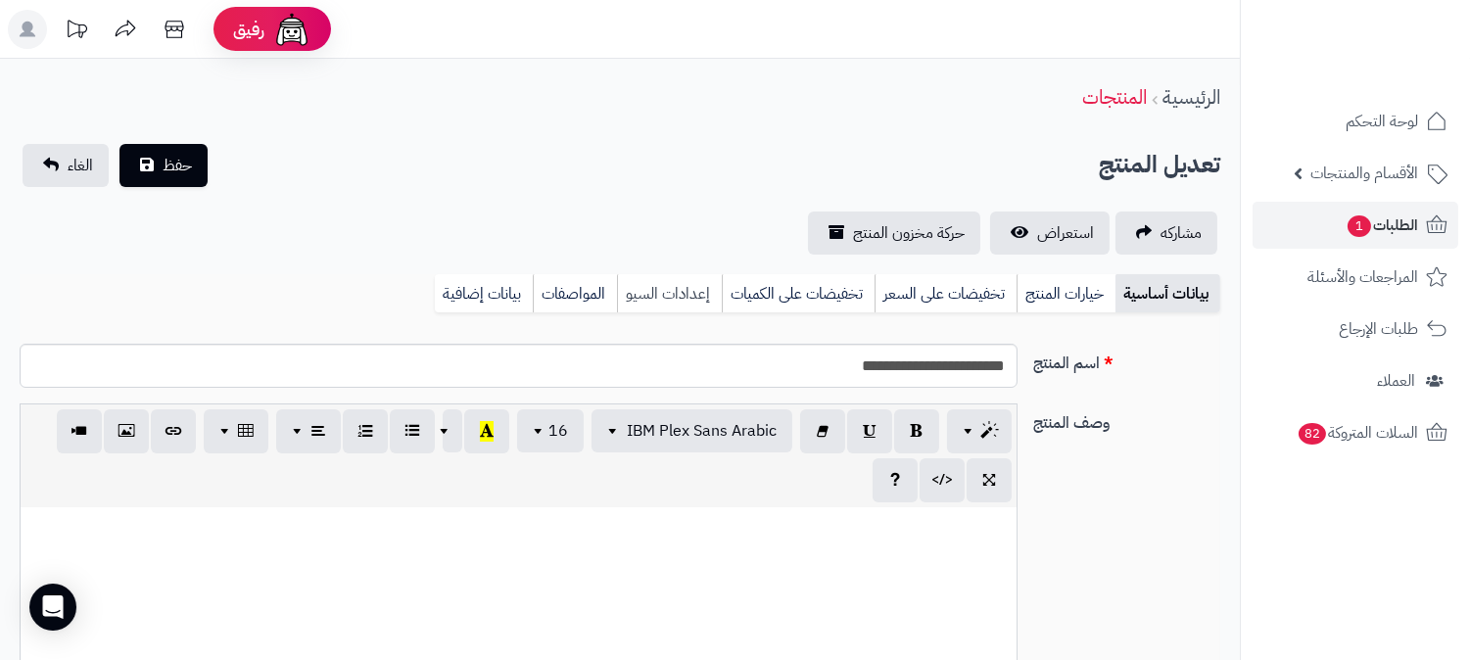
scroll to position [2233, 0]
click at [509, 302] on link "بيانات إضافية" at bounding box center [484, 293] width 98 height 39
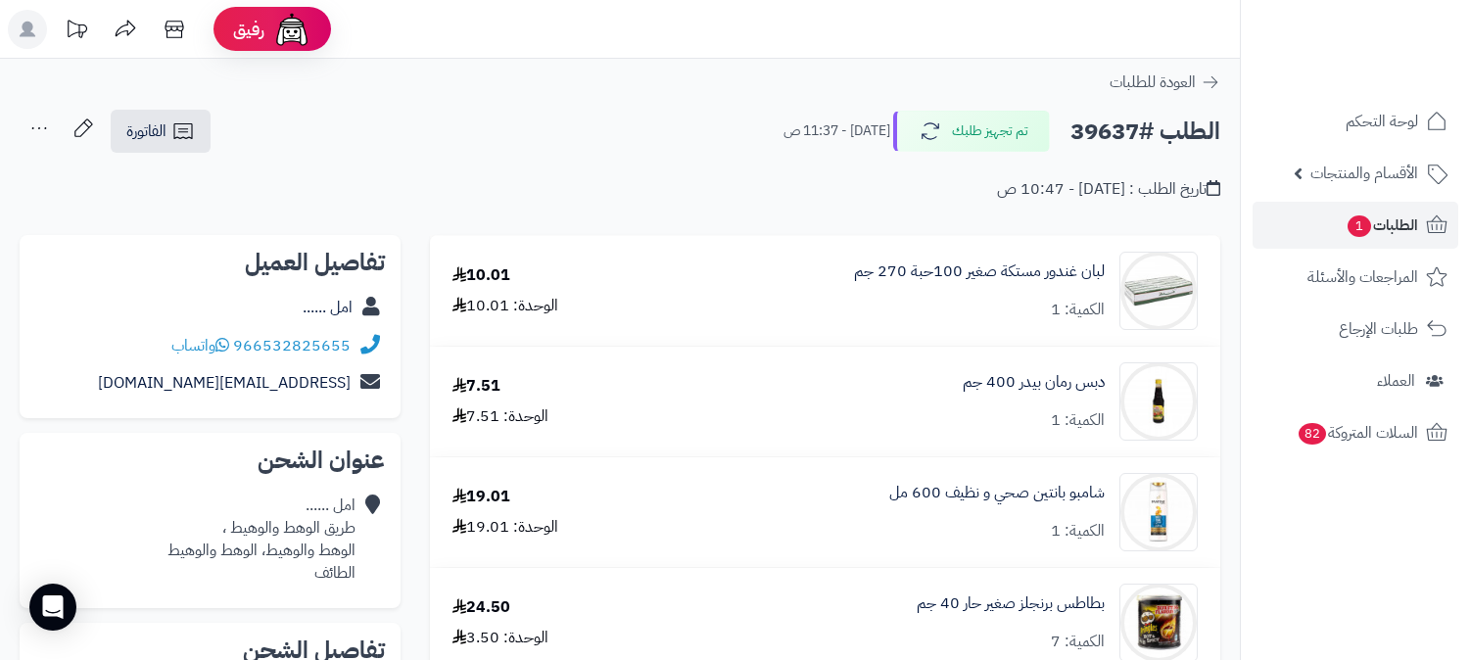
scroll to position [979, 0]
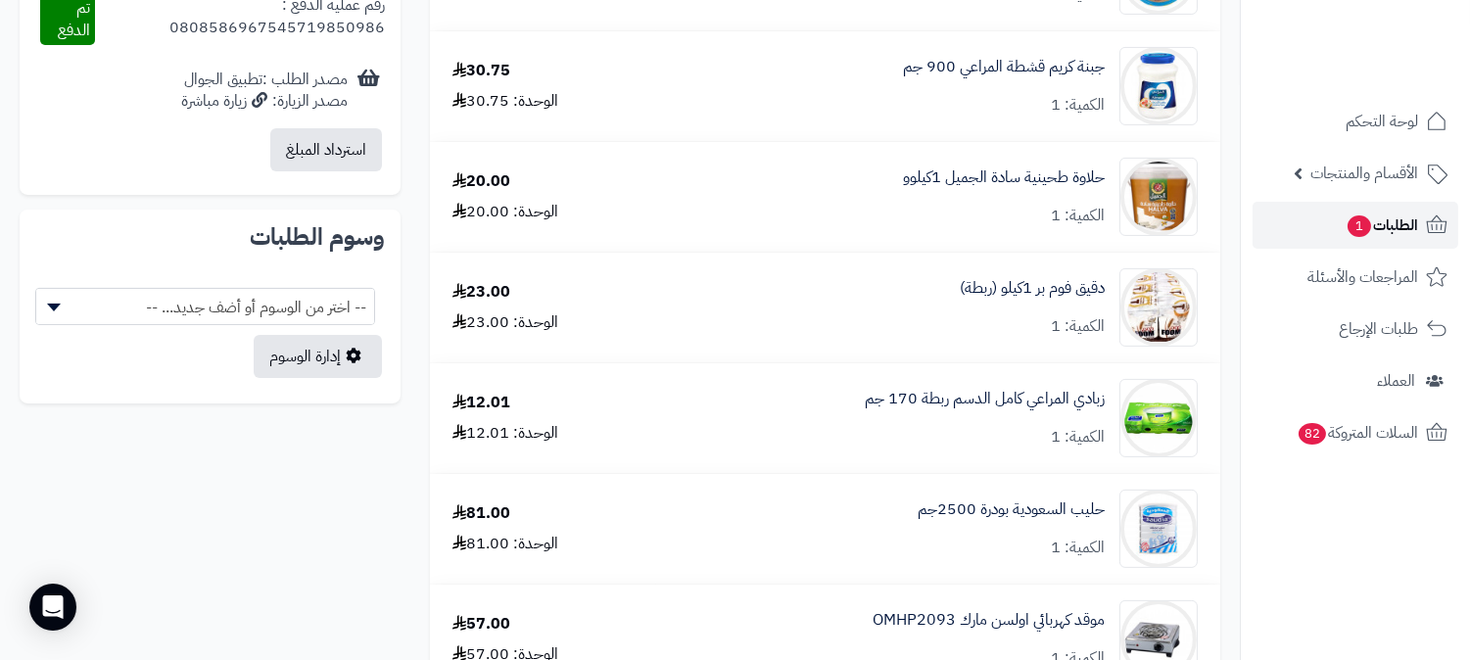
click at [1390, 221] on span "الطلبات 1" at bounding box center [1381, 225] width 72 height 27
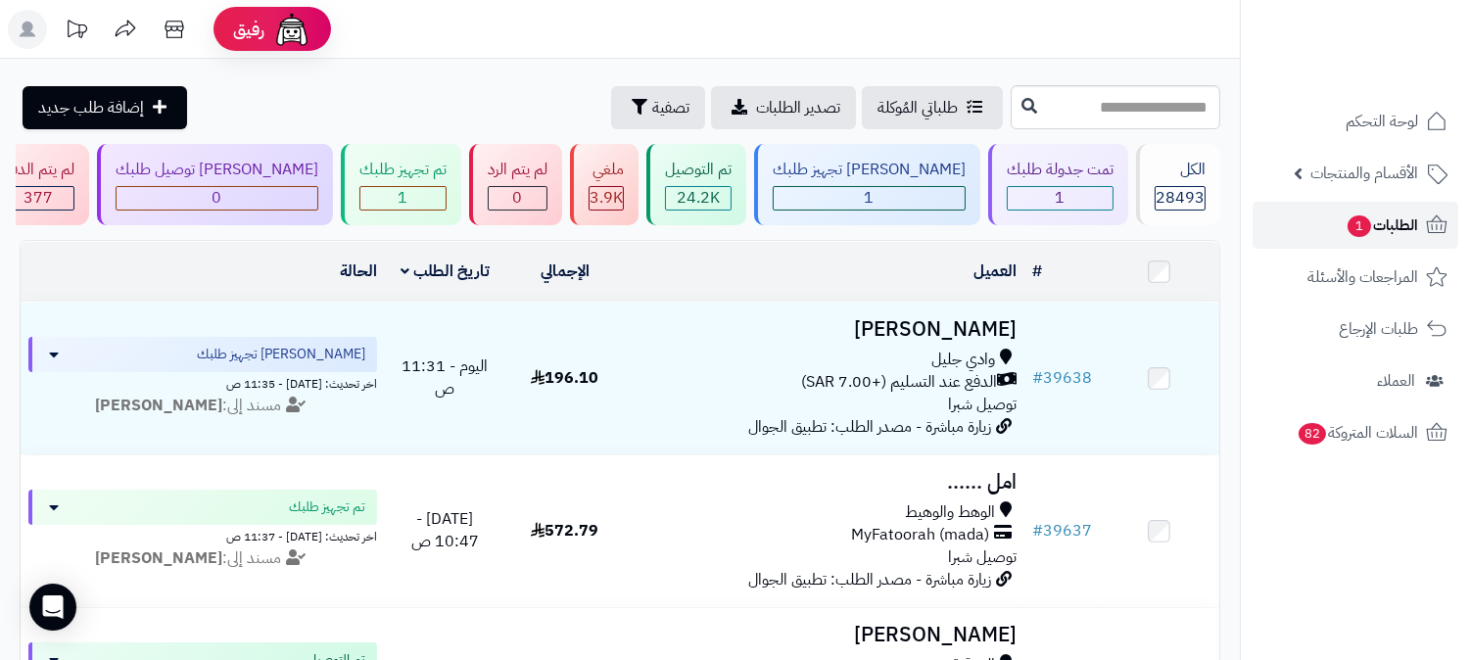
click at [1406, 213] on span "الطلبات 1" at bounding box center [1381, 225] width 72 height 27
click at [1402, 213] on span "الطلبات 1" at bounding box center [1381, 225] width 72 height 27
click at [1410, 215] on span "الطلبات 1" at bounding box center [1381, 225] width 72 height 27
click at [1411, 213] on span "الطلبات 1" at bounding box center [1381, 225] width 72 height 27
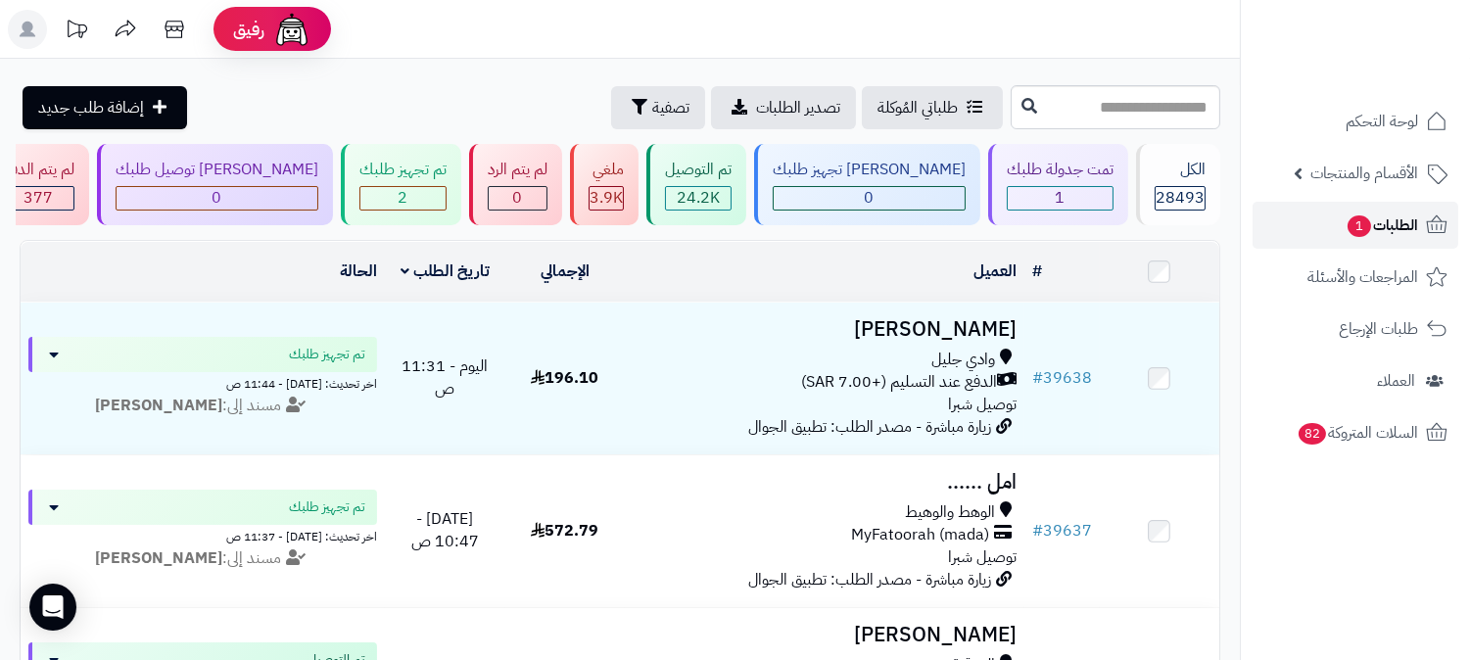
click at [1379, 213] on span "الطلبات 1" at bounding box center [1381, 225] width 72 height 27
click at [1375, 216] on span "الطلبات 1" at bounding box center [1381, 225] width 72 height 27
click at [1385, 222] on span "الطلبات 1" at bounding box center [1381, 225] width 72 height 27
click at [1374, 217] on span "الطلبات 1" at bounding box center [1381, 225] width 72 height 27
click at [1390, 219] on span "الطلبات 1" at bounding box center [1381, 225] width 72 height 27
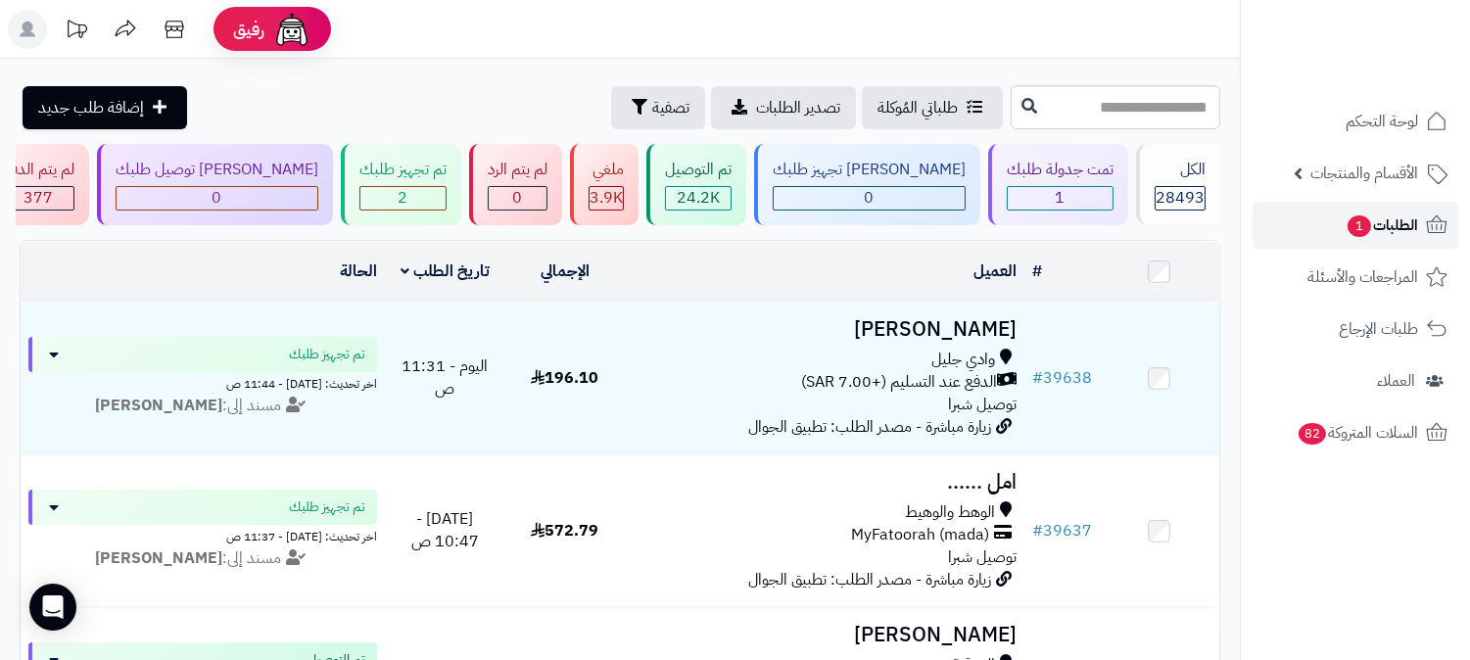
click at [1378, 216] on span "الطلبات 1" at bounding box center [1381, 225] width 72 height 27
click at [1386, 220] on span "الطلبات 1" at bounding box center [1381, 225] width 72 height 27
click at [1385, 220] on span "الطلبات 1" at bounding box center [1381, 225] width 72 height 27
click at [1351, 220] on span "1" at bounding box center [1359, 226] width 24 height 22
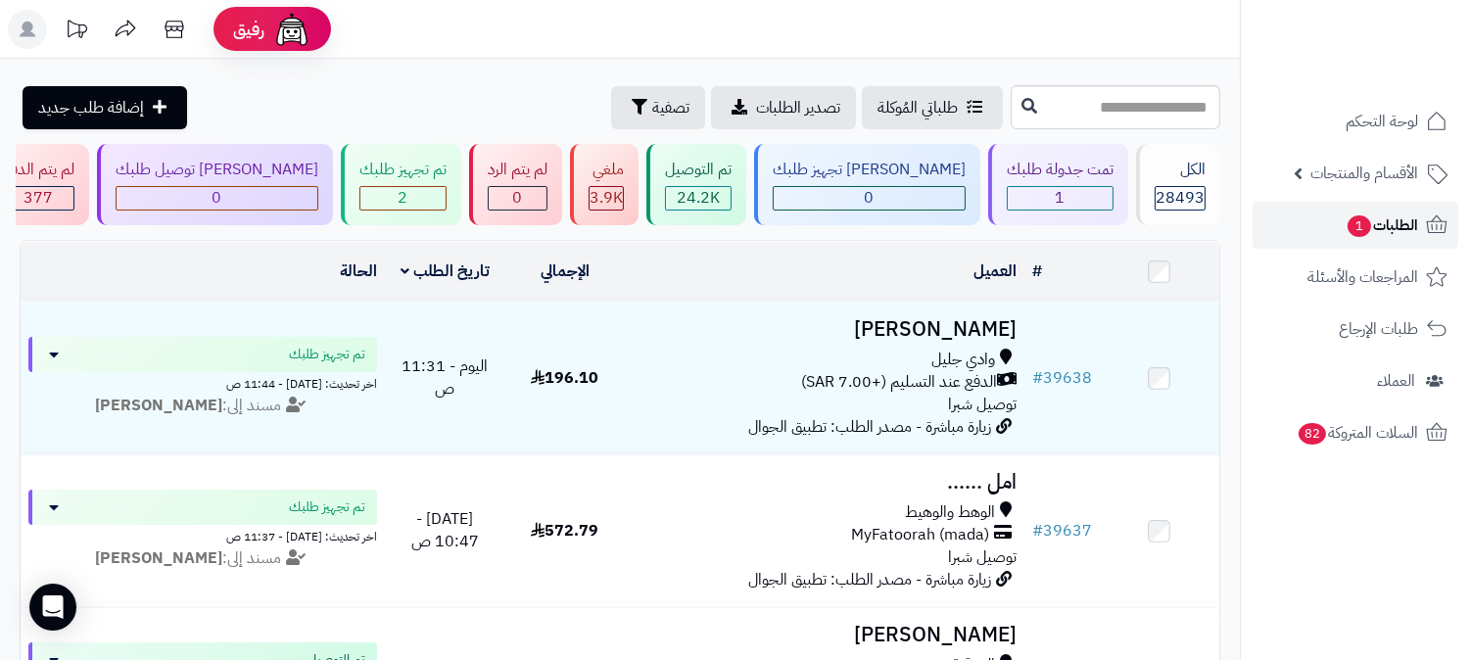
click at [1376, 228] on span "الطلبات 1" at bounding box center [1381, 225] width 72 height 27
click at [1382, 228] on span "الطلبات 1" at bounding box center [1381, 225] width 72 height 27
click at [1387, 230] on span "الطلبات 1" at bounding box center [1381, 225] width 72 height 27
click at [1402, 212] on span "الطلبات 1" at bounding box center [1381, 225] width 72 height 27
click at [1346, 220] on link "الطلبات" at bounding box center [1355, 225] width 206 height 47
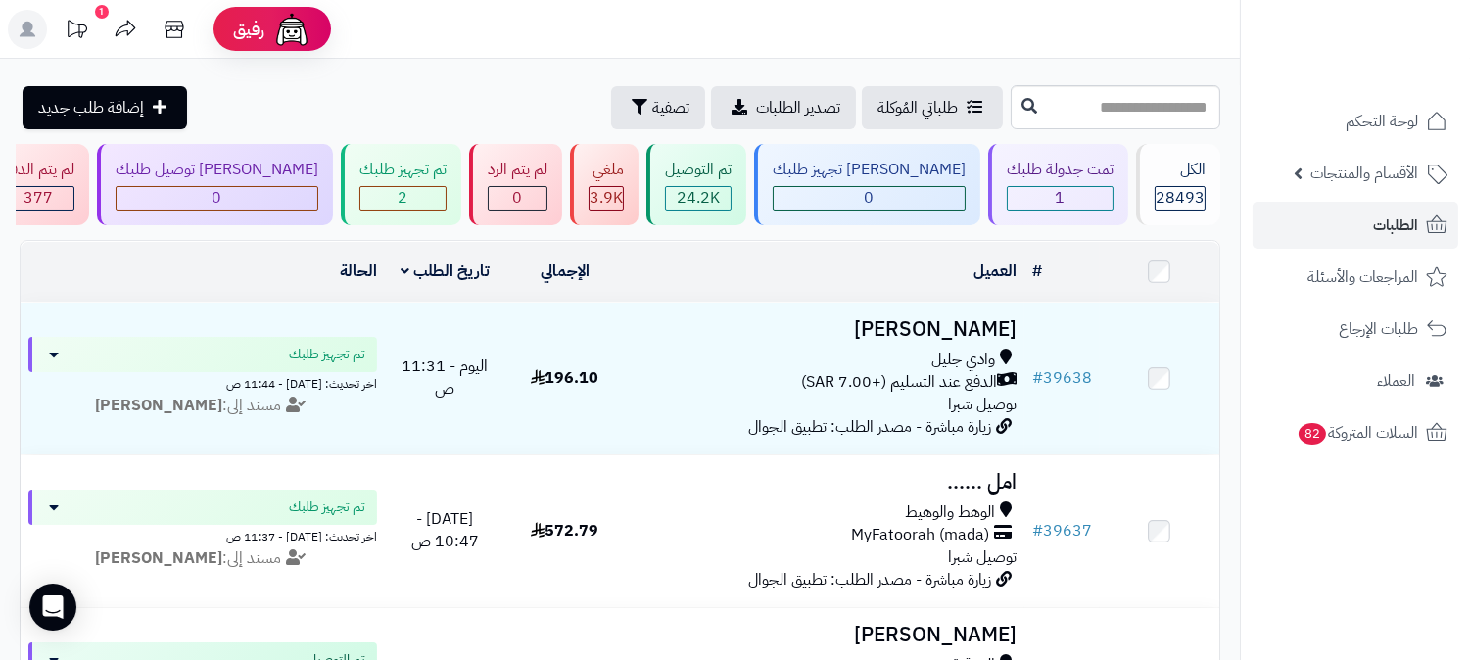
click at [89, 26] on icon at bounding box center [76, 29] width 39 height 39
click at [1396, 226] on span "الطلبات" at bounding box center [1395, 225] width 45 height 27
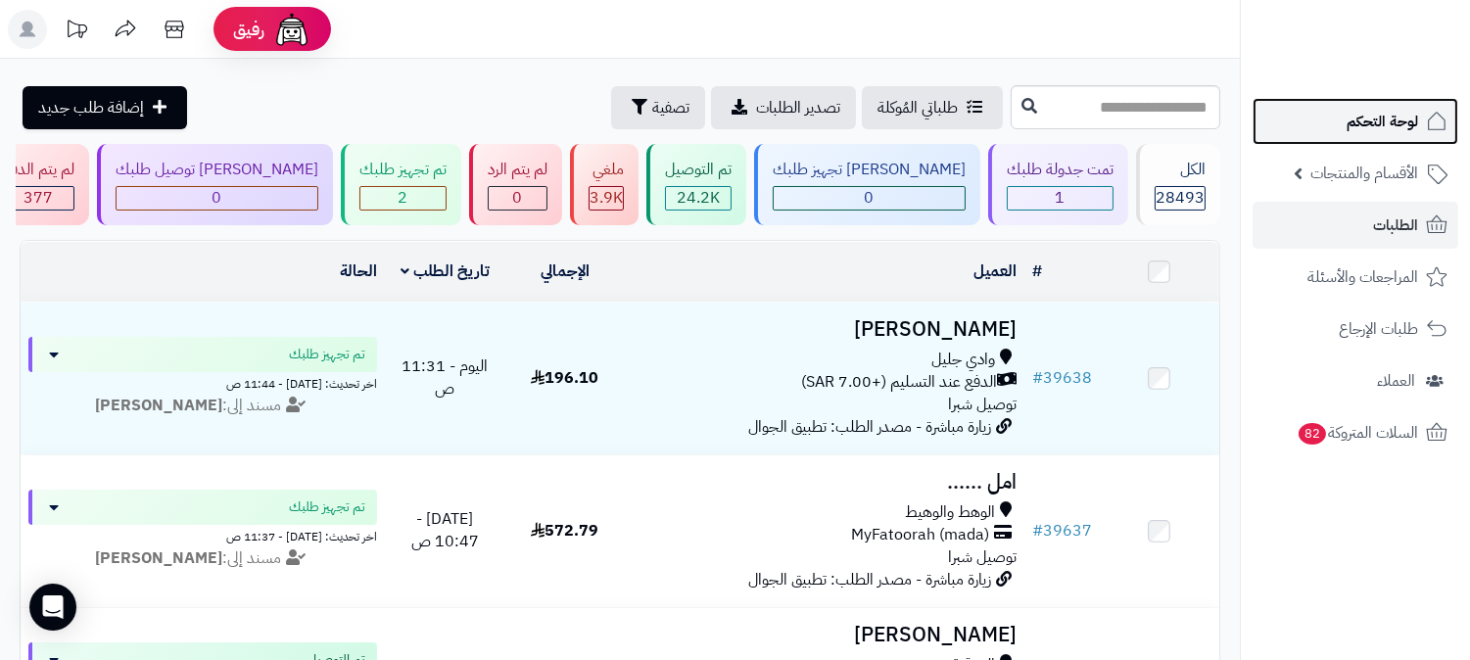
click at [1348, 115] on span "لوحة التحكم" at bounding box center [1381, 121] width 71 height 27
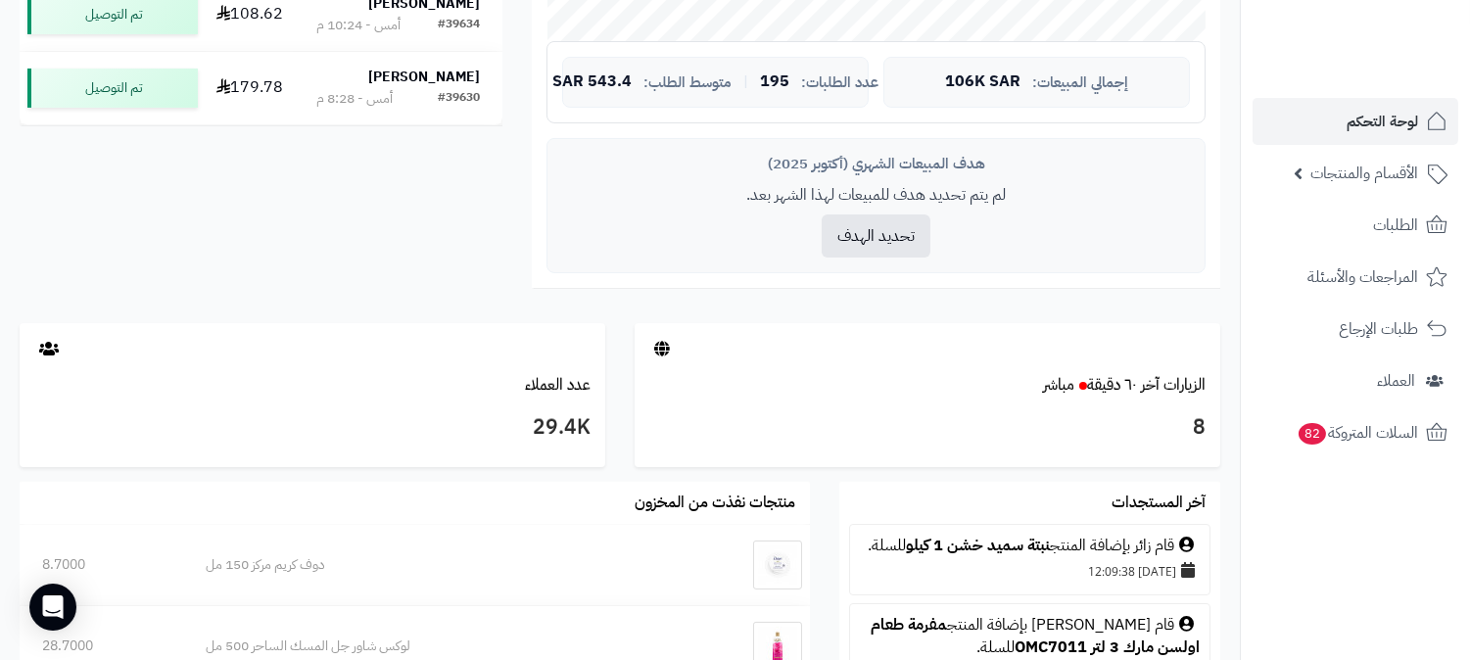
scroll to position [761, 0]
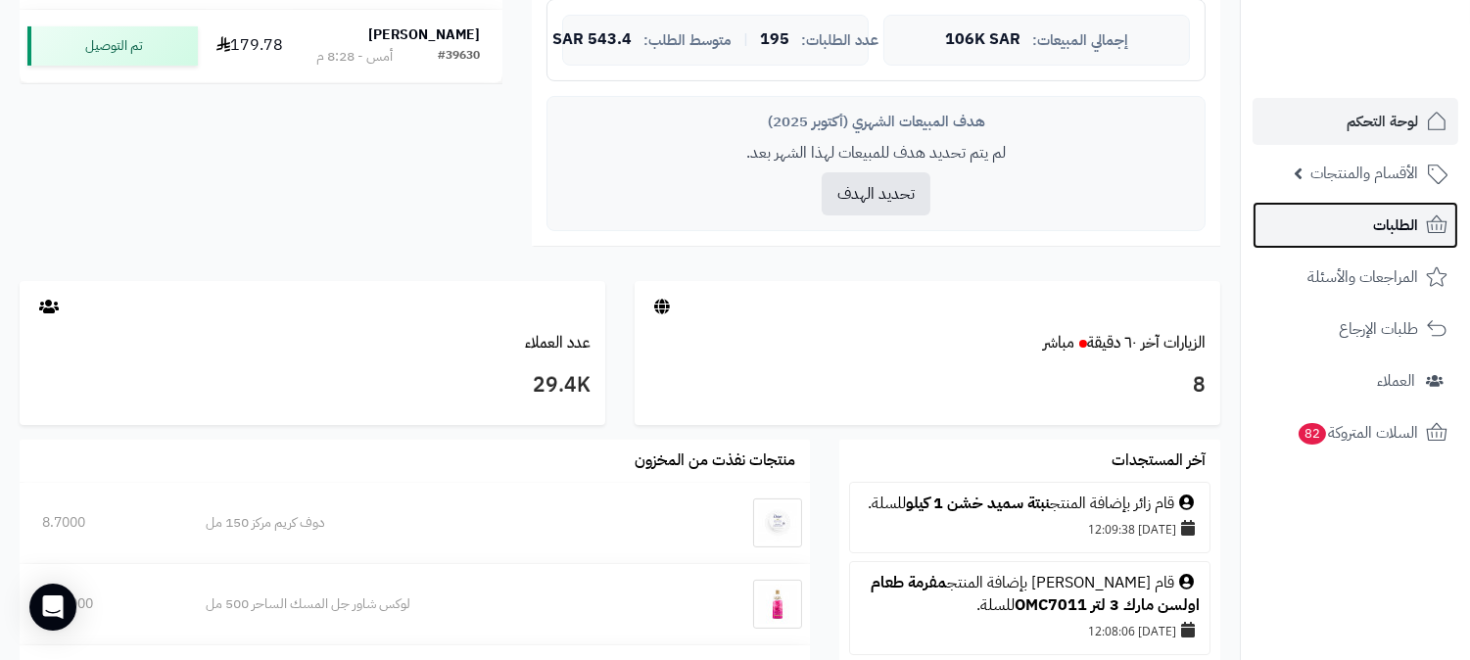
click at [1320, 227] on link "الطلبات" at bounding box center [1355, 225] width 206 height 47
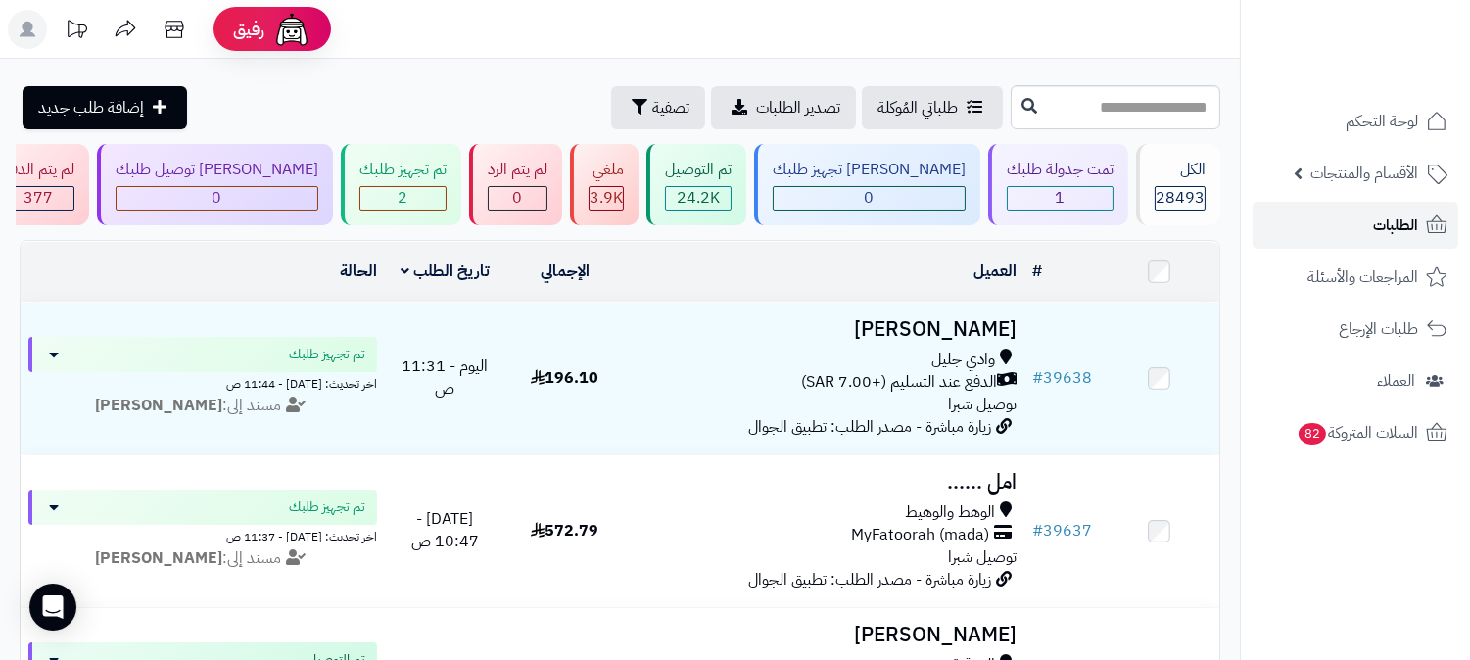
click at [1389, 223] on span "الطلبات" at bounding box center [1395, 225] width 45 height 27
click at [1385, 217] on span "الطلبات" at bounding box center [1395, 225] width 45 height 27
click at [1365, 220] on link "الطلبات" at bounding box center [1355, 225] width 206 height 47
click at [1435, 227] on icon at bounding box center [1437, 225] width 24 height 24
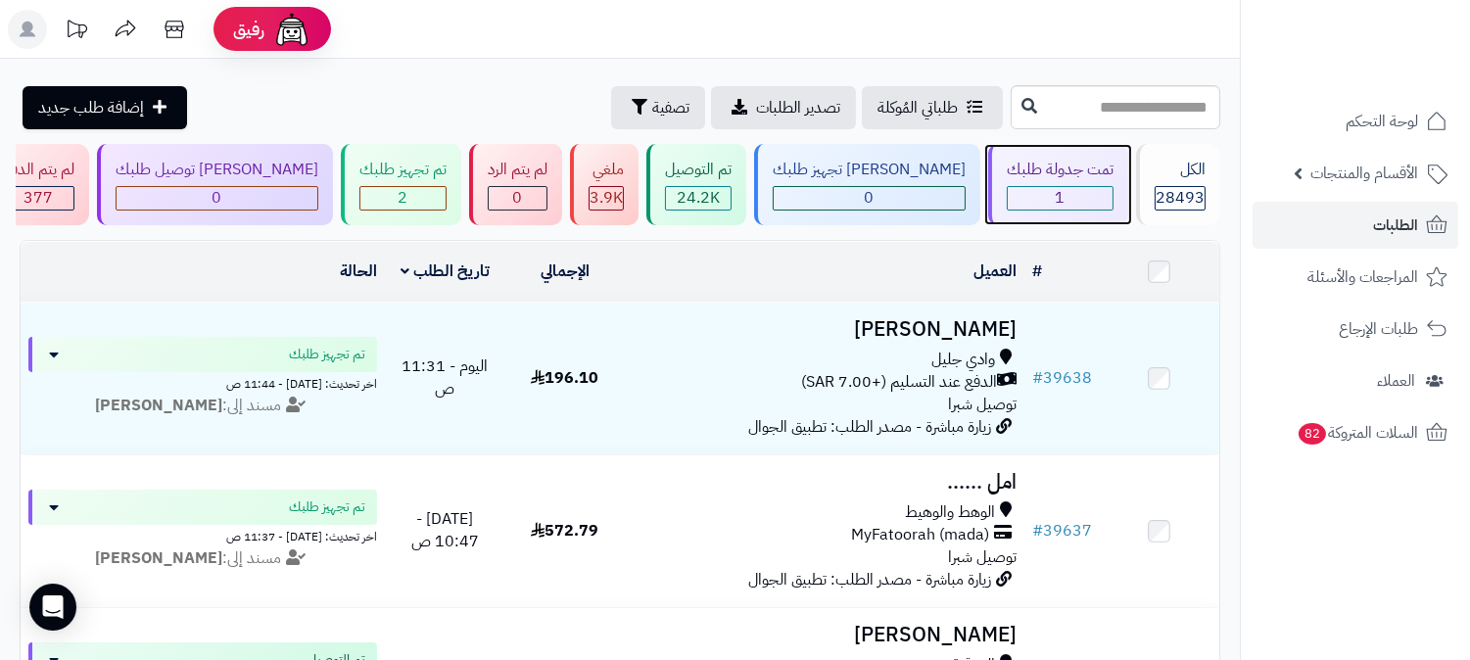
click at [1034, 193] on div "1" at bounding box center [1060, 198] width 105 height 23
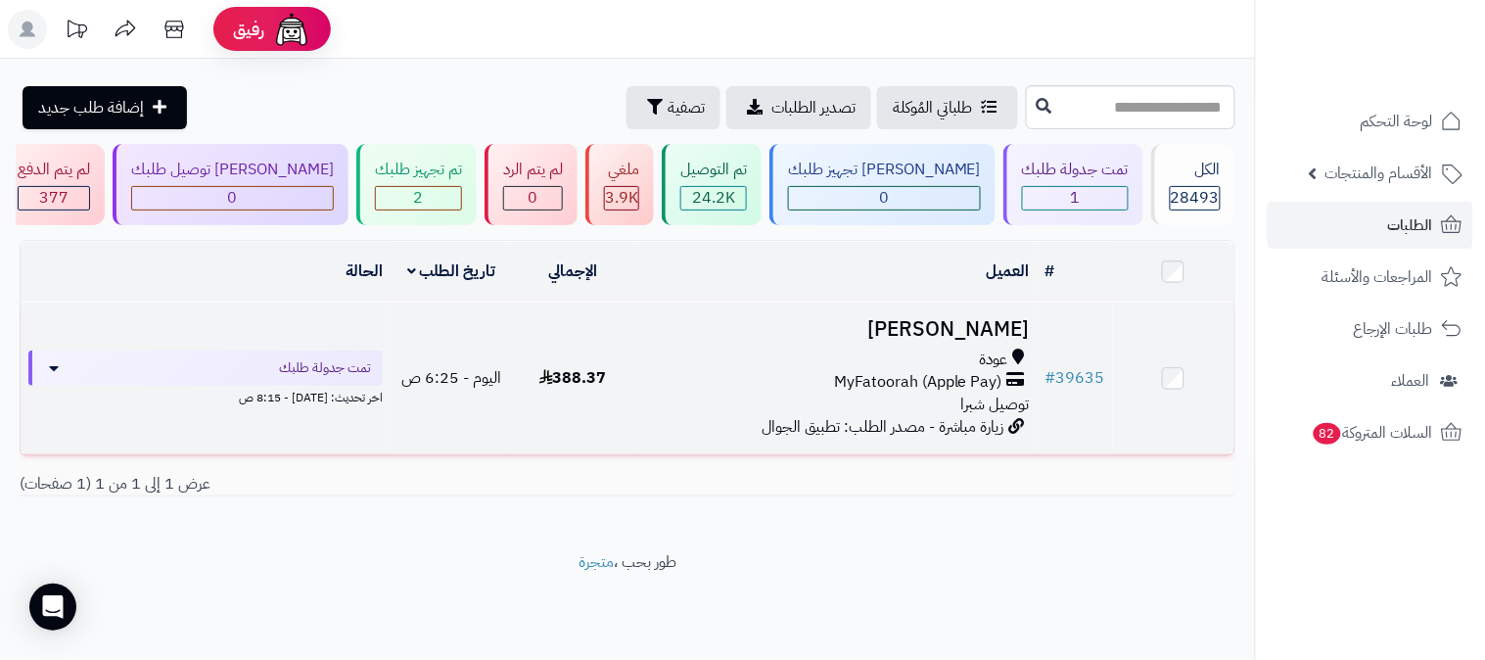
click at [984, 321] on h3 "[PERSON_NAME]" at bounding box center [835, 329] width 389 height 23
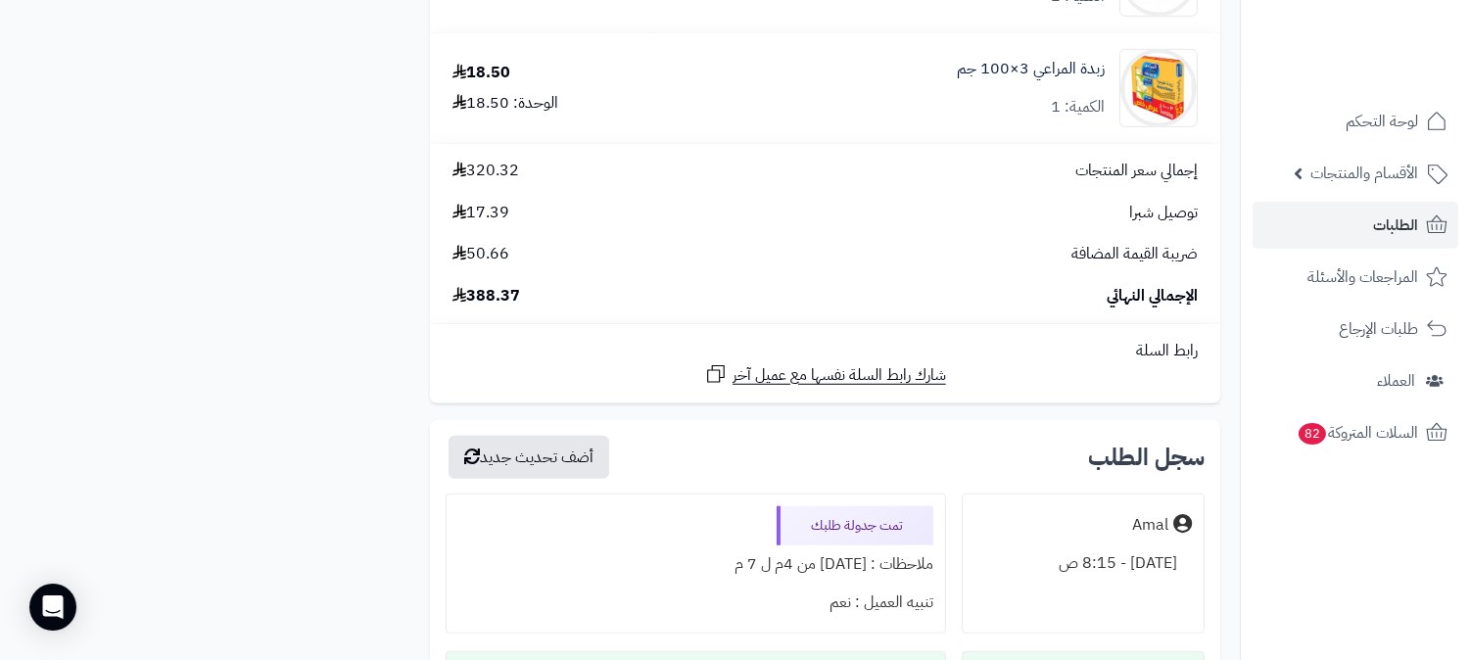
scroll to position [2828, 0]
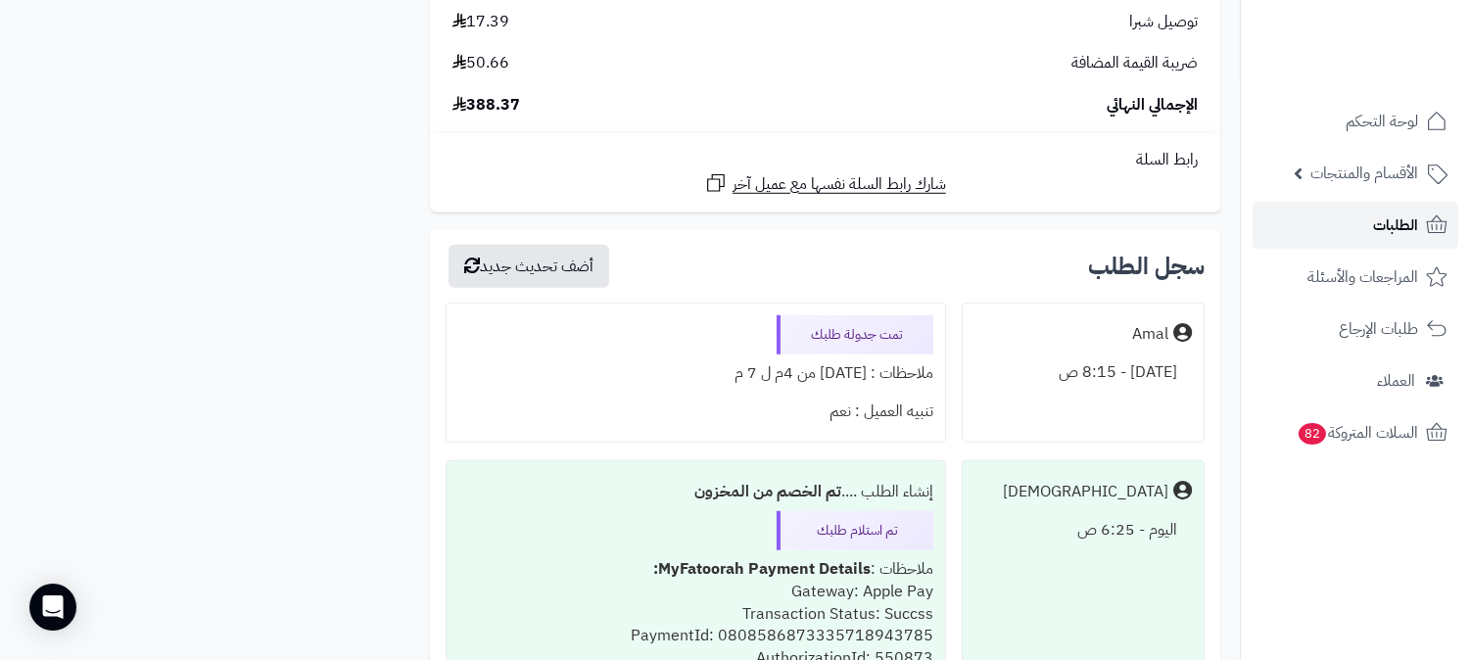
click at [1369, 228] on link "الطلبات" at bounding box center [1355, 225] width 206 height 47
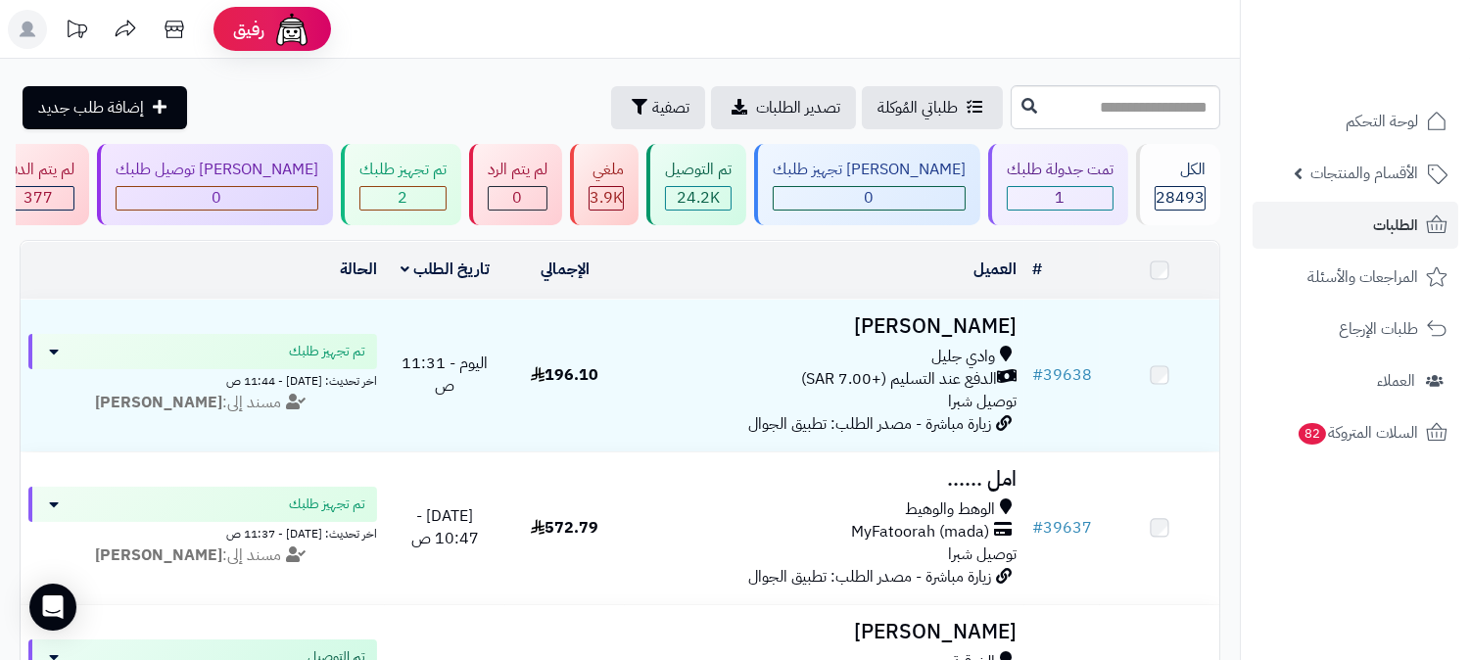
click at [1369, 121] on span "لوحة التحكم" at bounding box center [1381, 121] width 72 height 27
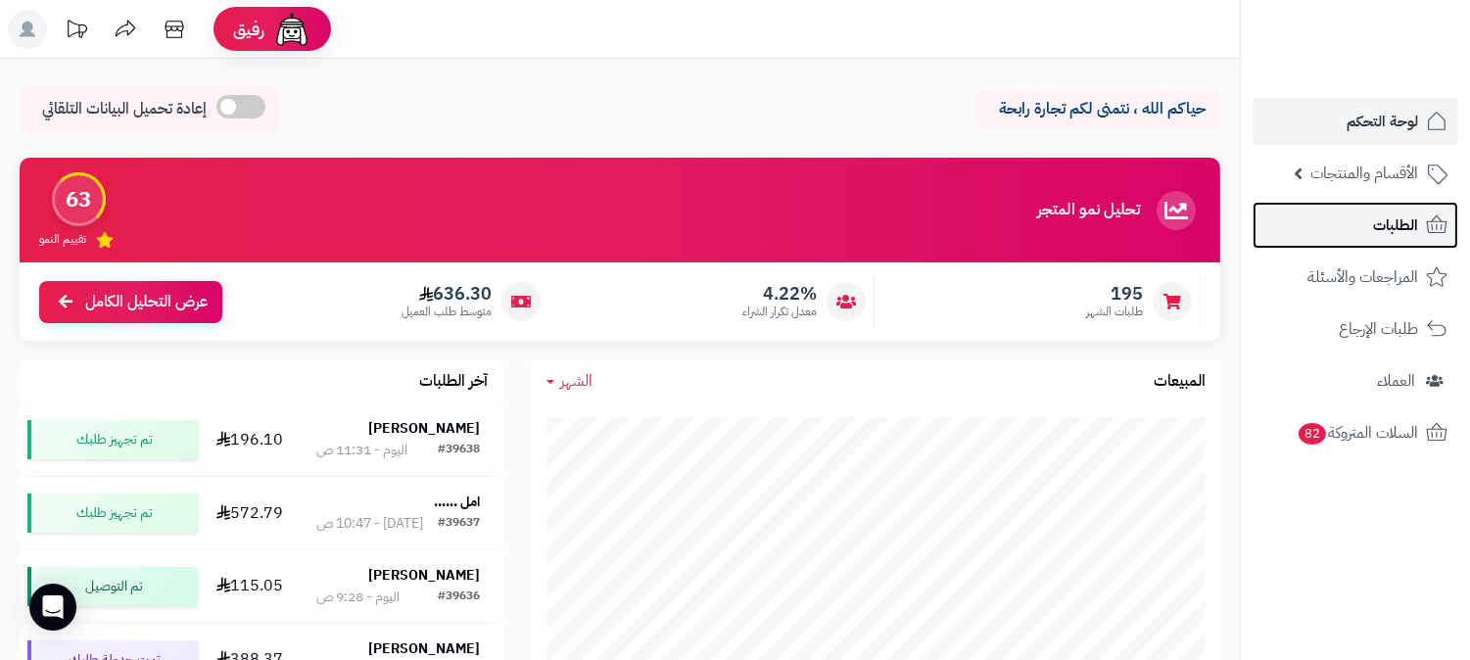
click at [1407, 226] on span "الطلبات" at bounding box center [1395, 225] width 45 height 27
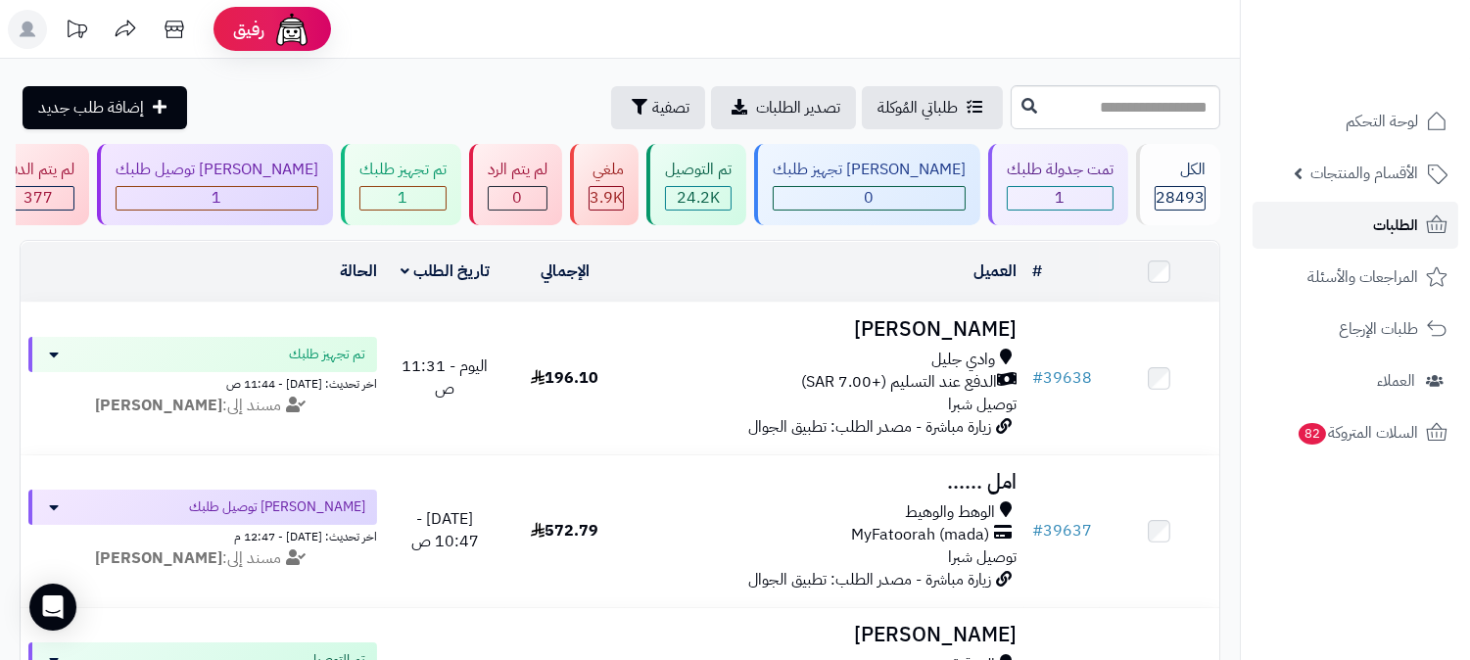
click at [1302, 210] on link "الطلبات" at bounding box center [1355, 225] width 206 height 47
click at [1060, 188] on span "1" at bounding box center [1061, 198] width 10 height 24
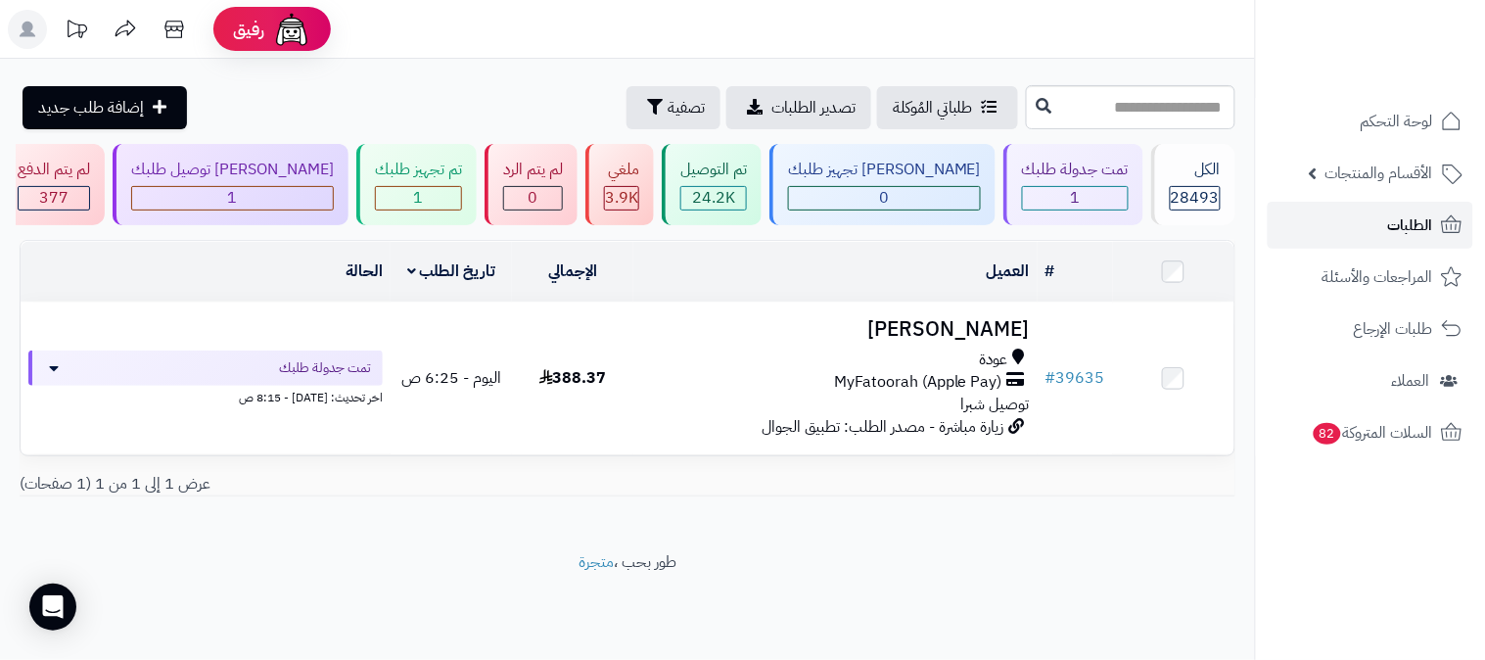
click at [1376, 223] on link "الطلبات" at bounding box center [1371, 225] width 206 height 47
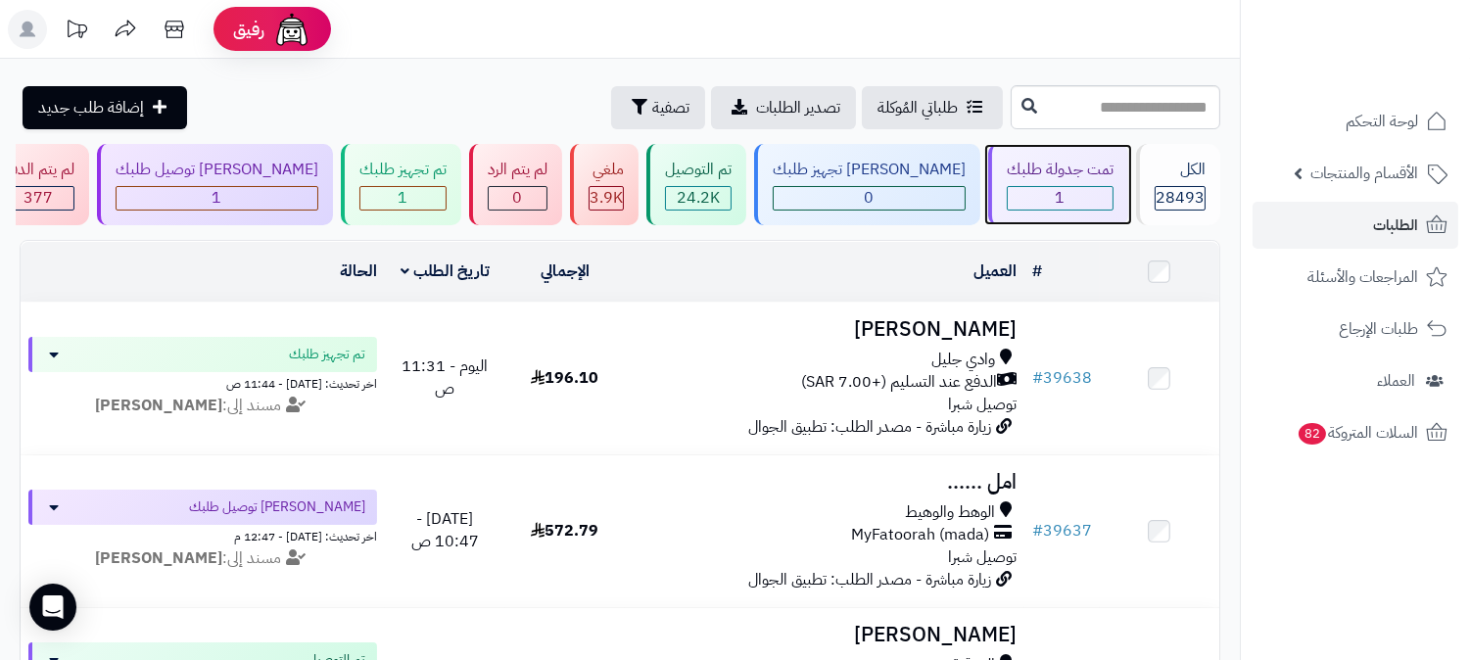
click at [1087, 180] on div "تمت جدولة طلبك" at bounding box center [1060, 170] width 107 height 23
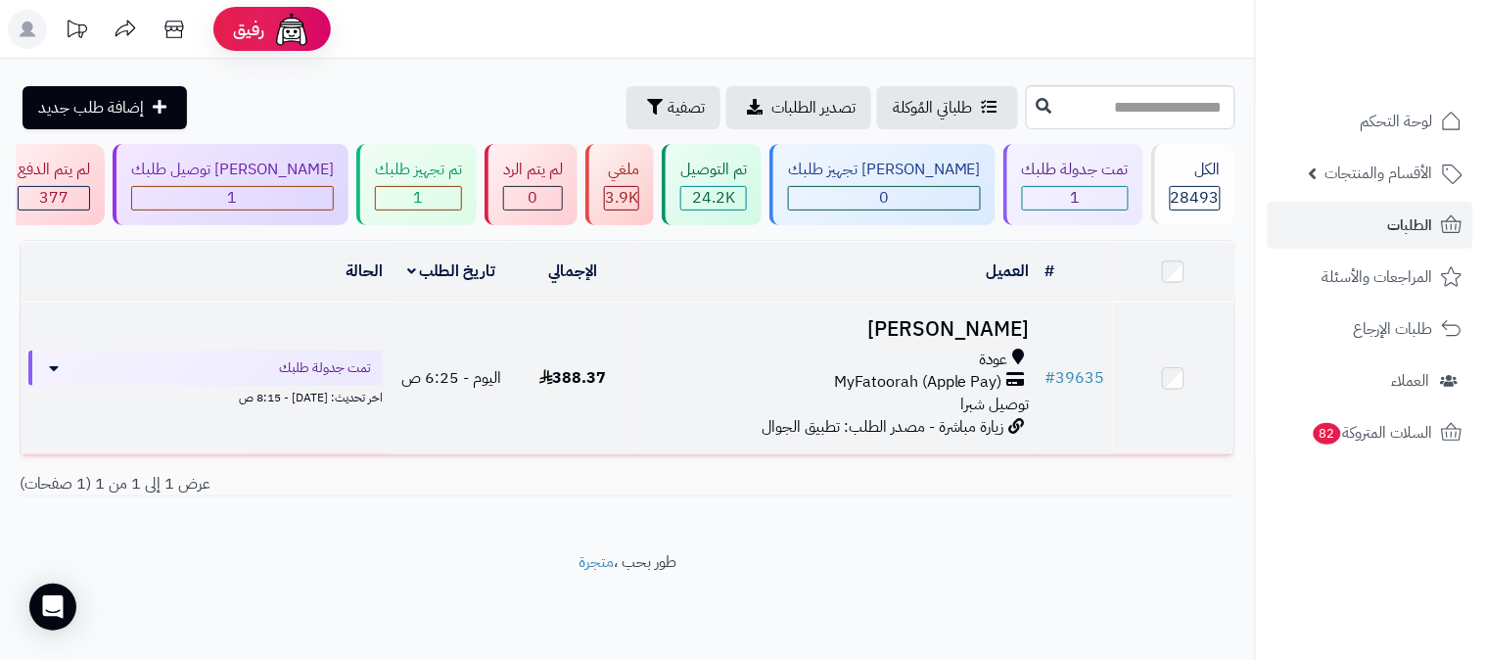
click at [962, 318] on h3 "خولة القرشي" at bounding box center [835, 329] width 389 height 23
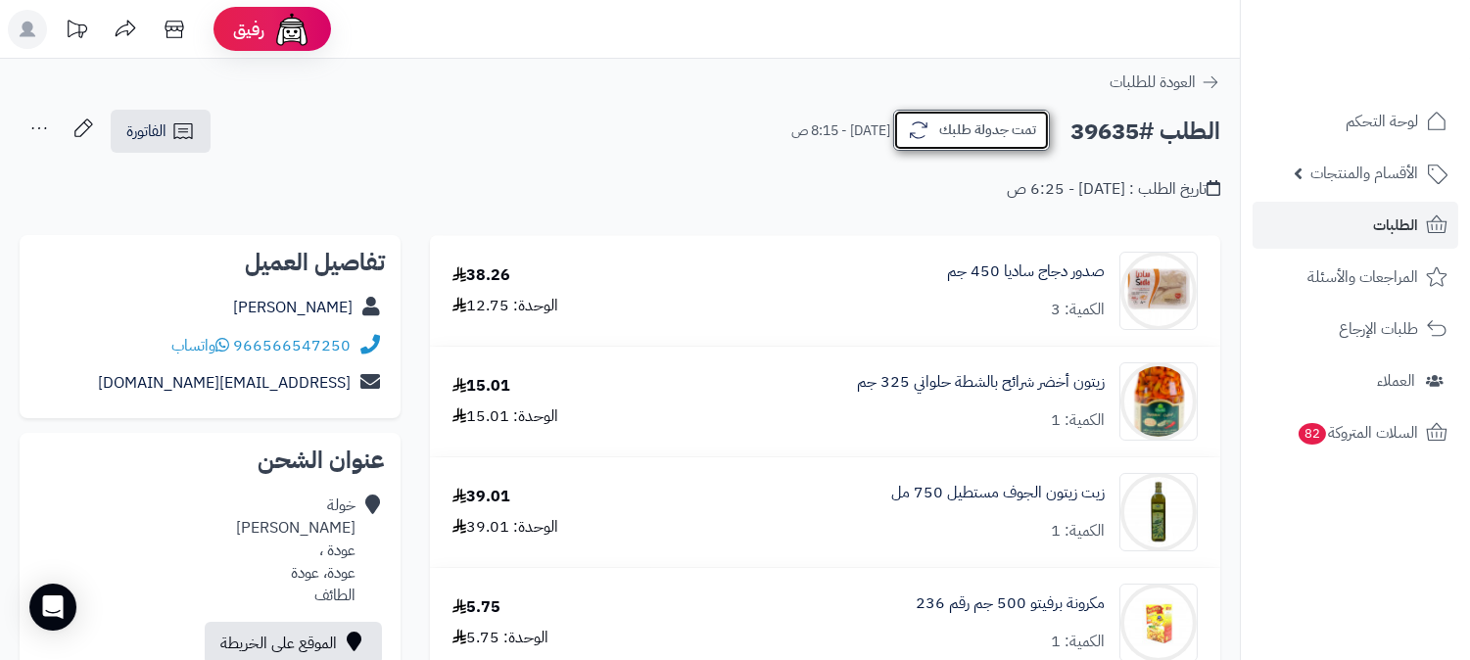
click at [1020, 140] on button "تمت جدولة طلبك" at bounding box center [971, 130] width 157 height 41
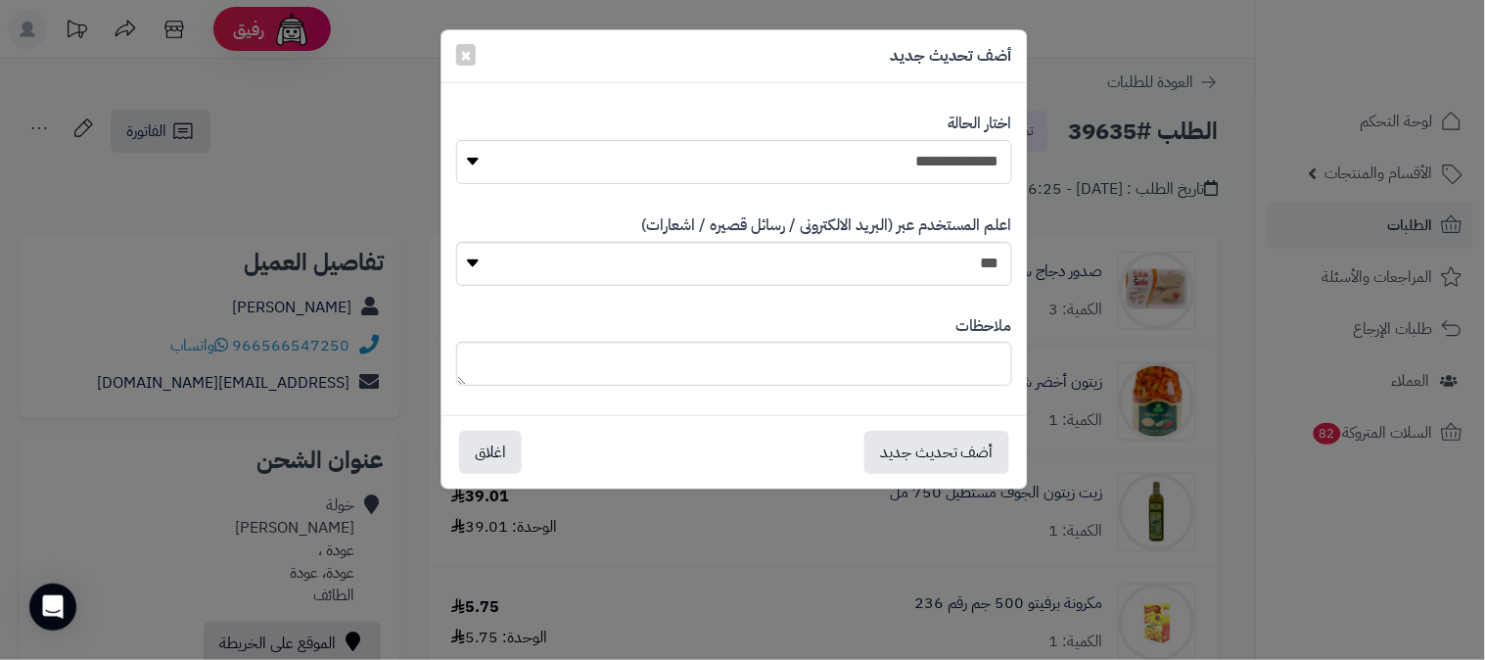
click at [979, 162] on select "**********" at bounding box center [734, 162] width 556 height 44
select select "*"
click at [456, 140] on select "**********" at bounding box center [734, 162] width 556 height 44
click at [958, 455] on button "أضف تحديث جديد" at bounding box center [937, 451] width 145 height 43
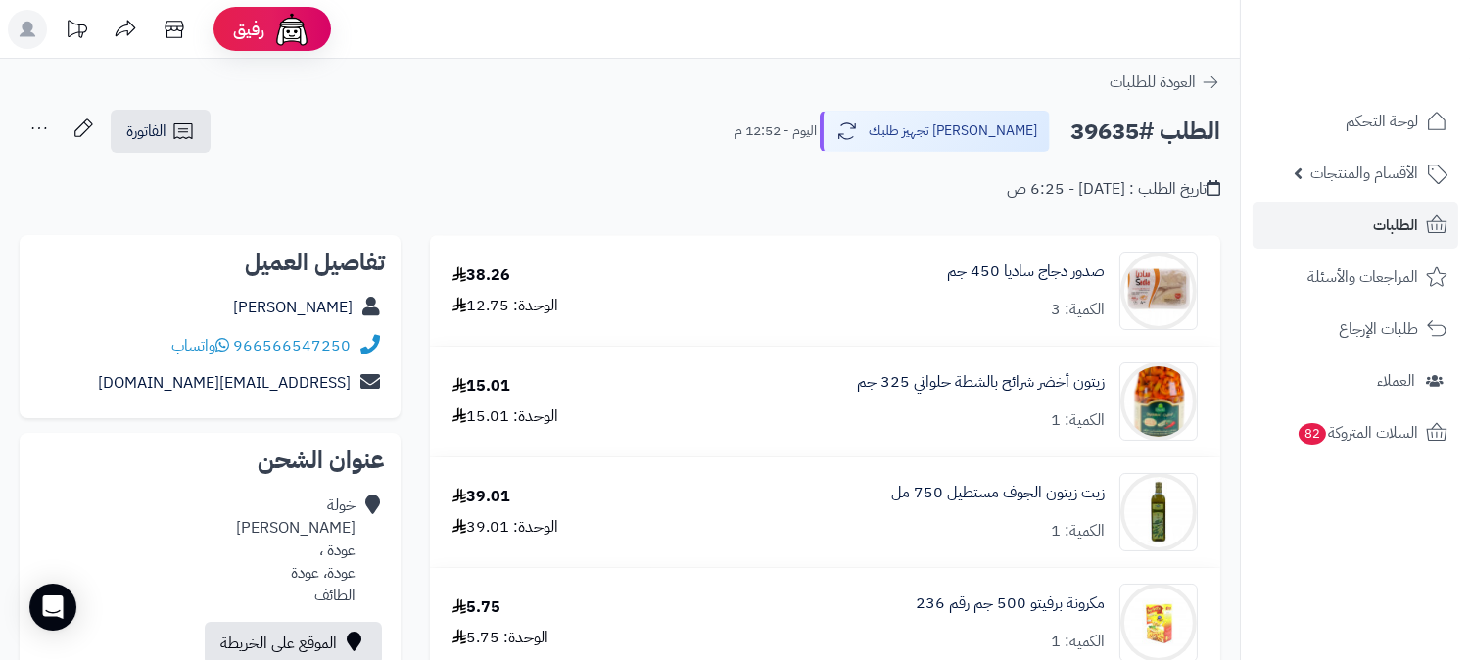
click at [24, 127] on icon at bounding box center [39, 128] width 39 height 39
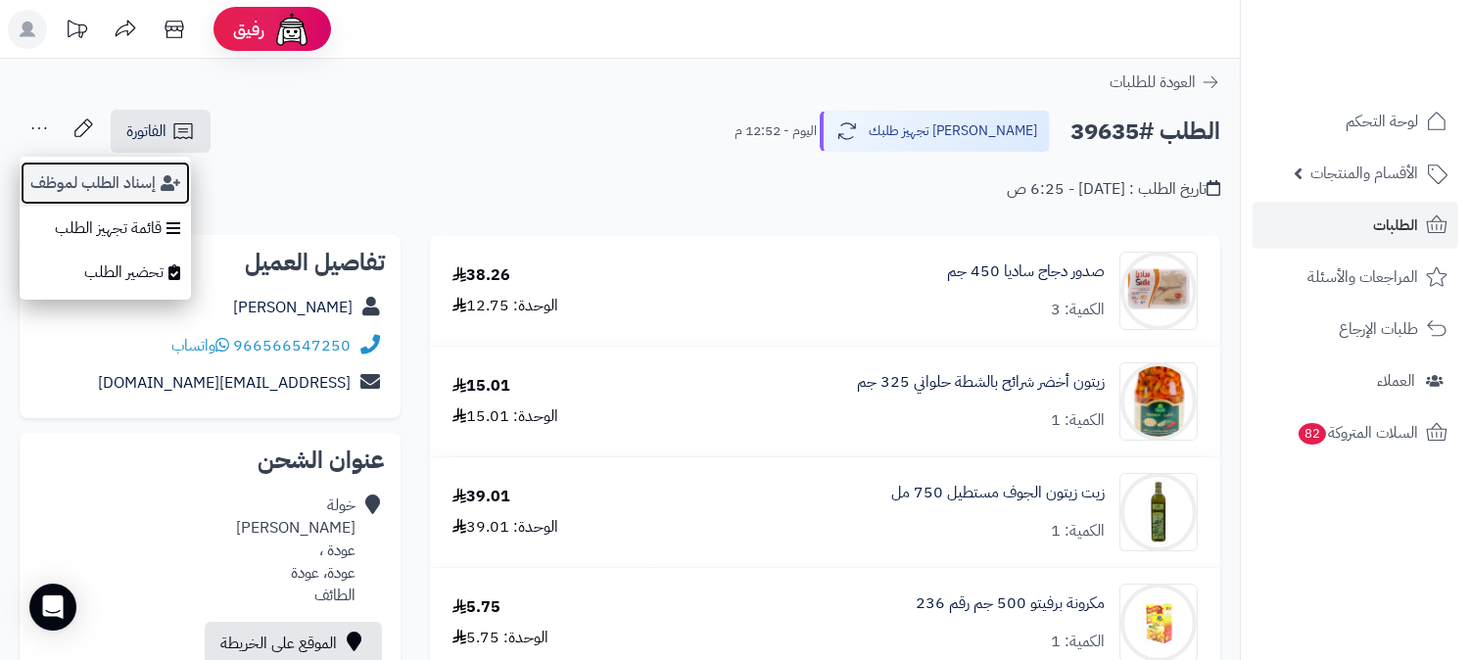
click at [51, 173] on button "إسناد الطلب لموظف" at bounding box center [105, 183] width 171 height 45
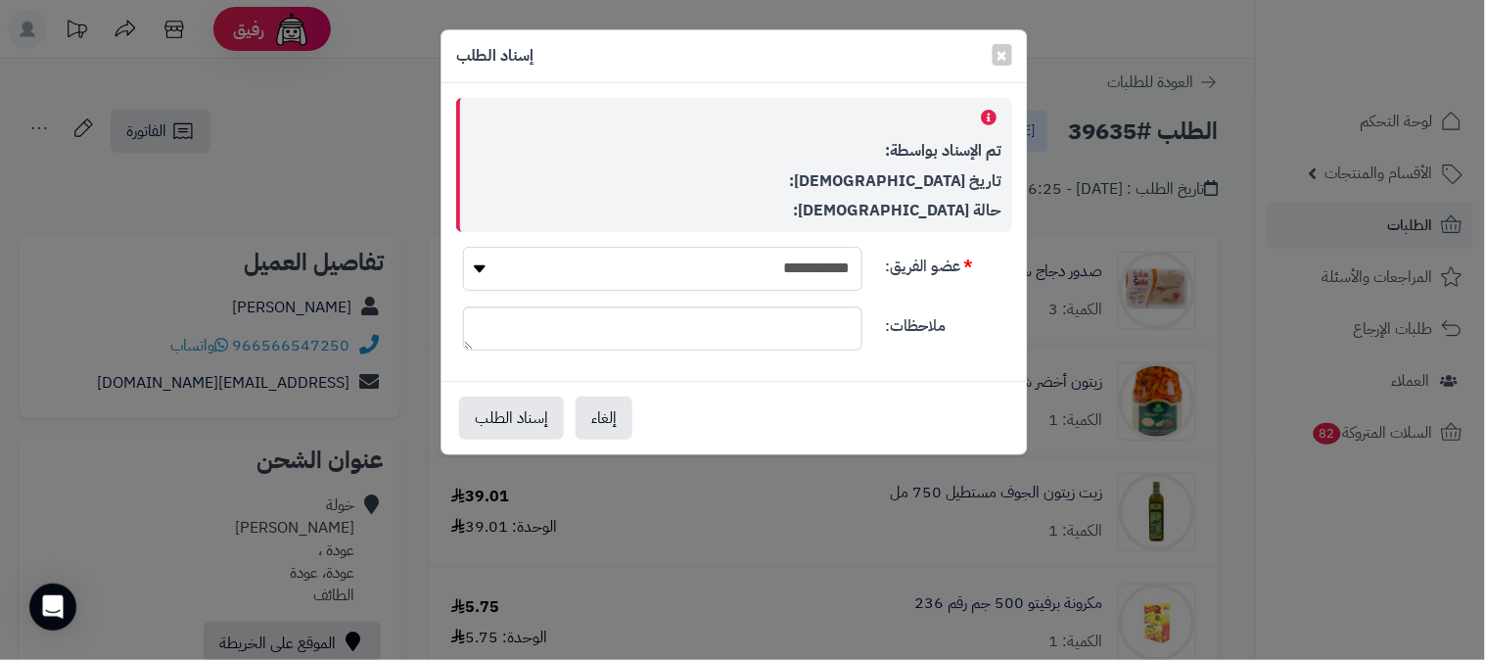
click at [835, 274] on select "**********" at bounding box center [663, 269] width 400 height 44
select select "**"
click at [463, 247] on select "**********" at bounding box center [663, 269] width 400 height 44
click at [488, 421] on button "إسناد الطلب" at bounding box center [511, 417] width 105 height 43
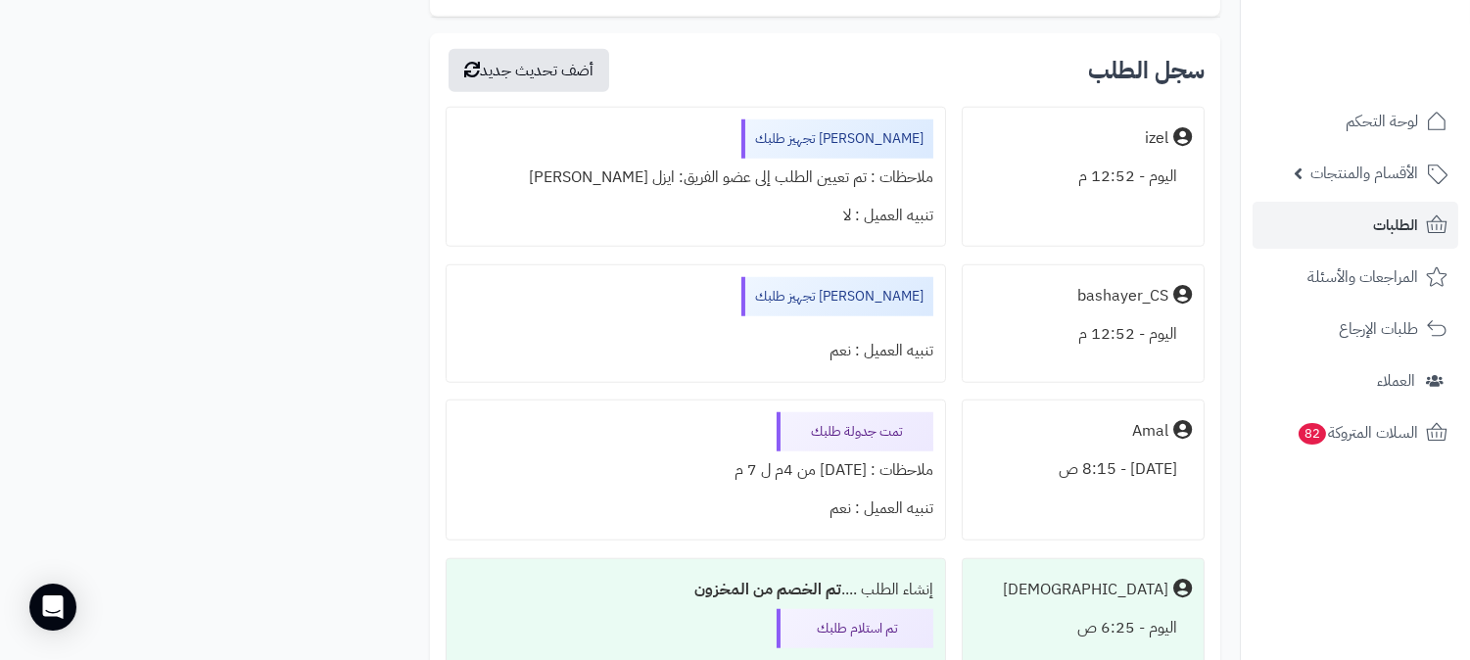
scroll to position [3155, 0]
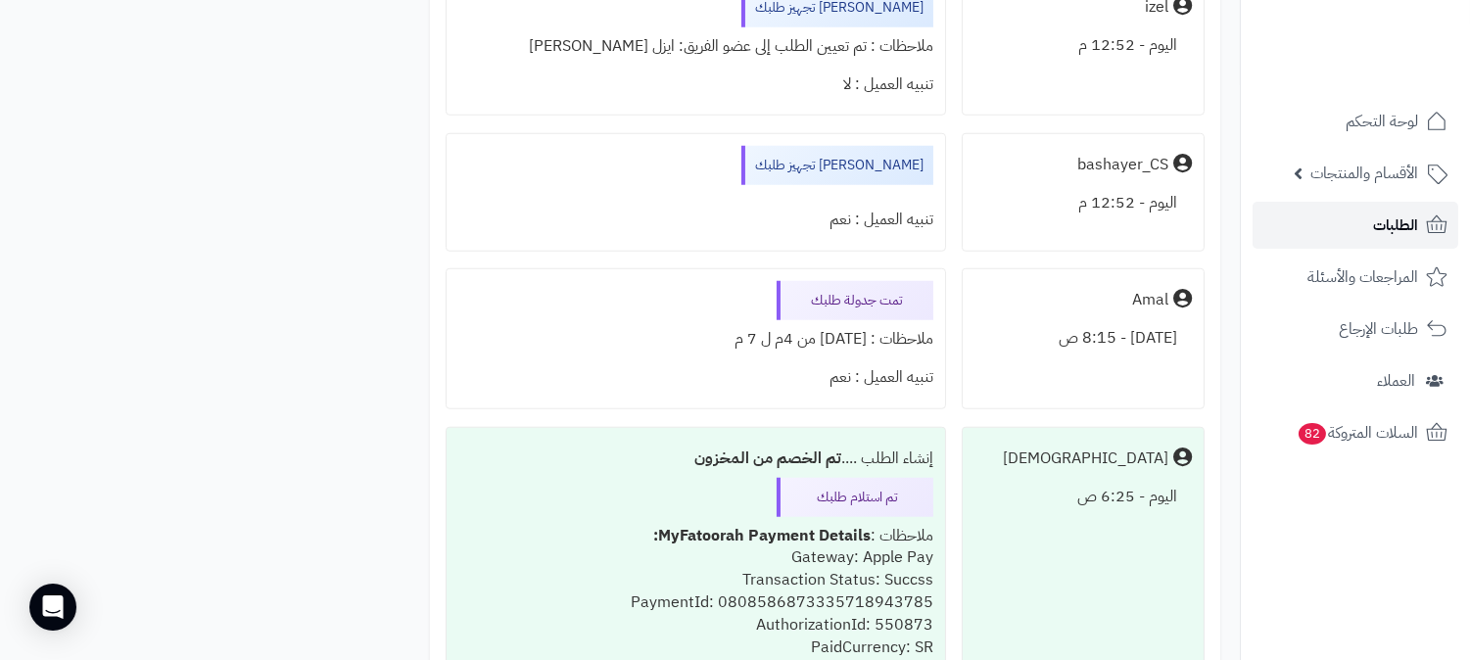
click at [1390, 218] on span "الطلبات" at bounding box center [1395, 225] width 45 height 27
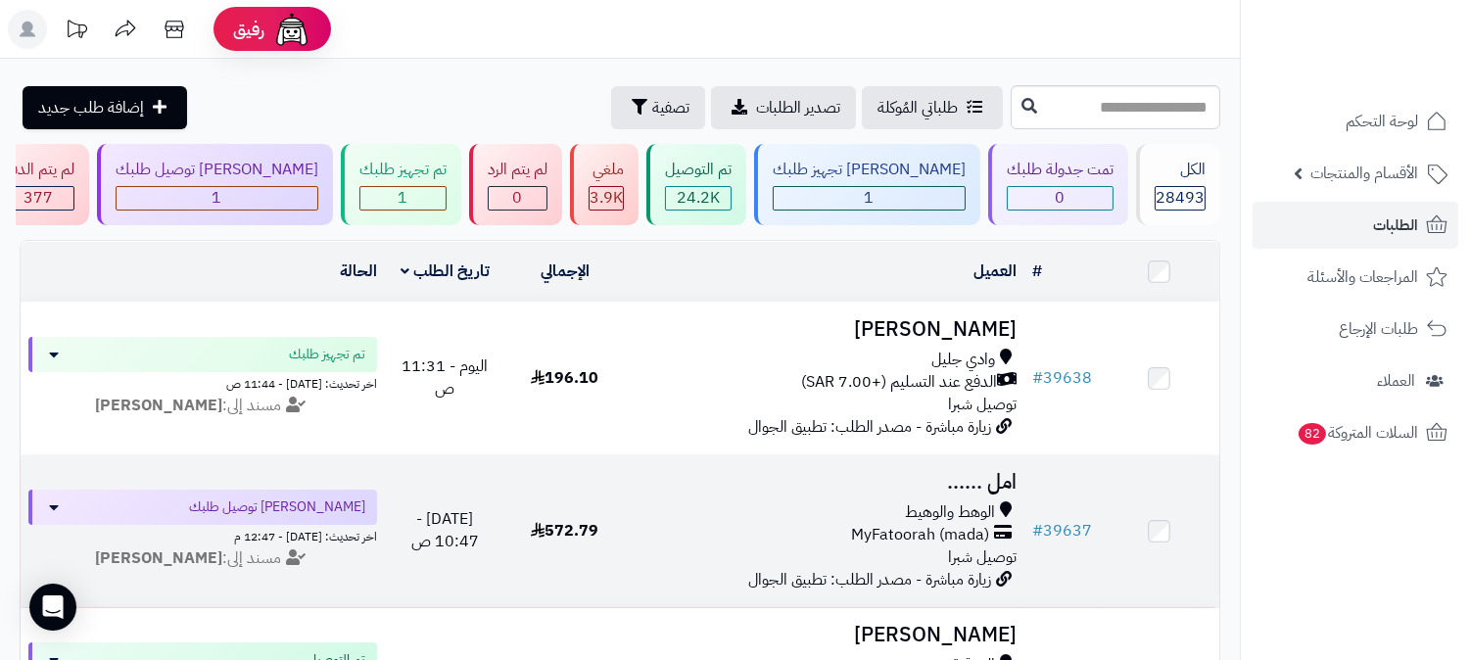
click at [987, 485] on h3 "امل ......" at bounding box center [825, 482] width 384 height 23
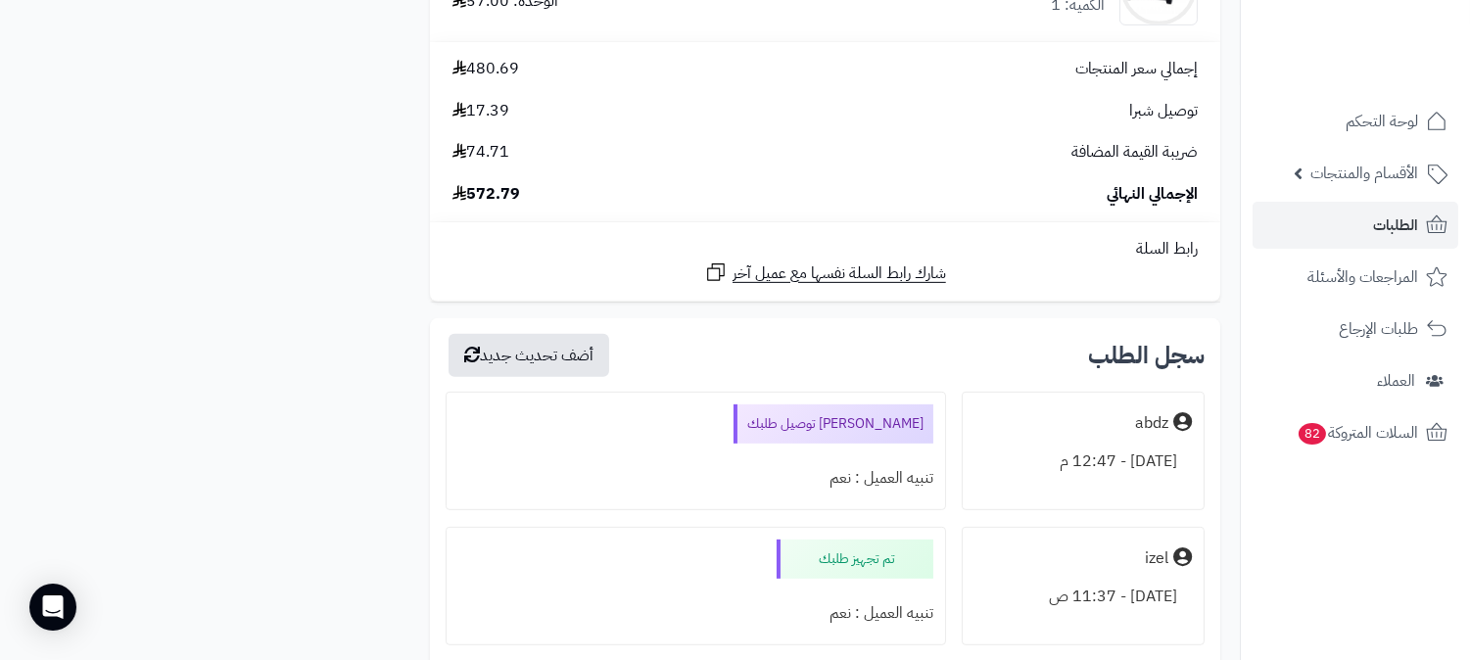
scroll to position [1631, 0]
click at [1404, 213] on span "الطلبات" at bounding box center [1395, 225] width 45 height 27
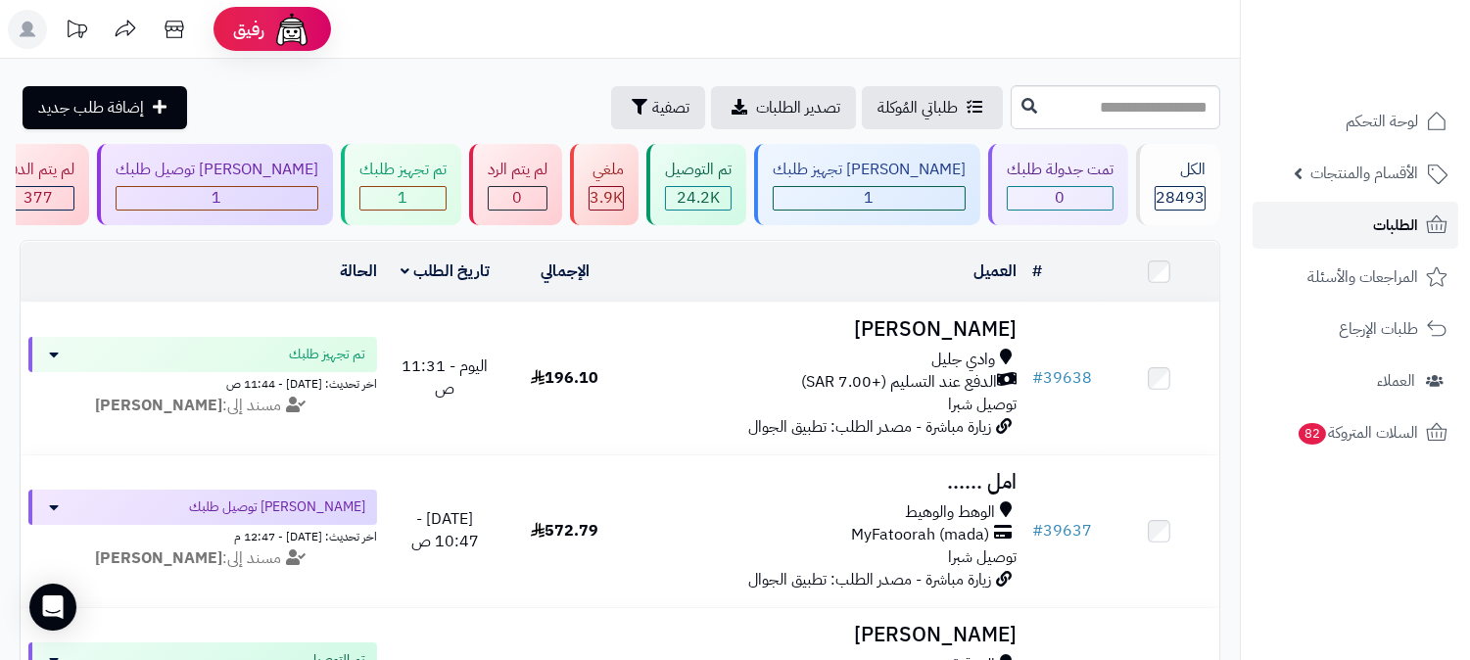
click at [1390, 219] on span "الطلبات" at bounding box center [1395, 225] width 45 height 27
drag, startPoint x: 0, startPoint y: 0, endPoint x: 1389, endPoint y: 209, distance: 1404.1
click at [1389, 209] on link "الطلبات" at bounding box center [1355, 225] width 206 height 47
click at [1396, 208] on link "الطلبات" at bounding box center [1355, 225] width 206 height 47
click at [1396, 212] on span "الطلبات" at bounding box center [1395, 225] width 45 height 27
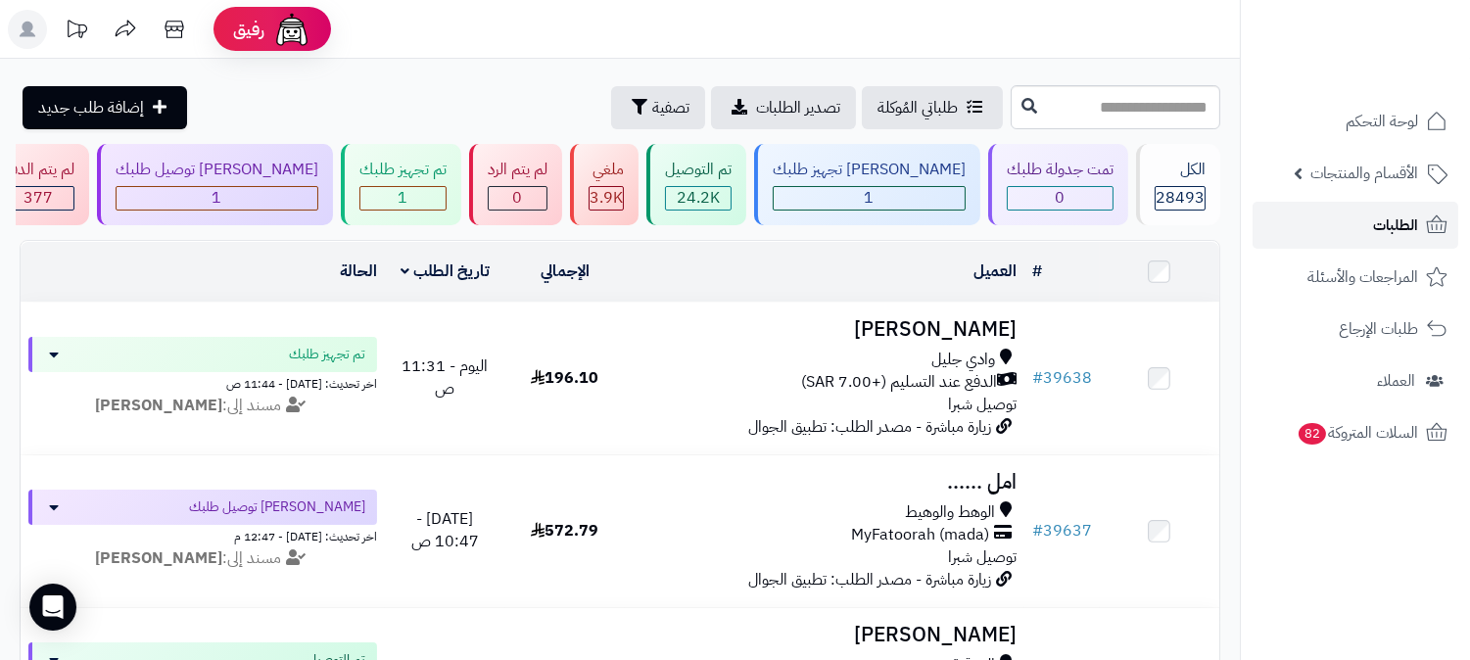
click at [1433, 223] on icon at bounding box center [1437, 225] width 24 height 24
click at [1363, 230] on link "الطلبات" at bounding box center [1355, 225] width 206 height 47
drag, startPoint x: 1352, startPoint y: 228, endPoint x: 1342, endPoint y: 227, distance: 9.8
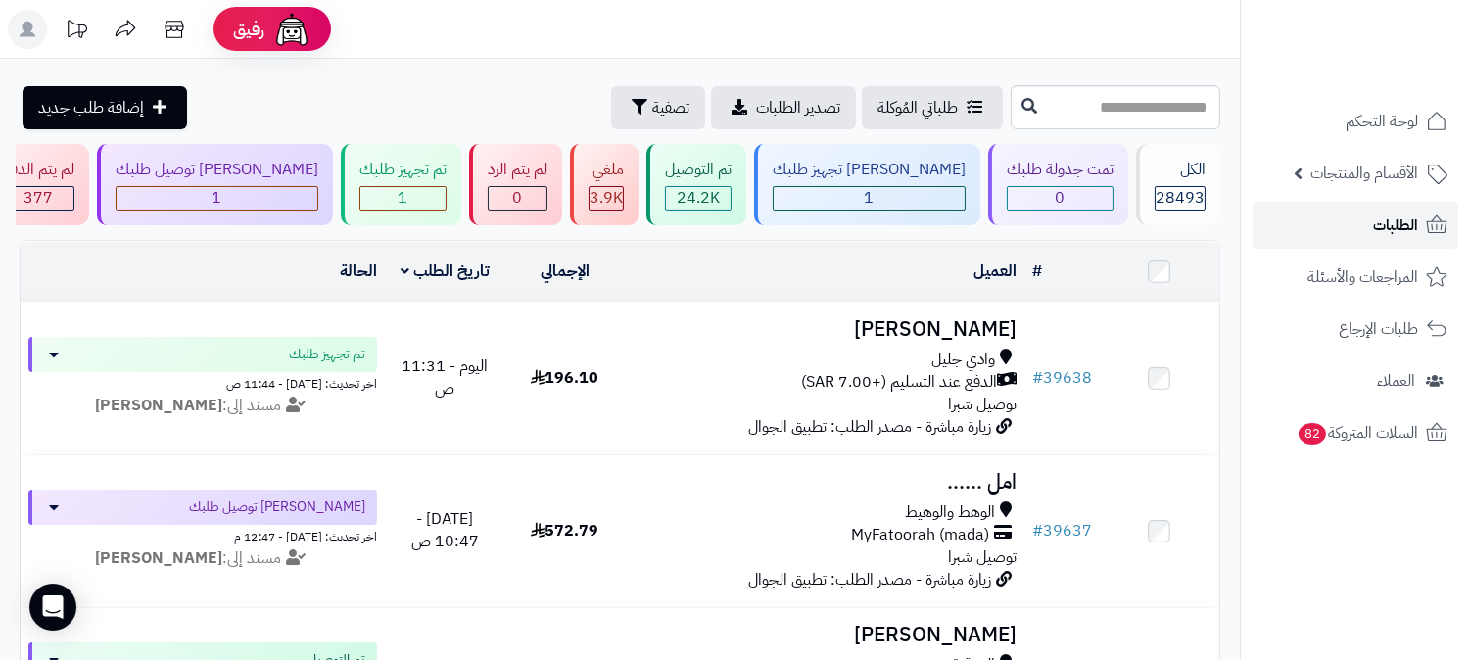
click at [1348, 228] on link "الطلبات" at bounding box center [1355, 225] width 206 height 47
click at [1372, 229] on link "الطلبات" at bounding box center [1355, 225] width 206 height 47
